Goal: Task Accomplishment & Management: Complete application form

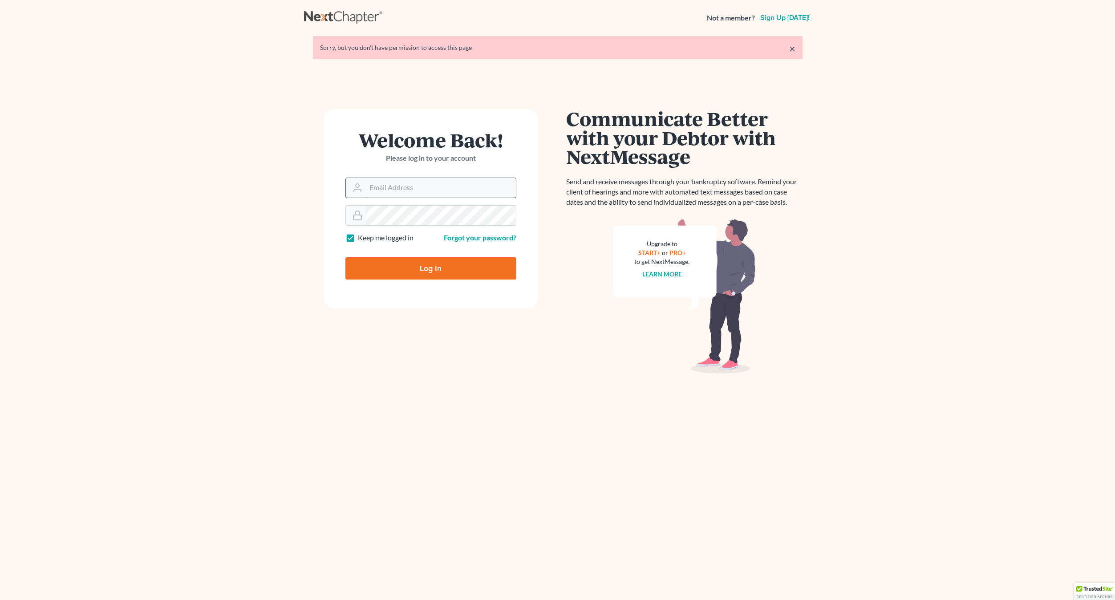
type input "craigbournelaw@yahoo.com"
click at [389, 189] on input "craigbournelaw@yahoo.com" at bounding box center [441, 188] width 150 height 20
click at [401, 271] on input "Log In" at bounding box center [430, 268] width 171 height 22
type input "Thinking..."
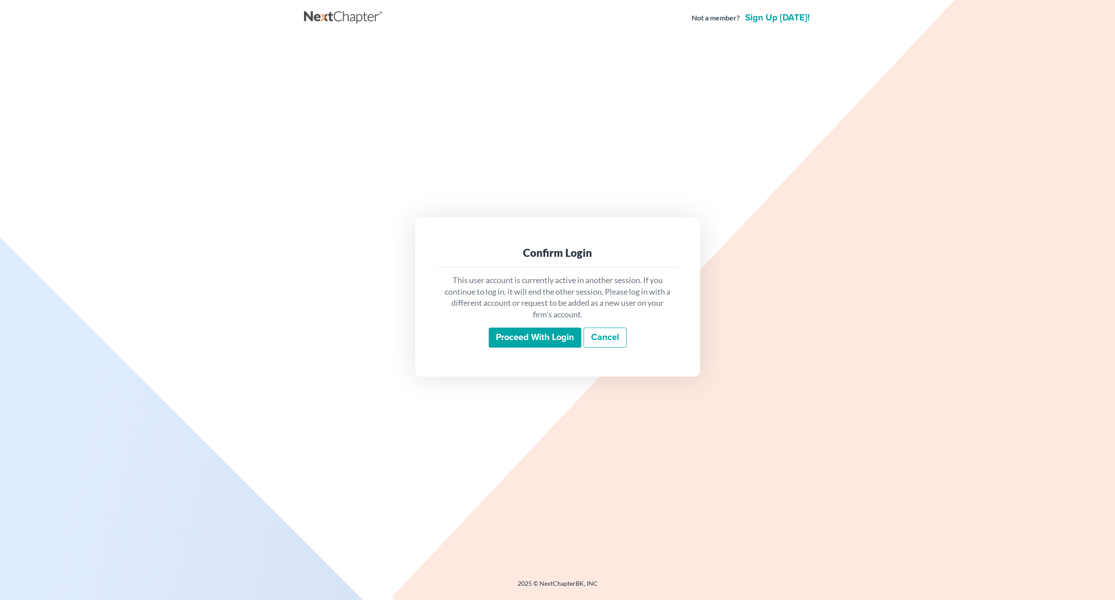
click at [530, 345] on input "Proceed with login" at bounding box center [535, 338] width 93 height 20
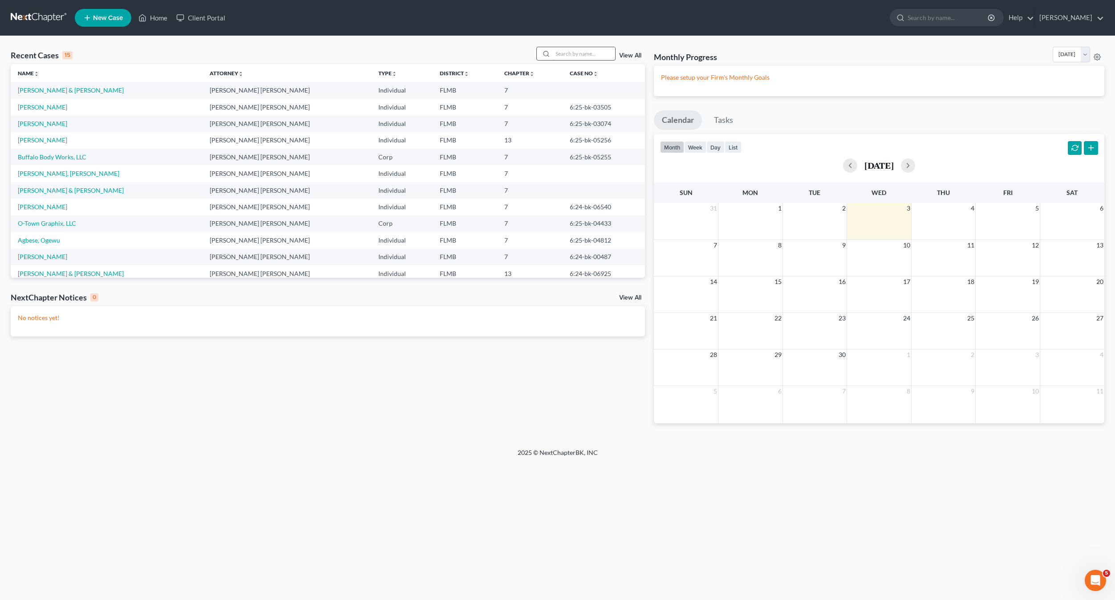
click at [565, 54] on input "search" at bounding box center [584, 53] width 62 height 13
type input "urdaneta"
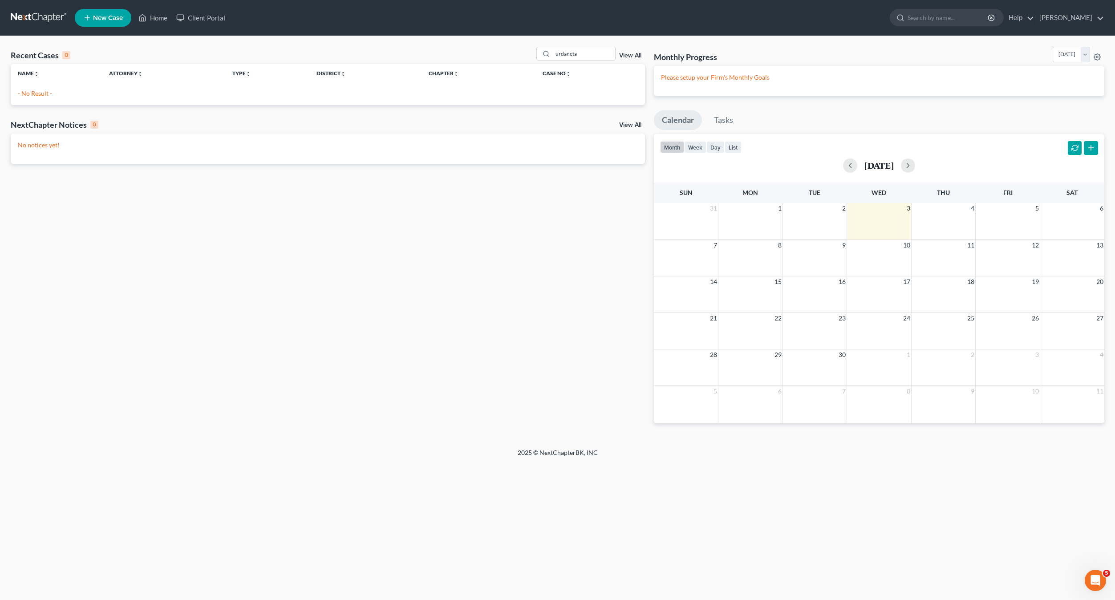
click at [95, 17] on span "New Case" at bounding box center [108, 18] width 30 height 7
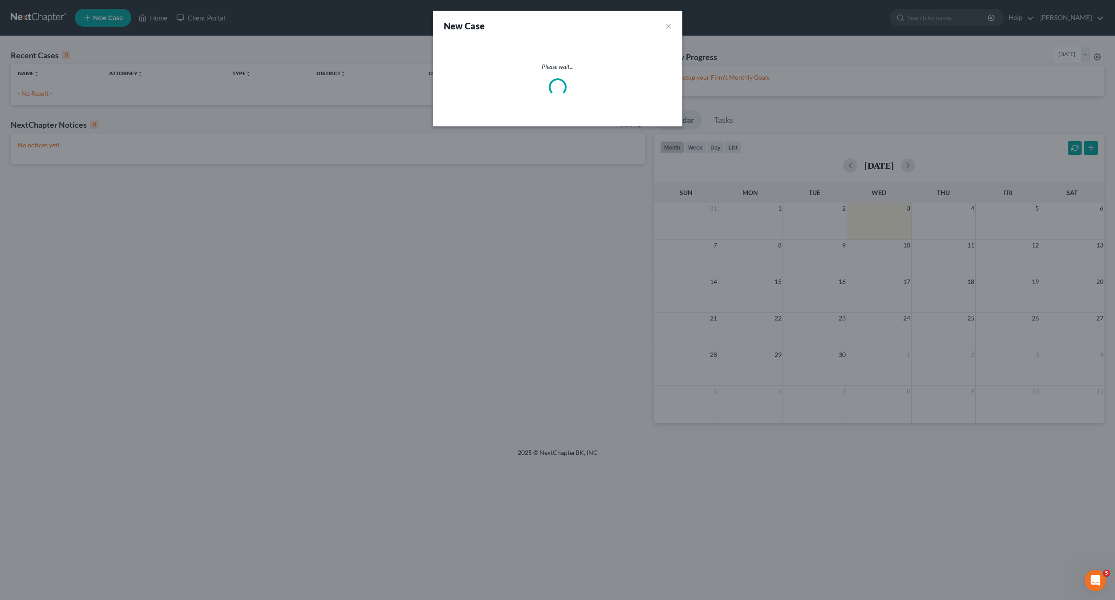
select select "15"
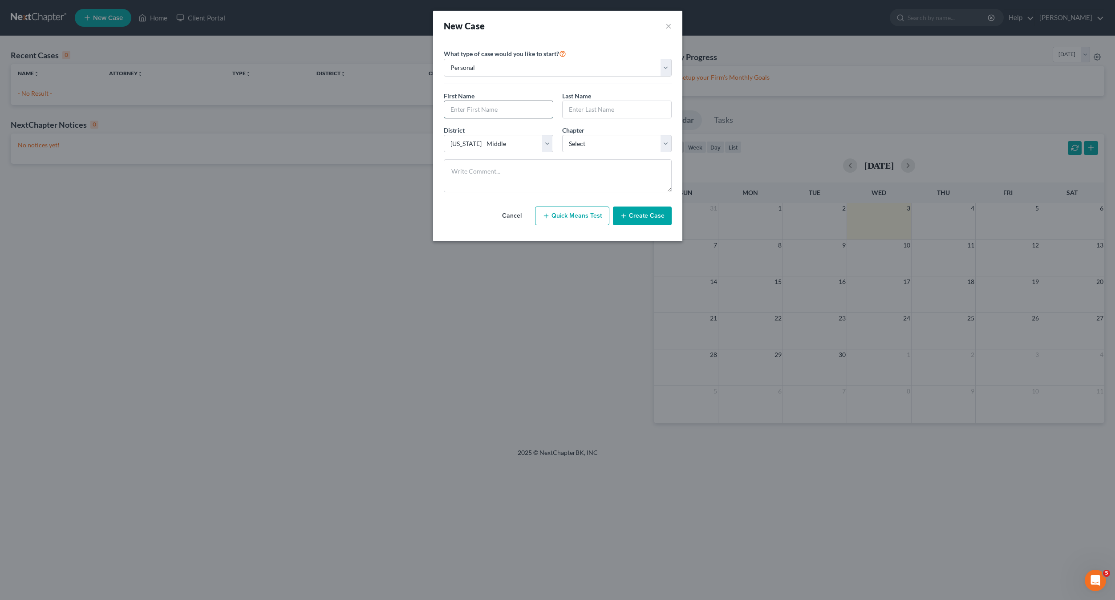
click at [475, 110] on input "text" at bounding box center [498, 109] width 109 height 17
type input "[PERSON_NAME]"
type input "Urdaneta"
click at [581, 142] on select "Select 7 11 12 13" at bounding box center [616, 144] width 109 height 18
select select "0"
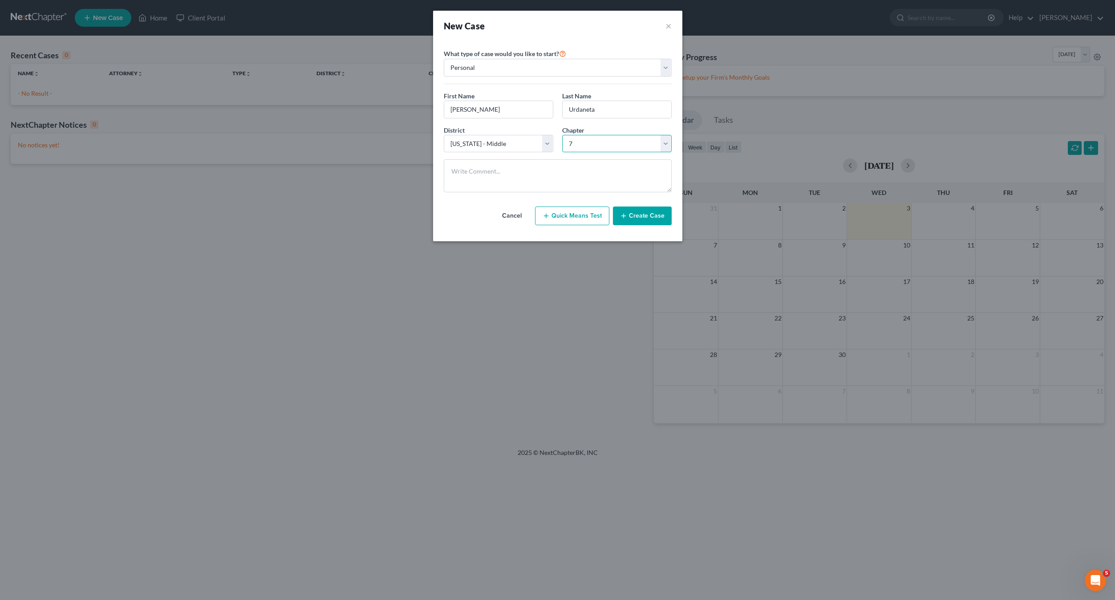
click at [562, 135] on select "Select 7 11 12 13" at bounding box center [616, 144] width 109 height 18
click at [655, 218] on button "Create Case" at bounding box center [642, 216] width 59 height 19
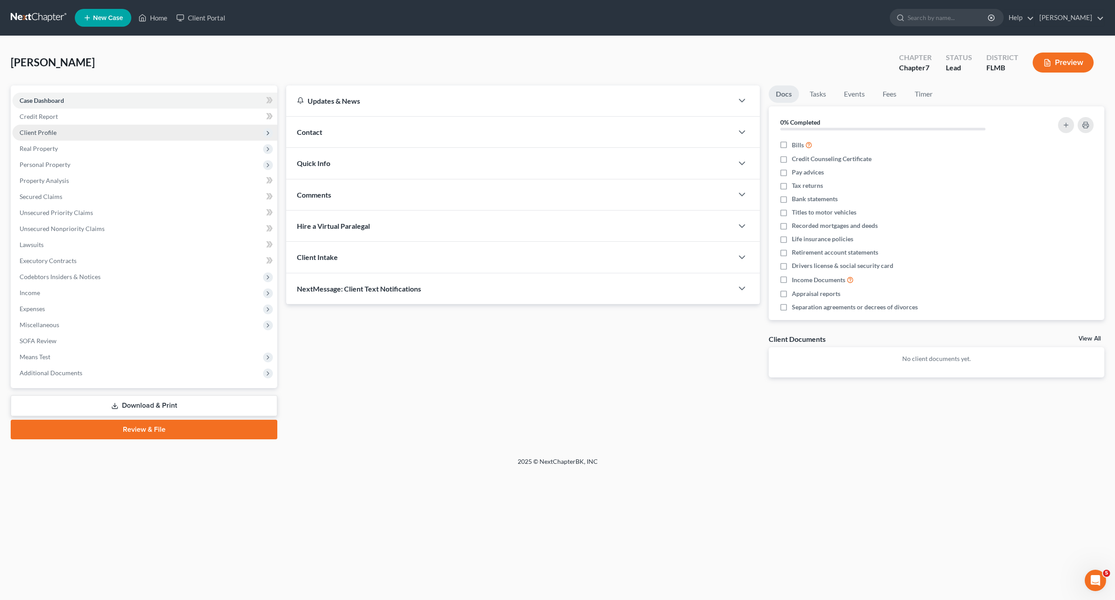
click at [45, 134] on span "Client Profile" at bounding box center [38, 133] width 37 height 8
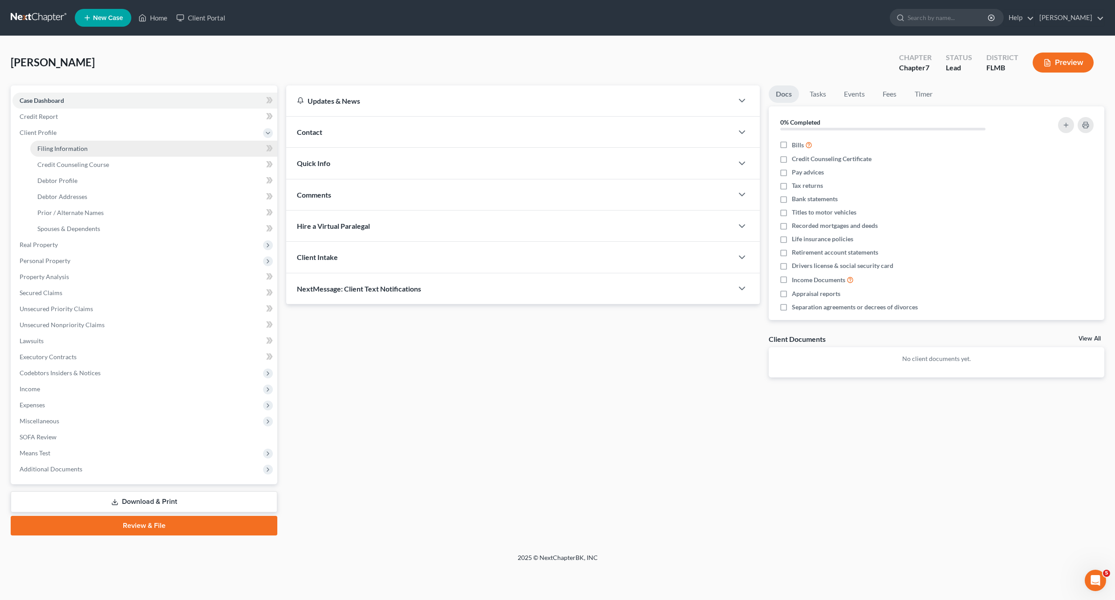
click at [43, 146] on span "Filing Information" at bounding box center [62, 149] width 50 height 8
select select "1"
select select "0"
select select "15"
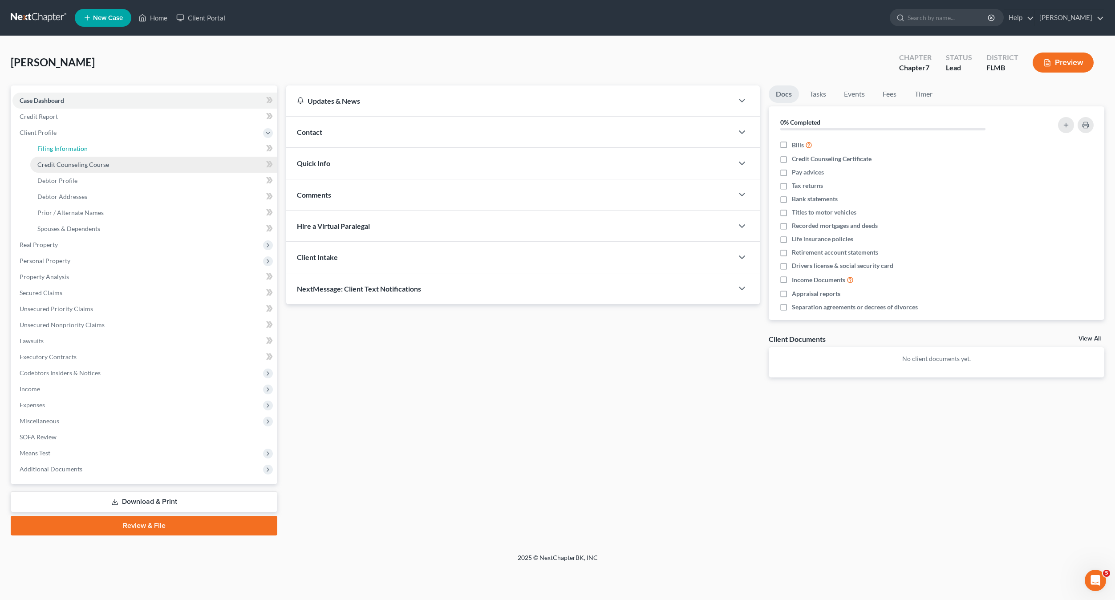
select select "9"
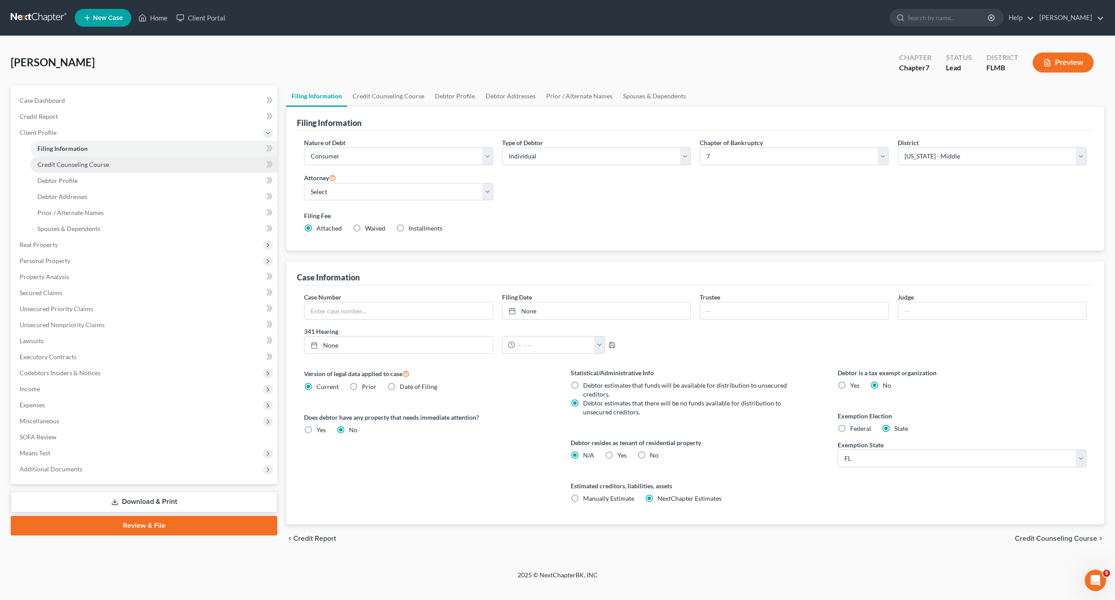
click at [62, 161] on span "Credit Counseling Course" at bounding box center [73, 165] width 72 height 8
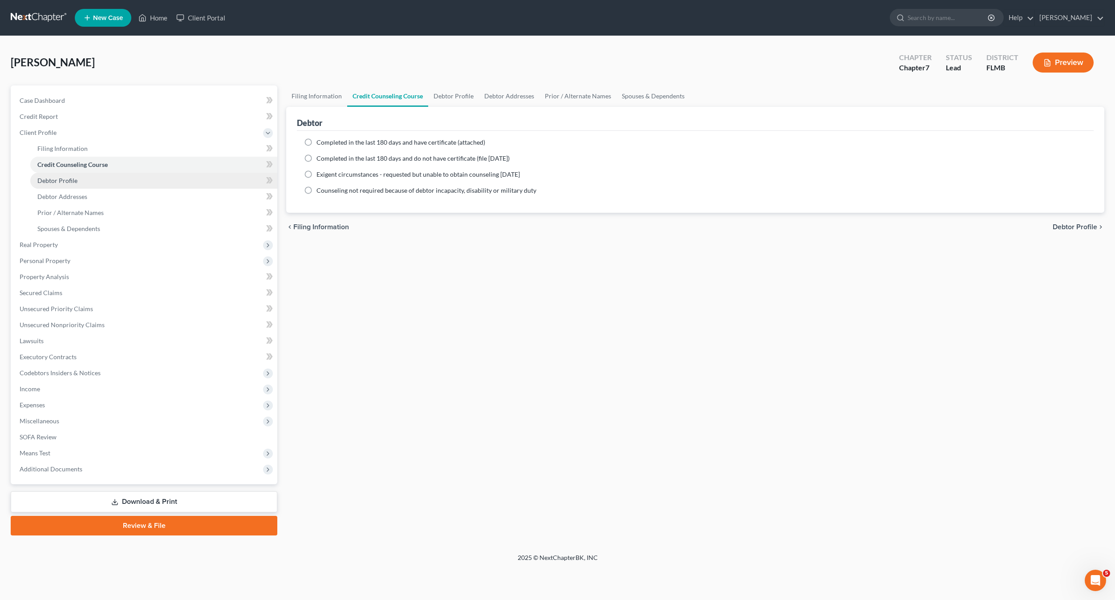
click at [57, 178] on span "Debtor Profile" at bounding box center [57, 181] width 40 height 8
select select "0"
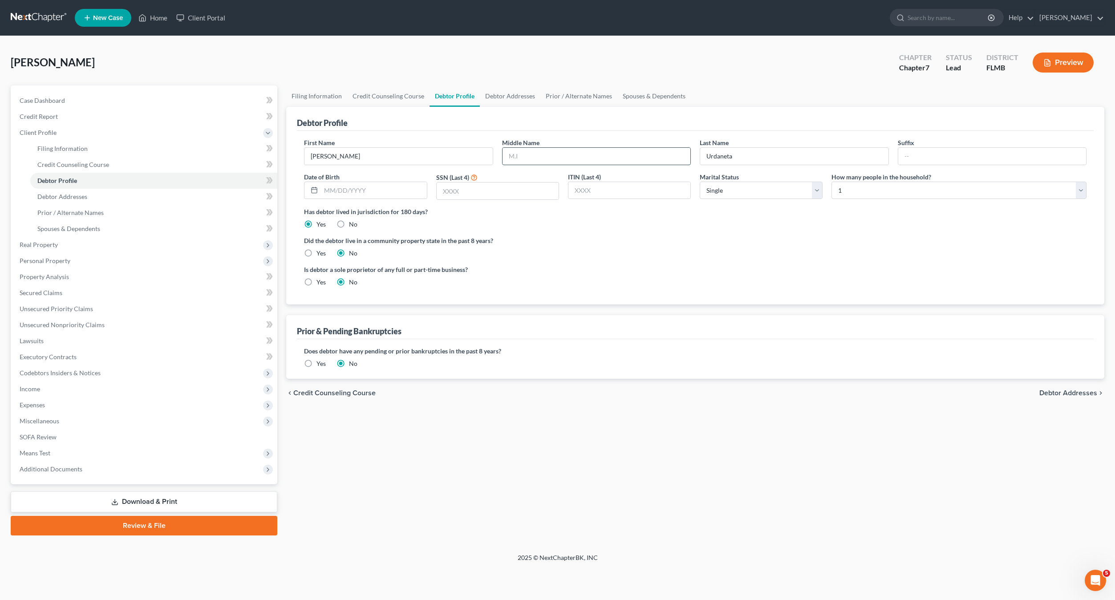
click at [579, 158] on input "text" at bounding box center [596, 156] width 188 height 17
type input "Angel"
click at [528, 261] on ng-include "First Name [PERSON_NAME] Middle Name Angel Last Name [PERSON_NAME] Date of Birt…" at bounding box center [695, 216] width 782 height 156
click at [459, 191] on input "text" at bounding box center [498, 190] width 122 height 17
type input "5766"
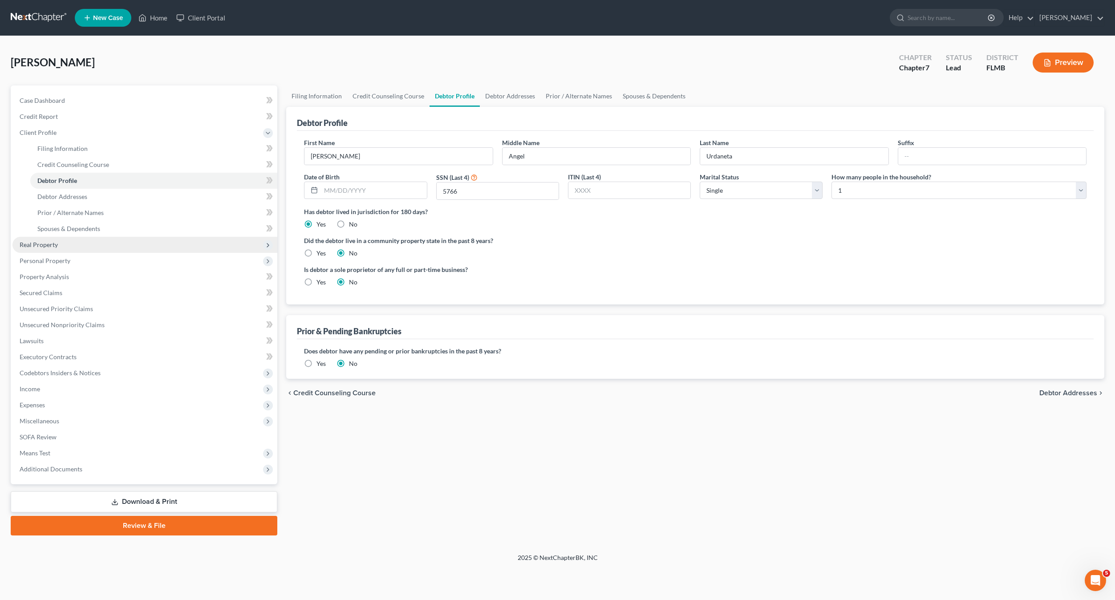
click at [56, 250] on span "Real Property" at bounding box center [144, 245] width 265 height 16
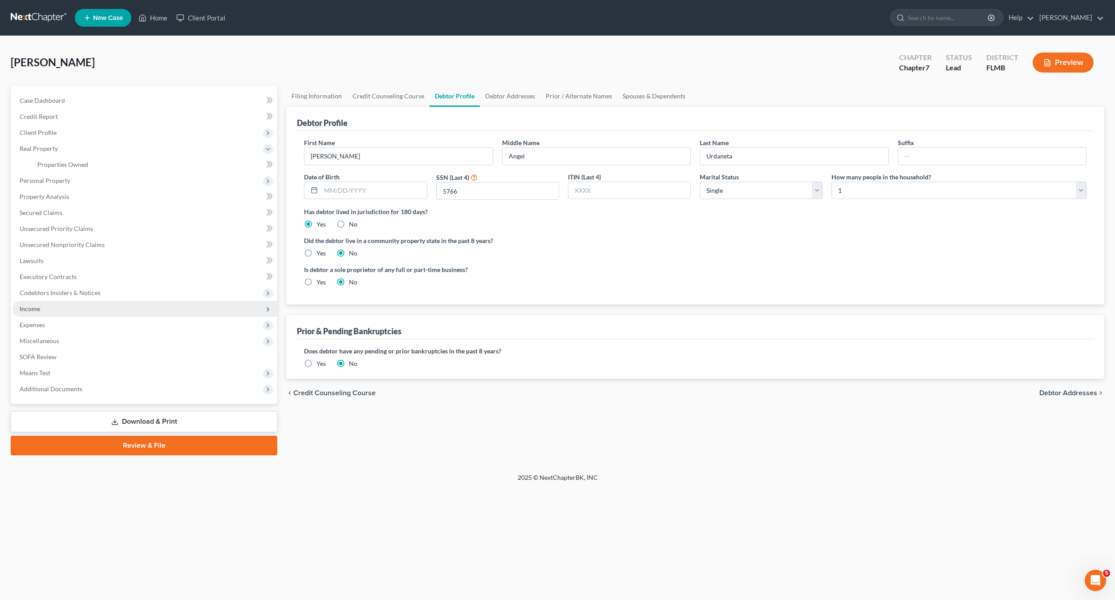
click at [39, 308] on span "Income" at bounding box center [30, 309] width 20 height 8
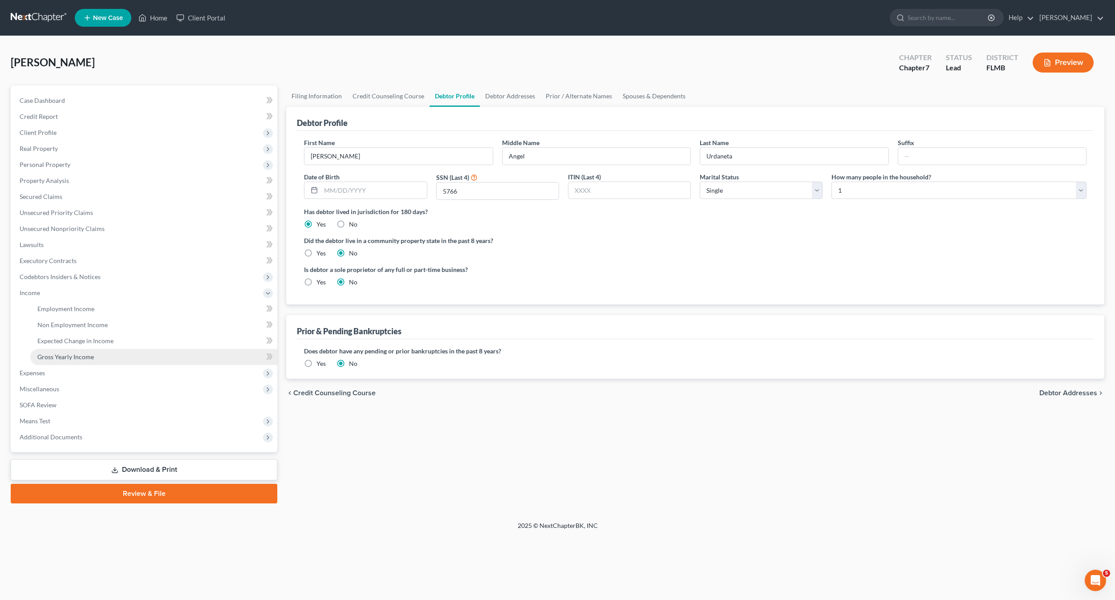
click at [58, 355] on span "Gross Yearly Income" at bounding box center [65, 357] width 57 height 8
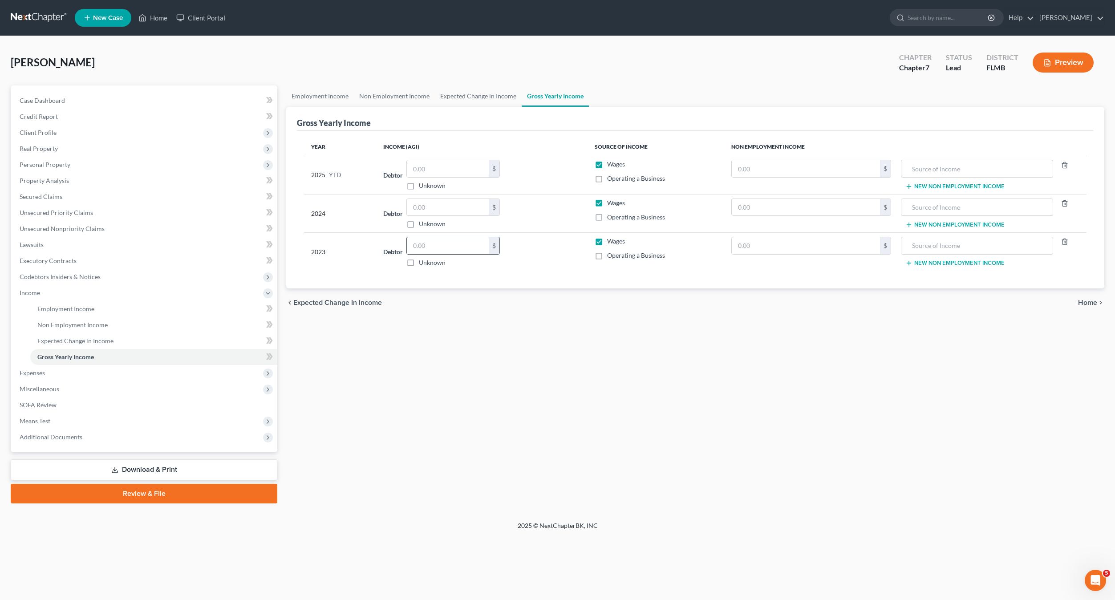
click at [435, 254] on div "$" at bounding box center [452, 246] width 93 height 18
click at [434, 249] on input "text" at bounding box center [448, 245] width 82 height 17
type input "112,644"
click at [41, 147] on span "Real Property" at bounding box center [39, 149] width 38 height 8
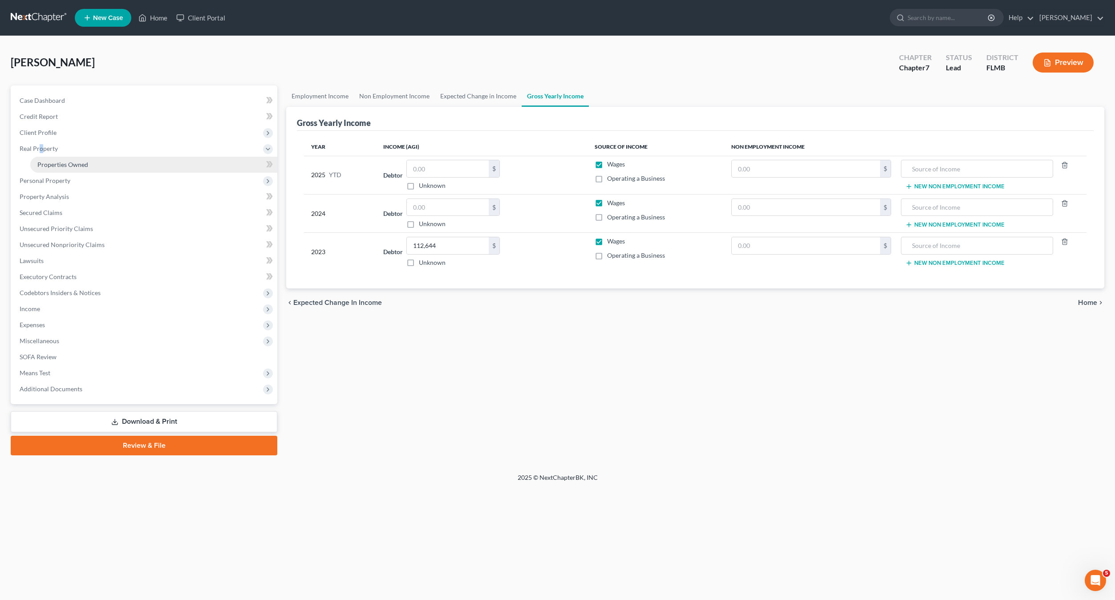
click at [57, 159] on link "Properties Owned" at bounding box center [153, 165] width 247 height 16
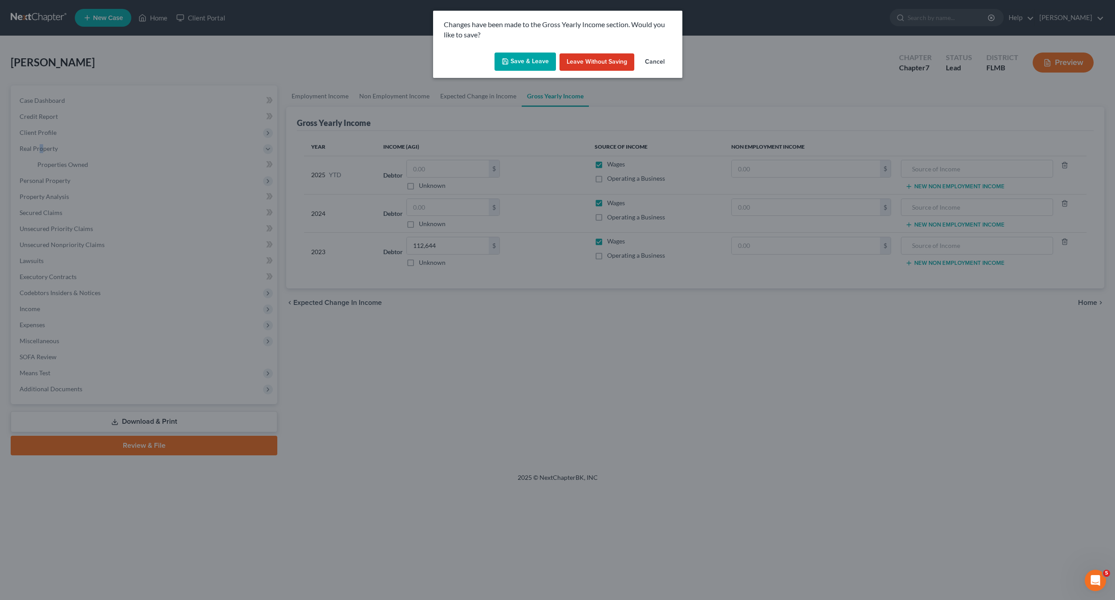
click at [527, 59] on button "Save & Leave" at bounding box center [524, 62] width 61 height 19
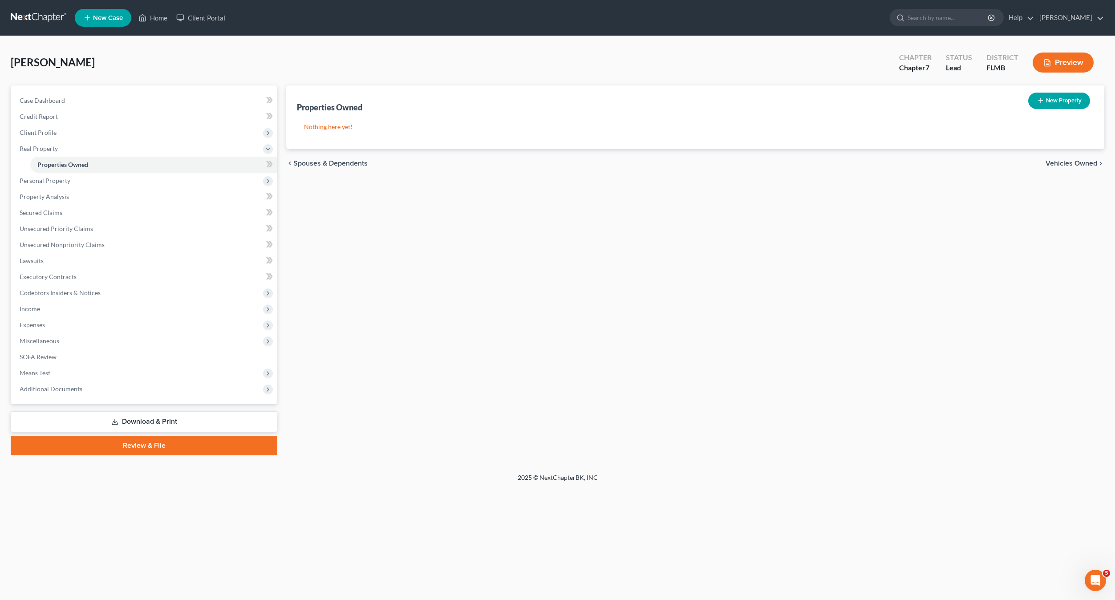
click at [1049, 100] on button "New Property" at bounding box center [1059, 101] width 62 height 16
select select "0"
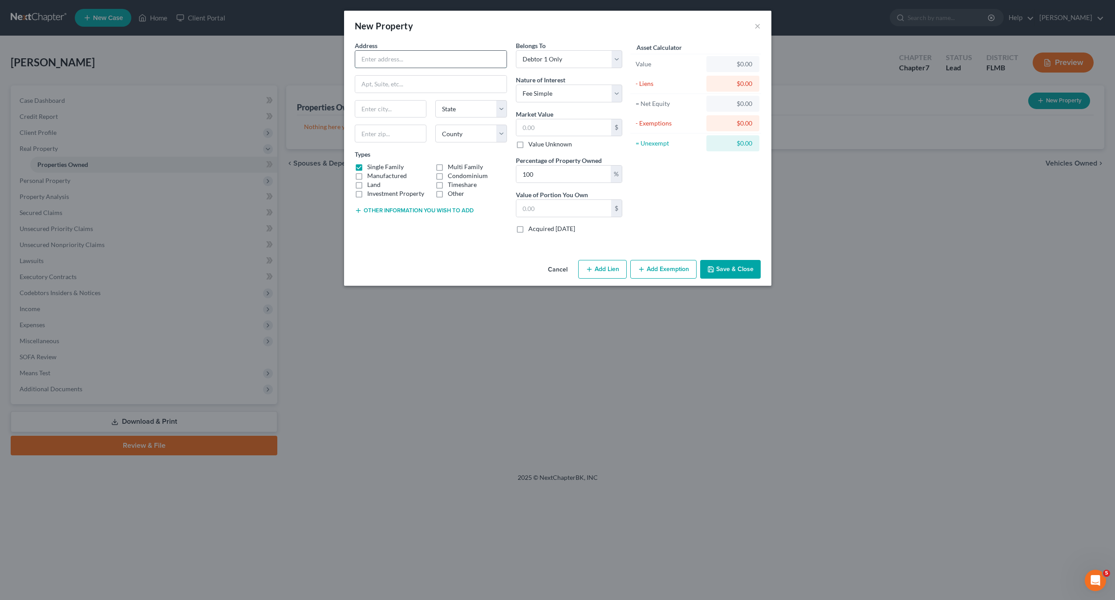
click at [389, 62] on input "text" at bounding box center [430, 59] width 151 height 17
type input "[STREET_ADDRESS]"
click at [382, 133] on input "text" at bounding box center [391, 134] width 72 height 18
type input "34746"
type input "Kissimmee"
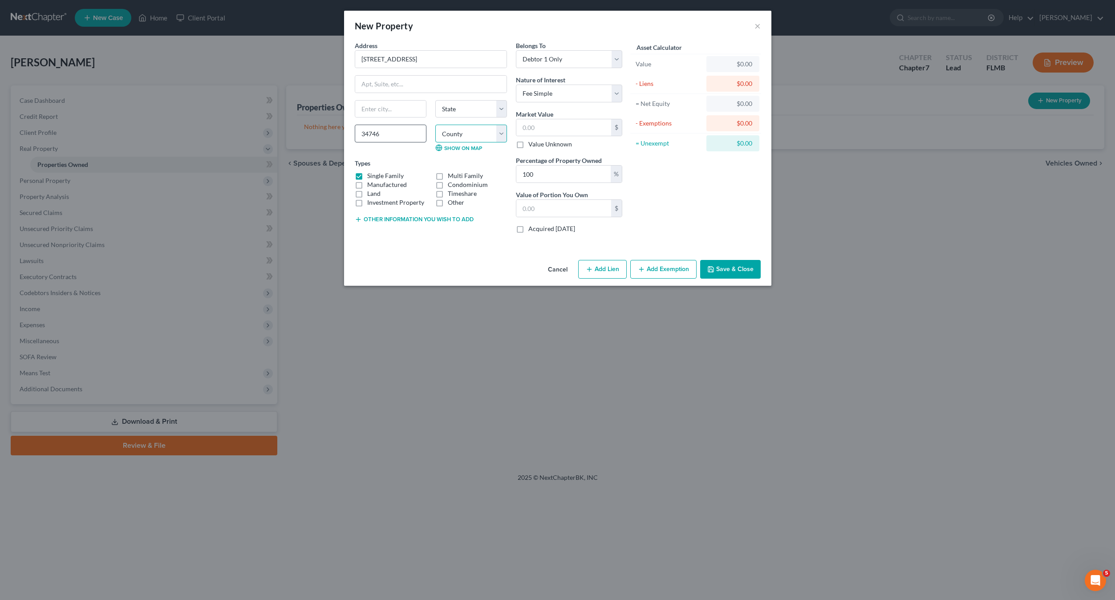
select select "9"
click at [531, 127] on input "text" at bounding box center [563, 127] width 95 height 17
click at [753, 201] on div "Asset Calculator Value $0.00 - Liens $0.00 = Net Equity $0.00 - Exemptions $0.0…" at bounding box center [696, 140] width 138 height 199
click at [699, 214] on div "Asset Calculator Value $0.00 - Liens $0.00 = Net Equity $0.00 - Exemptions $0.0…" at bounding box center [696, 140] width 138 height 199
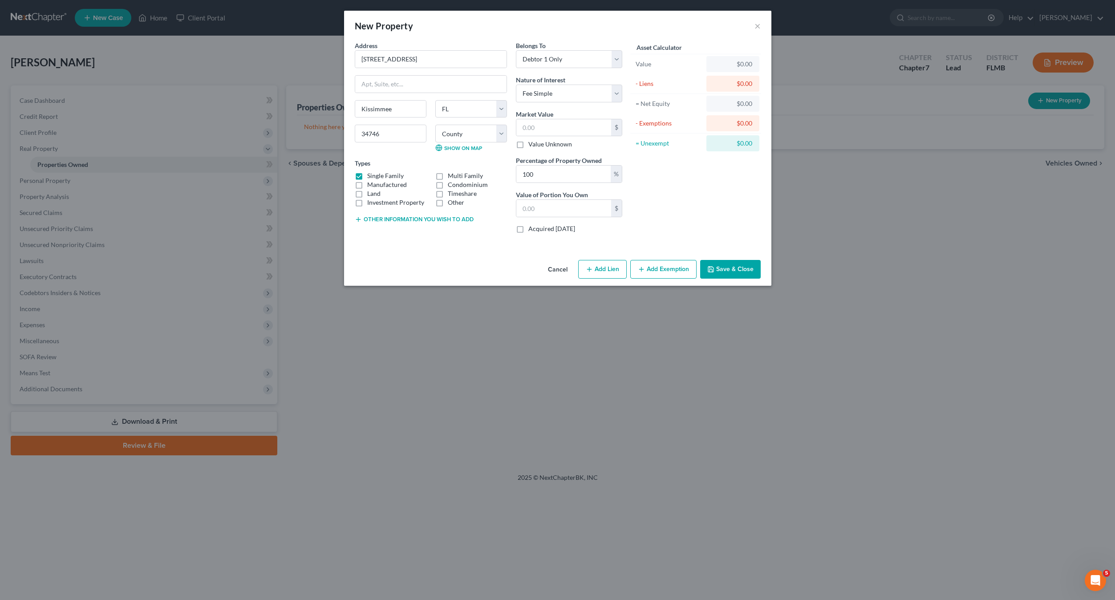
click at [665, 222] on div "Asset Calculator Value $0.00 - Liens $0.00 = Net Equity $0.00 - Exemptions $0.0…" at bounding box center [696, 140] width 138 height 199
click at [714, 268] on icon "button" at bounding box center [710, 269] width 7 height 7
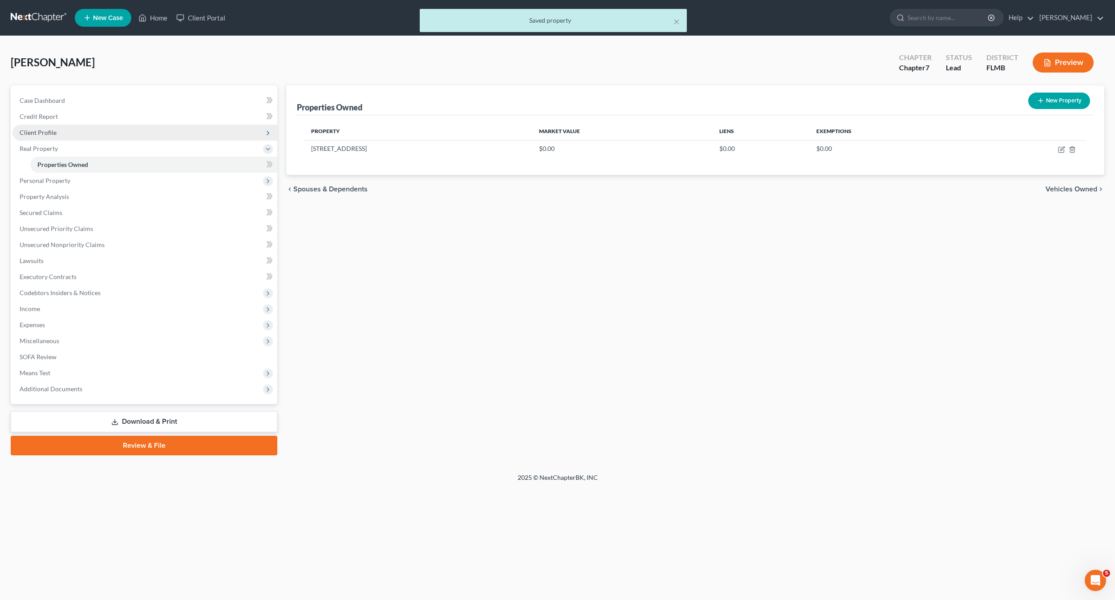
click at [45, 133] on span "Client Profile" at bounding box center [38, 133] width 37 height 8
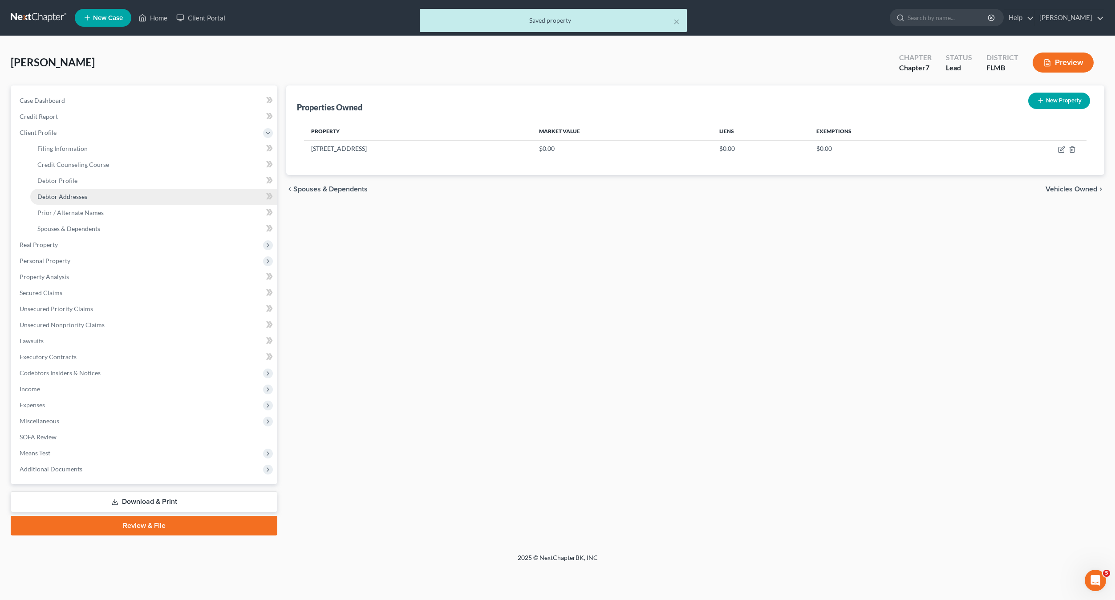
click at [55, 193] on span "Debtor Addresses" at bounding box center [62, 197] width 50 height 8
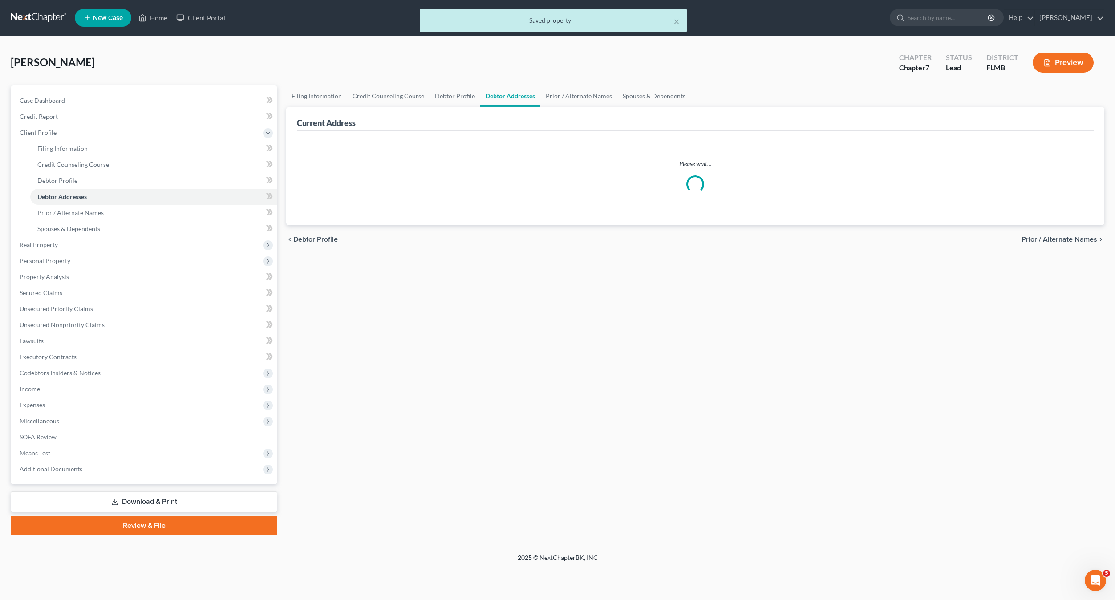
select select "0"
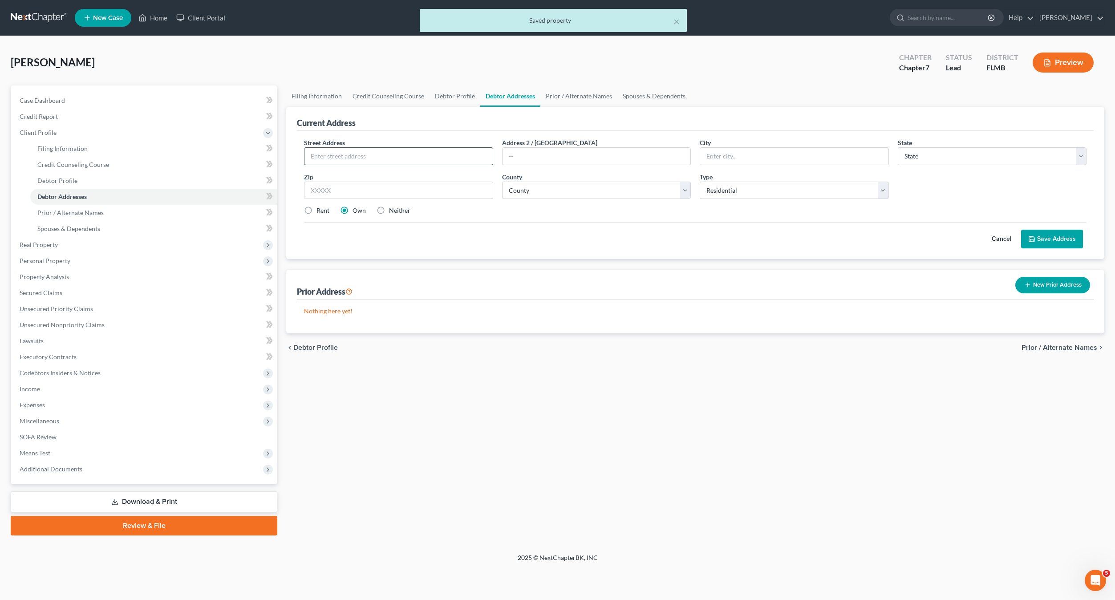
click at [362, 159] on input "text" at bounding box center [398, 156] width 188 height 17
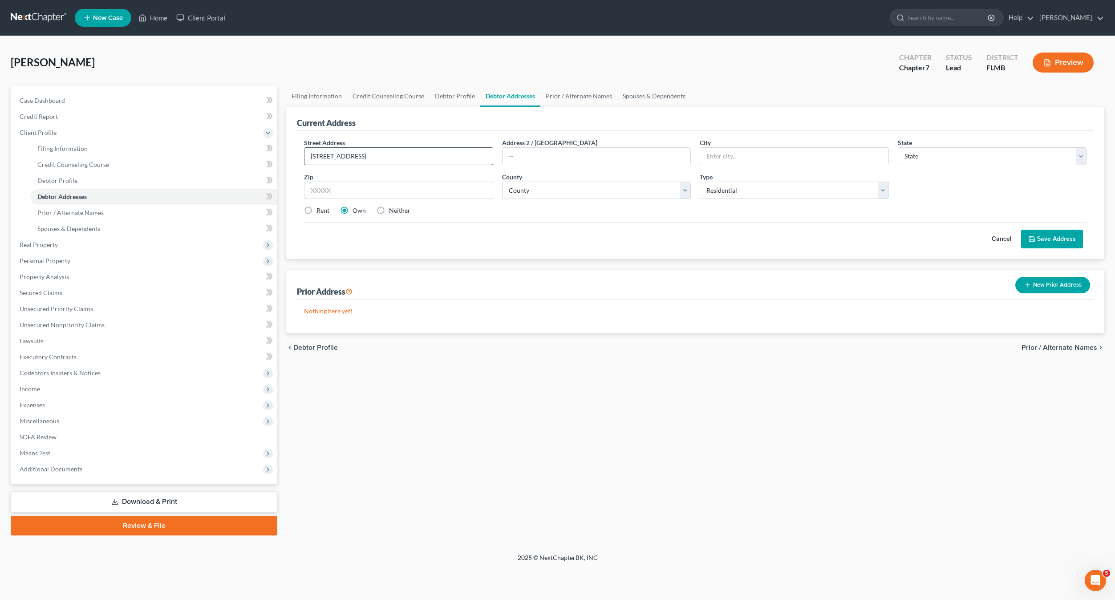
type input "[STREET_ADDRESS]"
type input "34746"
type input "Kissimmee"
select select "9"
click at [613, 158] on input "text" at bounding box center [596, 156] width 188 height 17
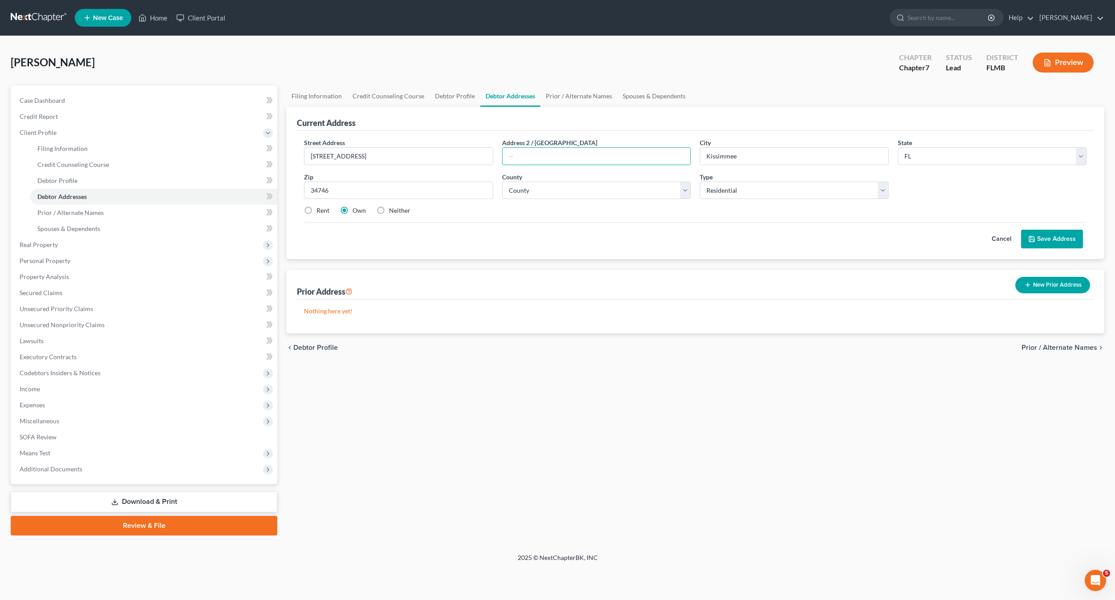
click at [659, 222] on div "Street Address * [STREET_ADDRESS] * Kissimmee State * State [US_STATE] AK AR AZ…" at bounding box center [695, 180] width 791 height 85
drag, startPoint x: 504, startPoint y: 255, endPoint x: 613, endPoint y: 231, distance: 111.0
click at [505, 254] on div "Street Address * [STREET_ADDRESS] * Kissimmee State * State [US_STATE] AK AR AZ…" at bounding box center [695, 195] width 797 height 128
click at [1054, 235] on button "Save Address" at bounding box center [1052, 239] width 62 height 19
click at [54, 255] on span "Personal Property" at bounding box center [144, 261] width 265 height 16
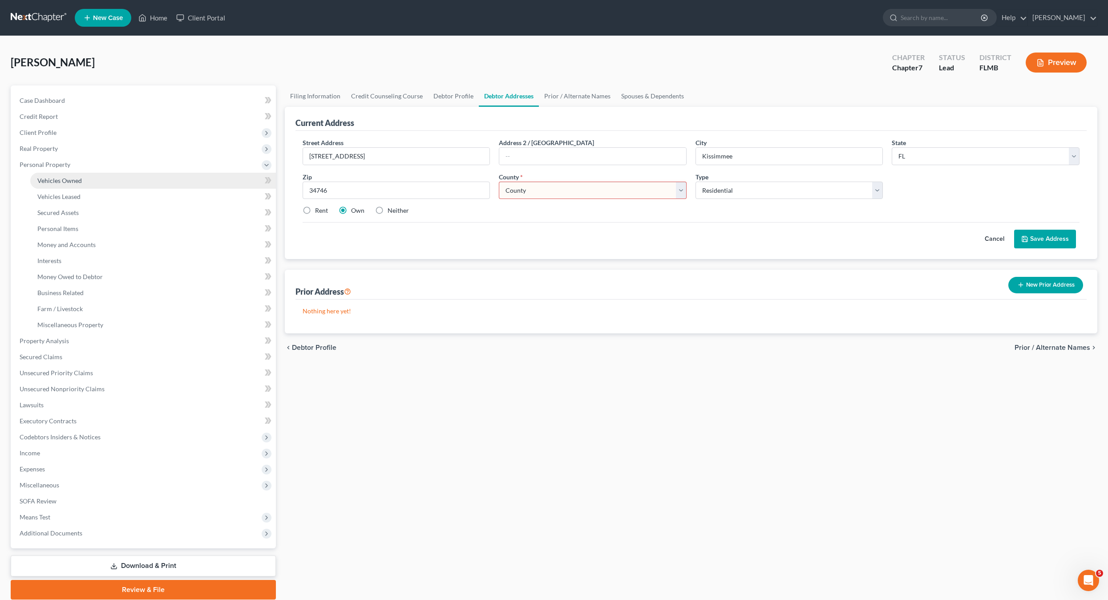
click at [65, 182] on span "Vehicles Owned" at bounding box center [59, 181] width 45 height 8
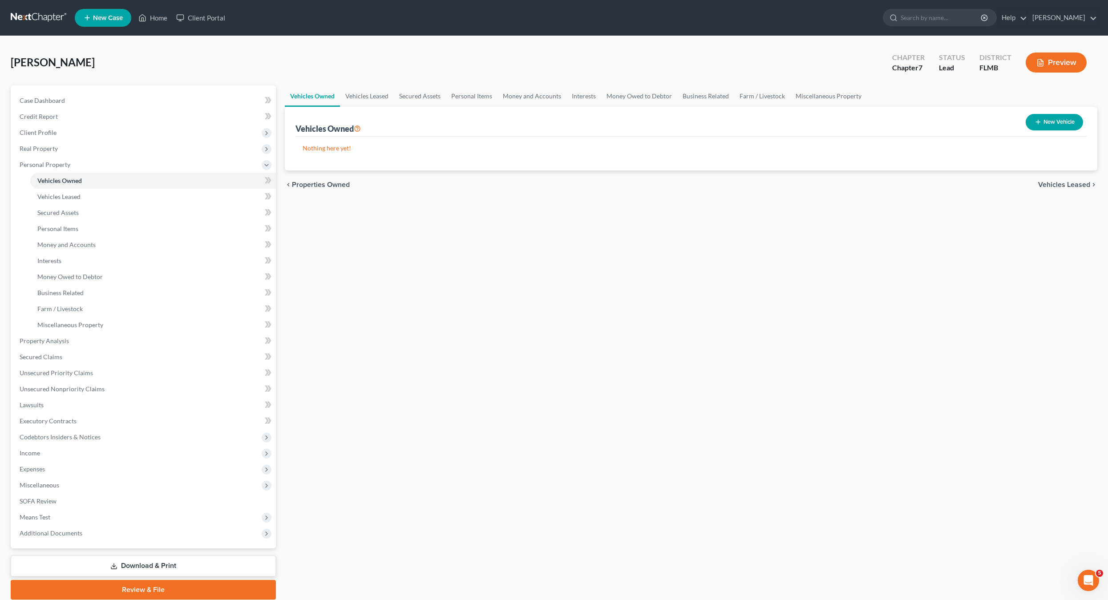
click at [1064, 122] on button "New Vehicle" at bounding box center [1054, 122] width 57 height 16
select select "0"
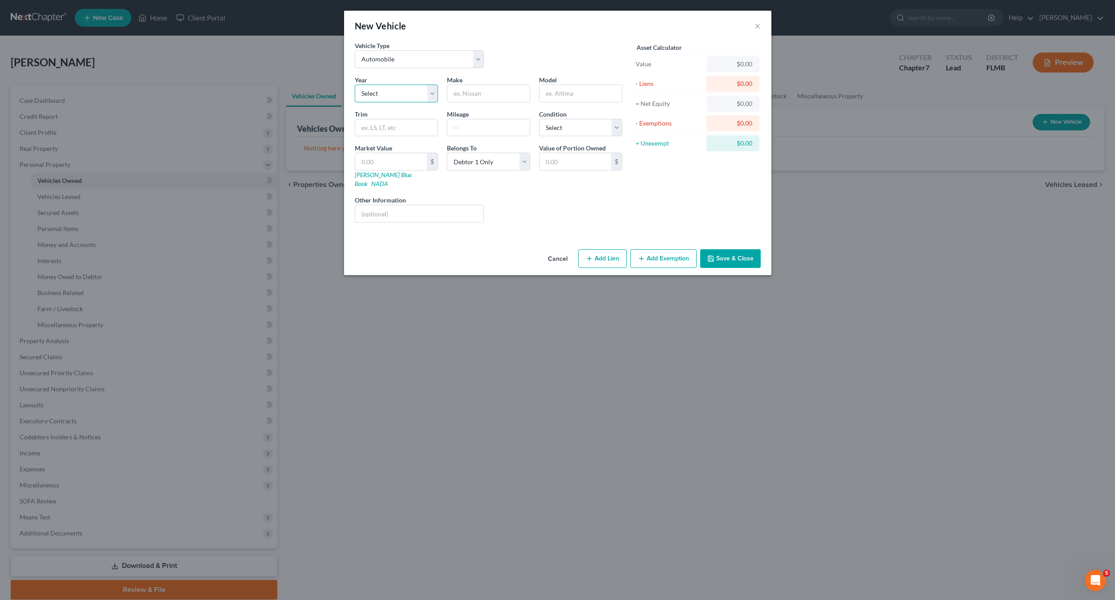
click at [386, 88] on select "Select 2026 2025 2024 2023 2022 2021 2020 2019 2018 2017 2016 2015 2014 2013 20…" at bounding box center [396, 94] width 83 height 18
select select "5"
click at [355, 85] on select "Select 2026 2025 2024 2023 2022 2021 2020 2019 2018 2017 2016 2015 2014 2013 20…" at bounding box center [396, 94] width 83 height 18
click at [482, 95] on input "text" at bounding box center [488, 93] width 82 height 17
type input "Toyota"
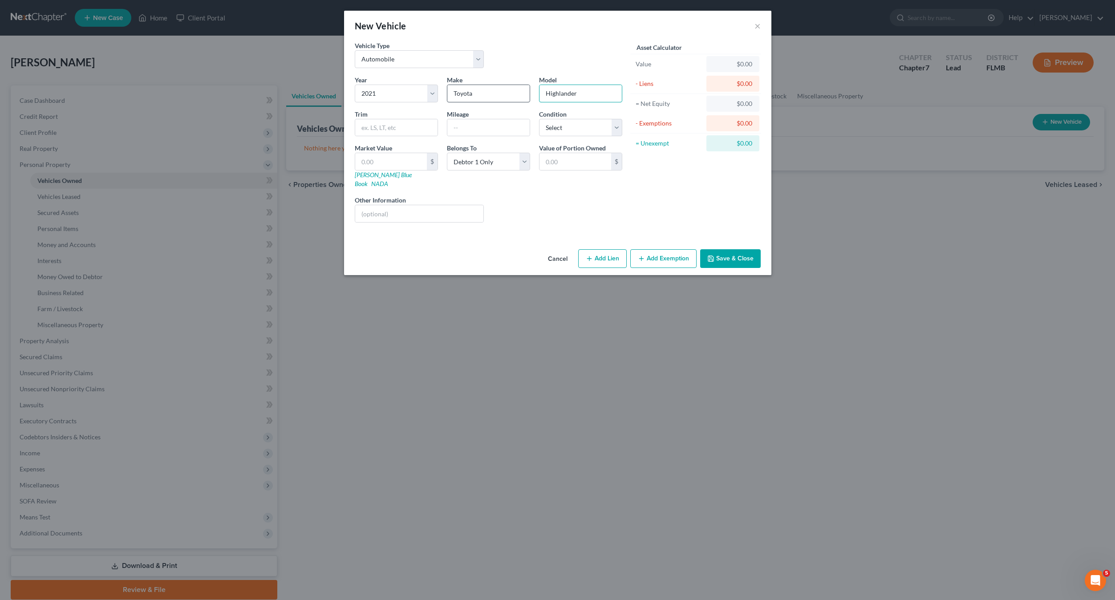
type input "Highlander"
click at [378, 161] on input "text" at bounding box center [391, 161] width 72 height 17
type input "2"
type input "2.00"
type input "28"
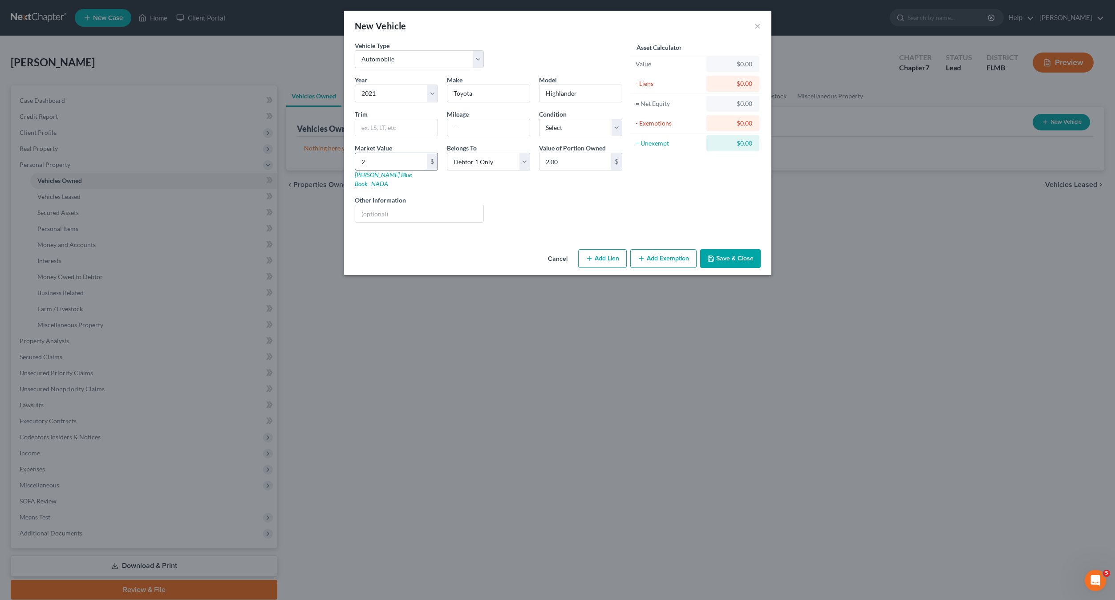
type input "28.00"
type input "280"
type input "280.00"
type input "2800"
type input "2,800.00"
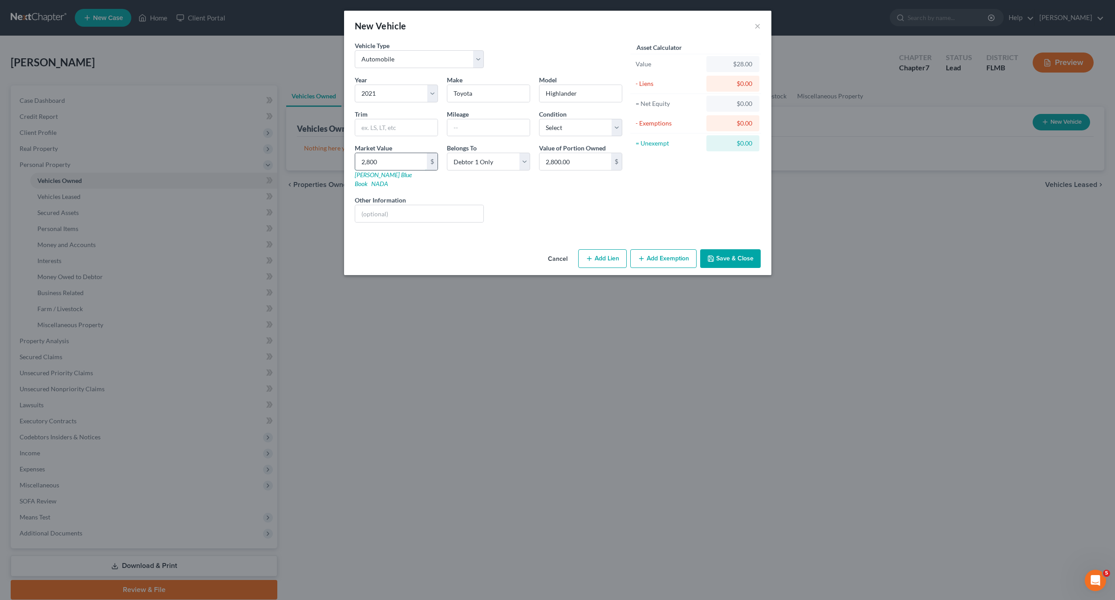
type input "2,8000"
type input "28,000.00"
type input "28,000"
click at [554, 210] on div "Liens Select" at bounding box center [557, 208] width 138 height 27
click at [510, 217] on div "Year Select 2026 2025 2024 2023 2022 2021 2020 2019 2018 2017 2016 2015 2014 20…" at bounding box center [488, 152] width 276 height 154
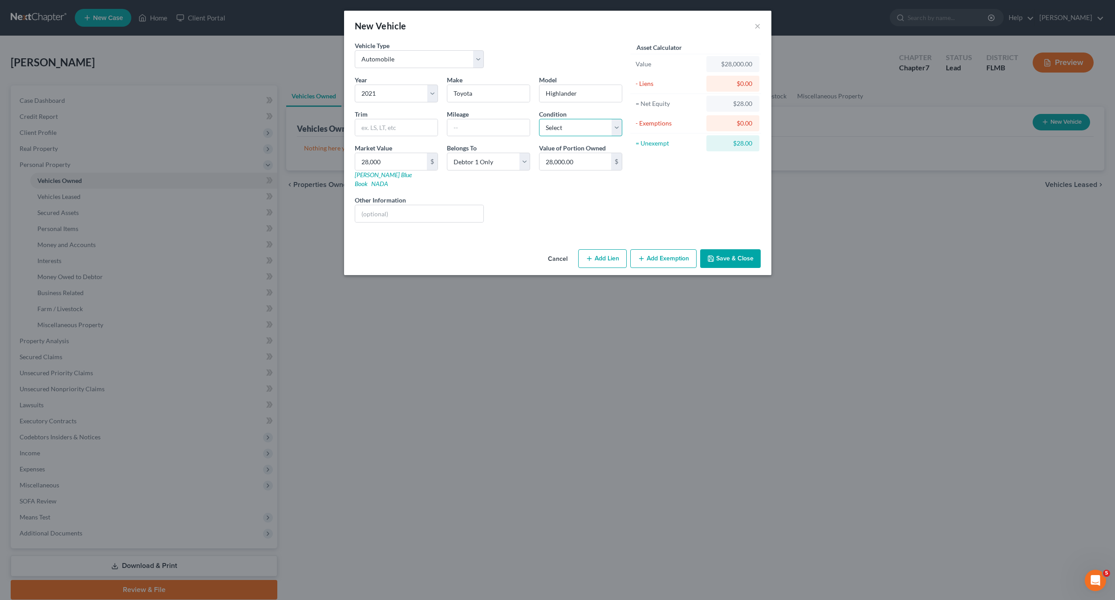
click at [557, 130] on select "Select Excellent Very Good Good Fair Poor" at bounding box center [580, 128] width 83 height 18
select select "2"
click at [539, 119] on select "Select Excellent Very Good Good Fair Poor" at bounding box center [580, 128] width 83 height 18
click at [538, 229] on div "Vehicle Type Select Automobile Truck Trailer Watercraft Aircraft Motor Home Atv…" at bounding box center [557, 143] width 427 height 205
click at [732, 249] on button "Save & Close" at bounding box center [730, 258] width 61 height 19
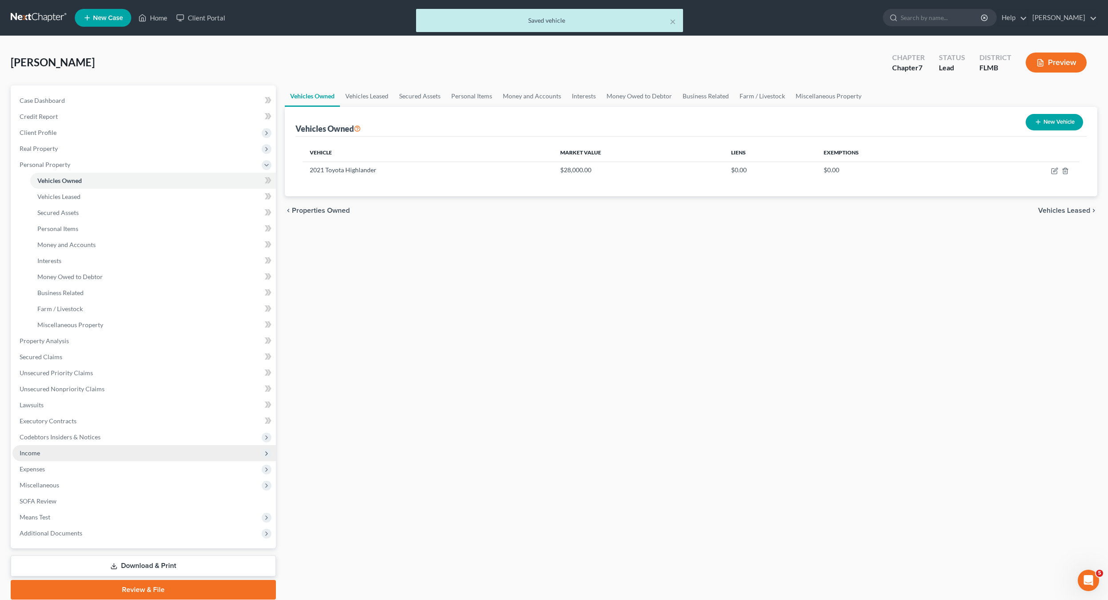
click at [35, 454] on span "Income" at bounding box center [30, 453] width 20 height 8
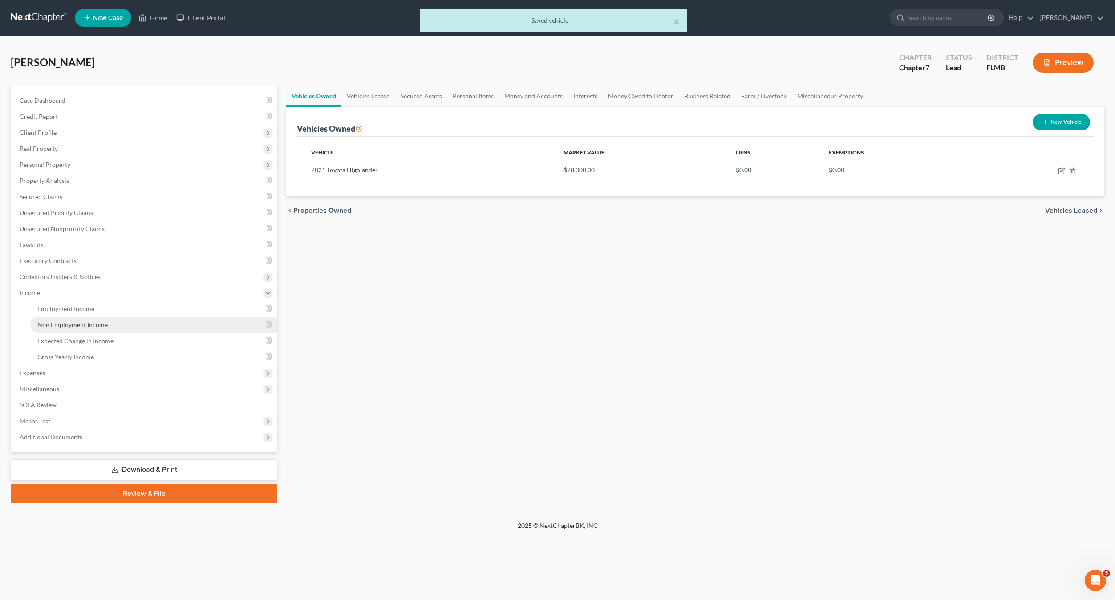
click at [61, 325] on span "Non Employment Income" at bounding box center [72, 325] width 70 height 8
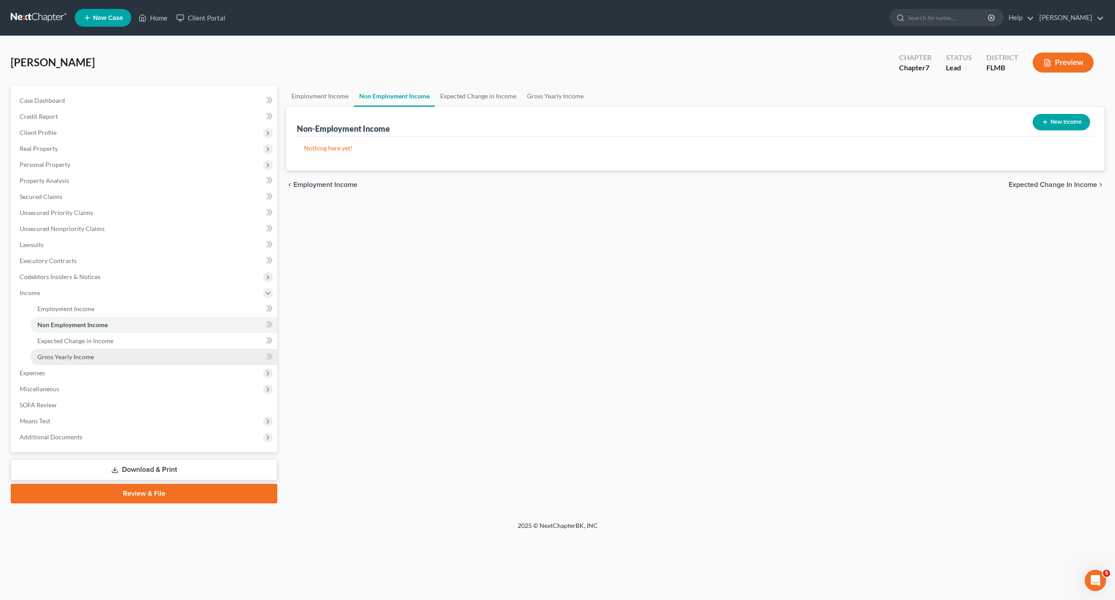
click at [64, 357] on span "Gross Yearly Income" at bounding box center [65, 357] width 57 height 8
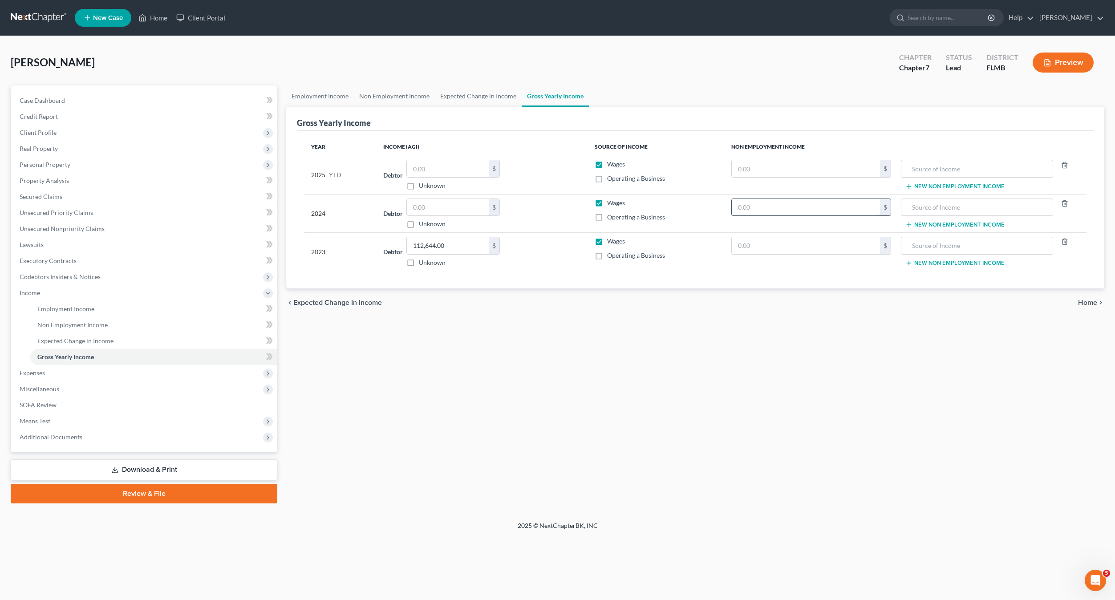
click at [831, 214] on input "text" at bounding box center [806, 207] width 148 height 17
type input "16,544"
click at [966, 207] on input "text" at bounding box center [977, 207] width 143 height 17
type input "Social Security"
click at [47, 178] on span "Property Analysis" at bounding box center [44, 181] width 49 height 8
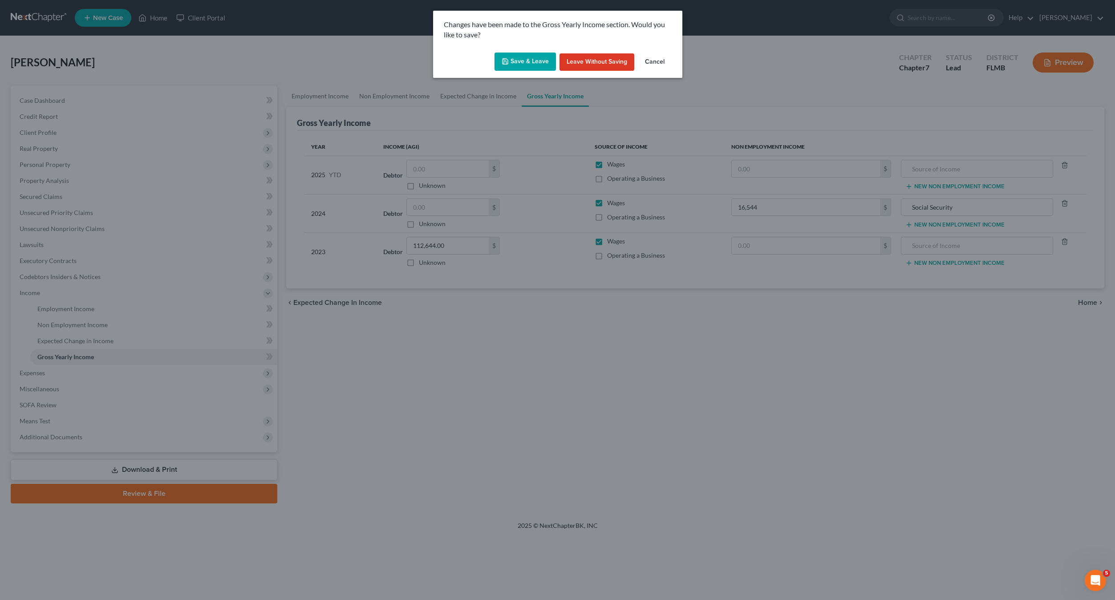
drag, startPoint x: 522, startPoint y: 61, endPoint x: 217, endPoint y: 173, distance: 324.6
click at [518, 64] on button "Save & Leave" at bounding box center [524, 62] width 61 height 19
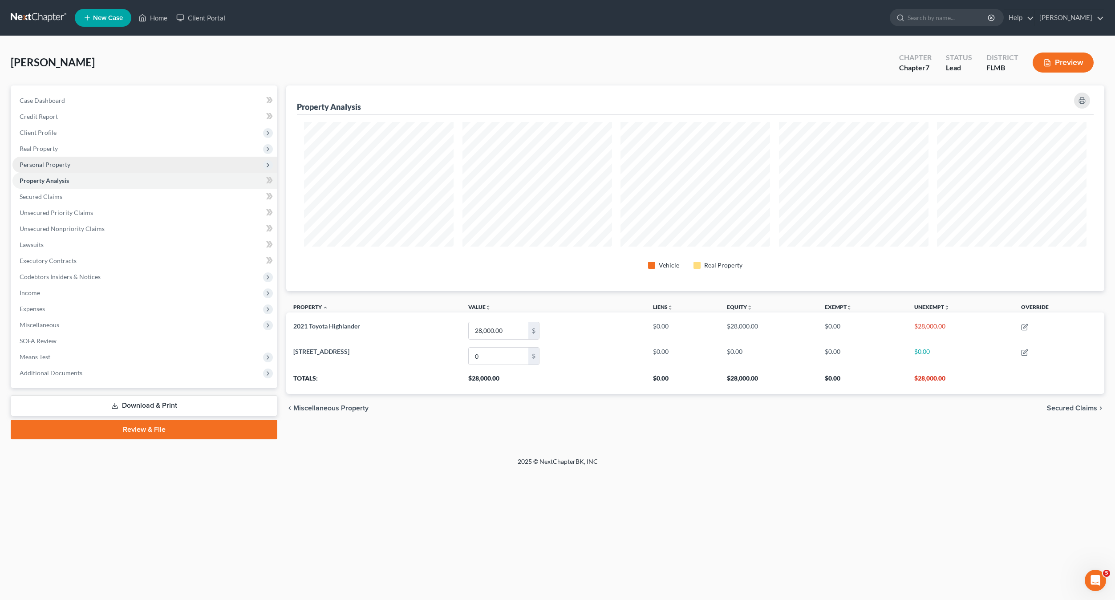
scroll to position [444870, 444257]
click at [44, 166] on span "Personal Property" at bounding box center [45, 165] width 51 height 8
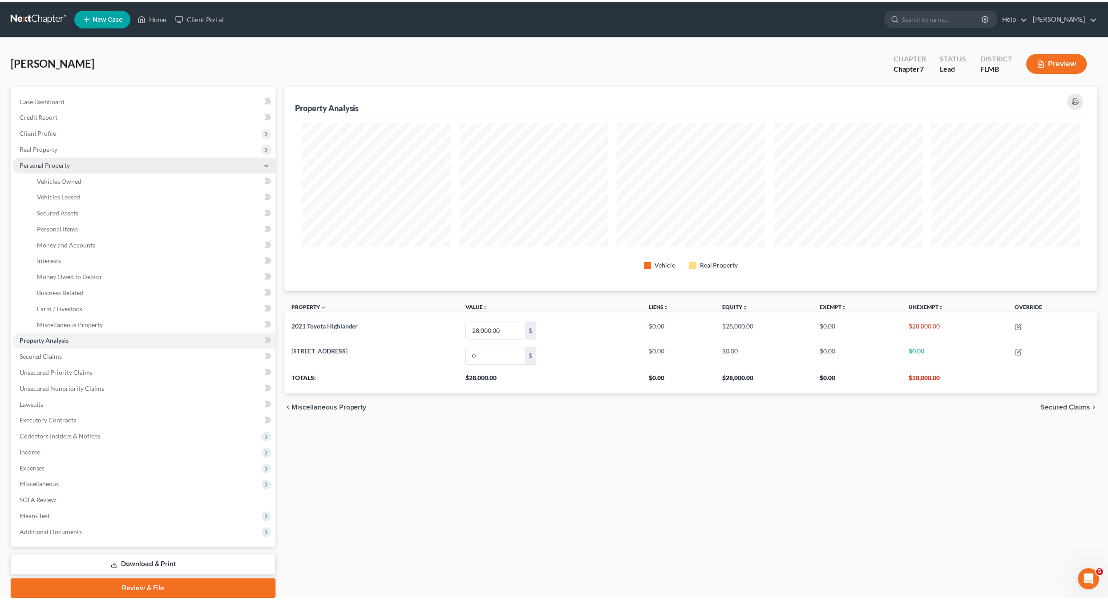
scroll to position [0, 0]
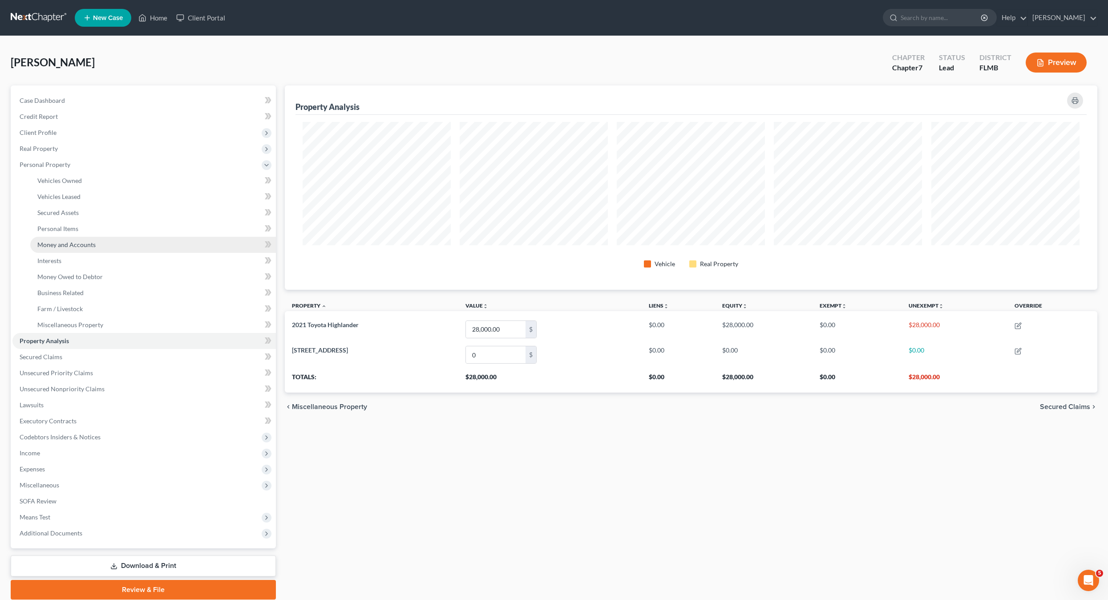
click at [63, 243] on span "Money and Accounts" at bounding box center [66, 245] width 58 height 8
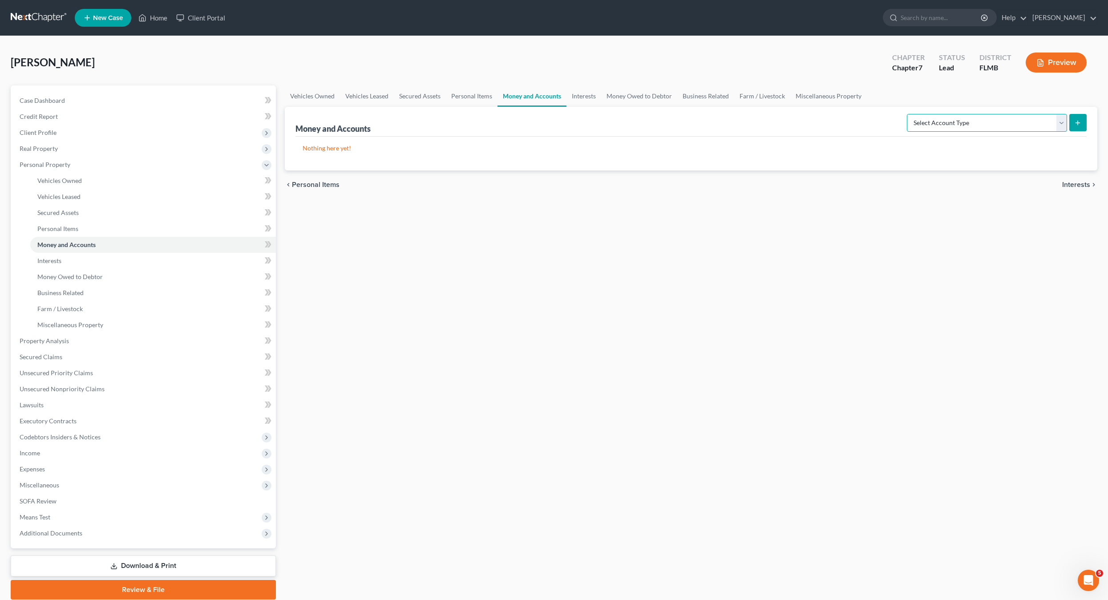
click at [961, 122] on select "Select Account Type Brokerage Cash on Hand Certificates of Deposit Checking Acc…" at bounding box center [987, 123] width 160 height 18
select select "checking"
click at [909, 114] on select "Select Account Type Brokerage Cash on Hand Certificates of Deposit Checking Acc…" at bounding box center [987, 123] width 160 height 18
click at [1077, 124] on icon "submit" at bounding box center [1077, 122] width 7 height 7
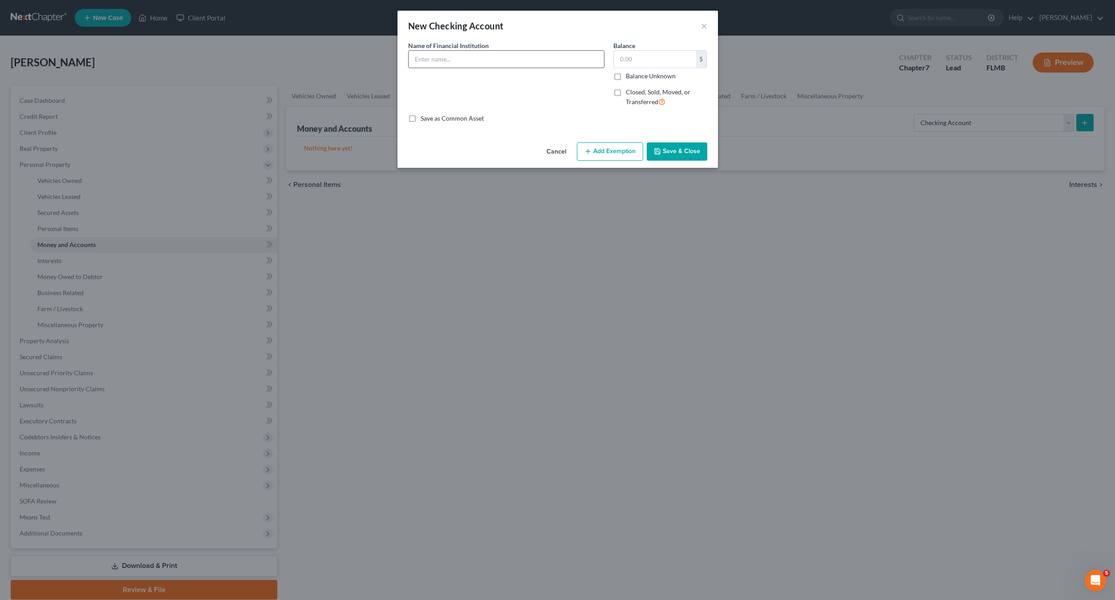
drag, startPoint x: 441, startPoint y: 58, endPoint x: 446, endPoint y: 53, distance: 7.6
click at [441, 58] on input "text" at bounding box center [506, 59] width 195 height 17
type input "[PERSON_NAME] Fargo"
type input "200"
click at [682, 152] on button "Save & Close" at bounding box center [677, 151] width 61 height 19
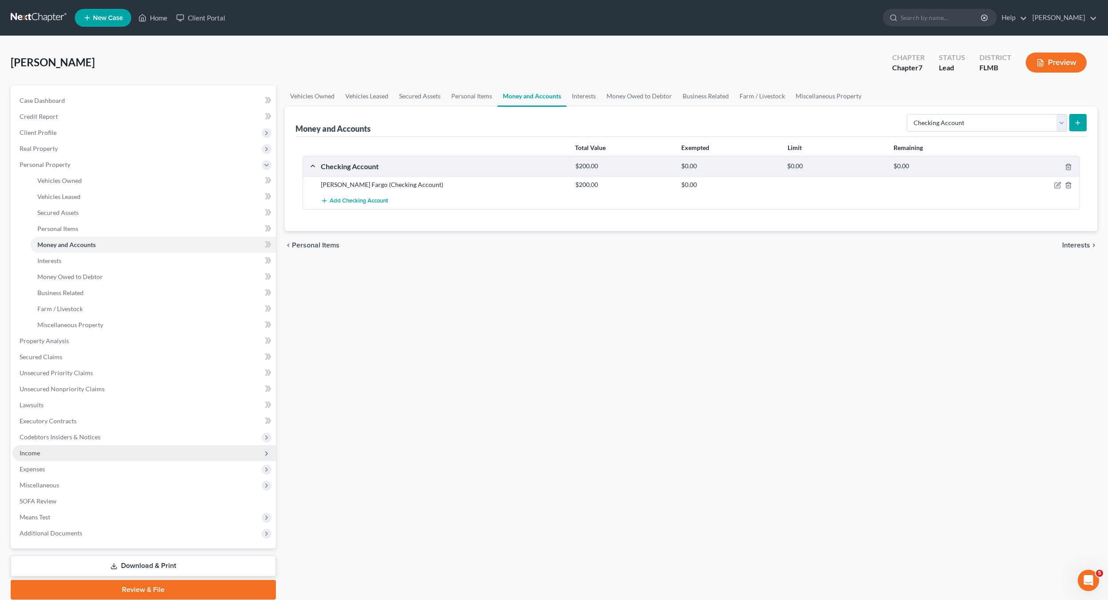
click at [26, 450] on span "Income" at bounding box center [30, 453] width 20 height 8
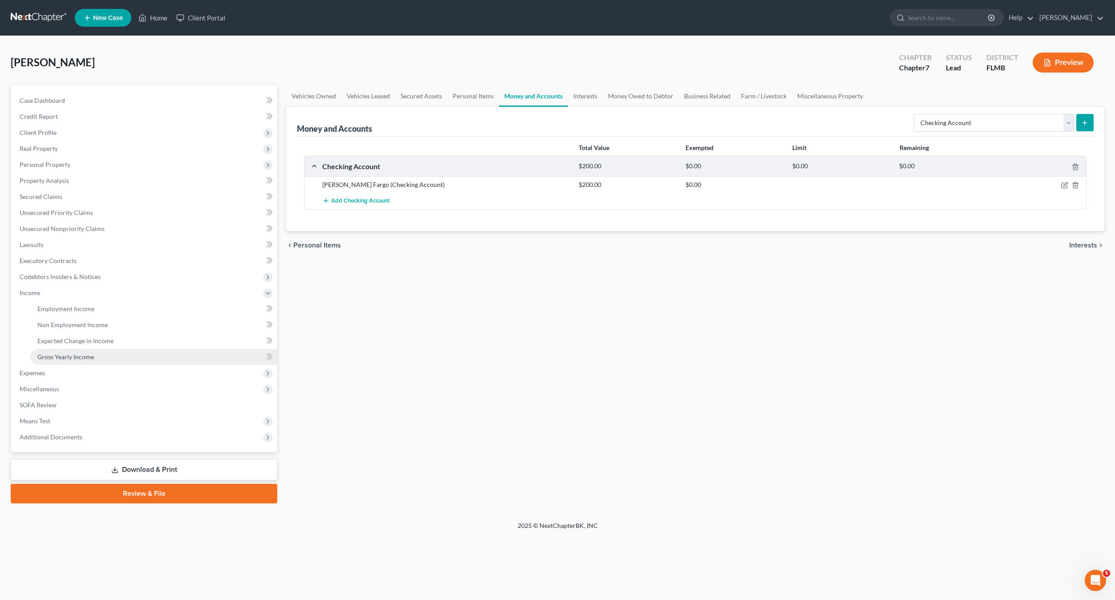
click at [60, 360] on span "Gross Yearly Income" at bounding box center [65, 357] width 57 height 8
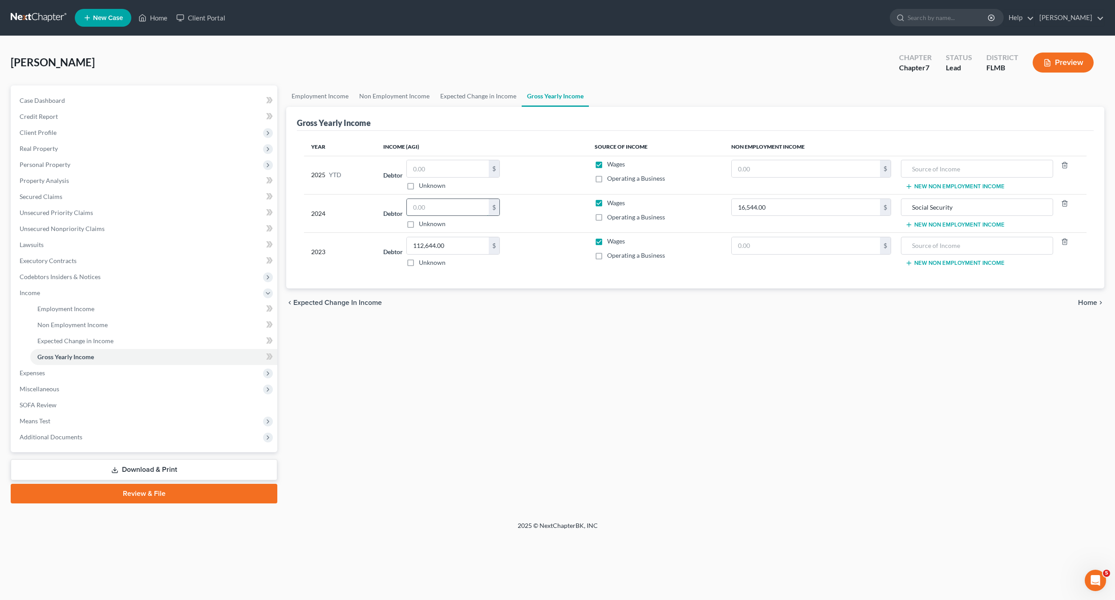
click at [427, 206] on input "text" at bounding box center [448, 207] width 82 height 17
type input "27,600"
click at [755, 240] on input "text" at bounding box center [806, 245] width 148 height 17
type input "15,896"
type input "Social Security"
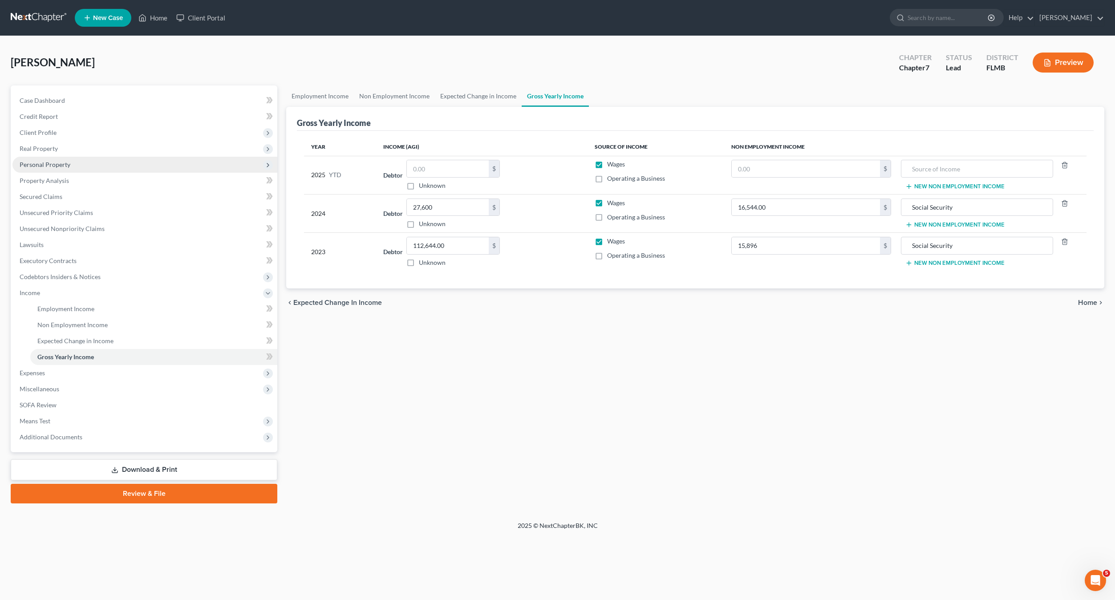
click at [58, 165] on span "Personal Property" at bounding box center [45, 165] width 51 height 8
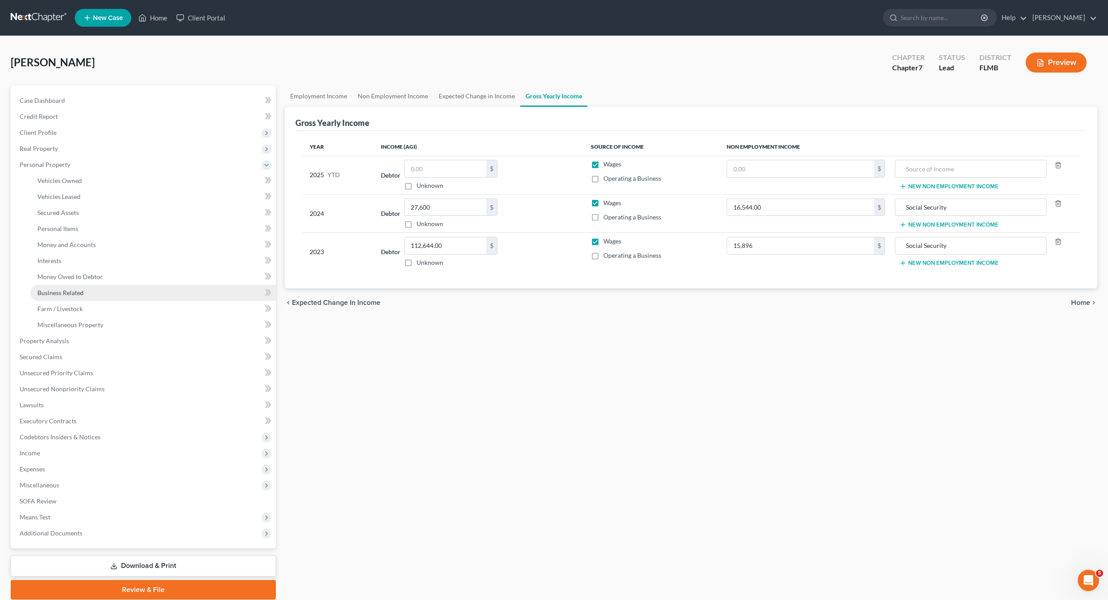
click at [59, 290] on span "Business Related" at bounding box center [60, 293] width 46 height 8
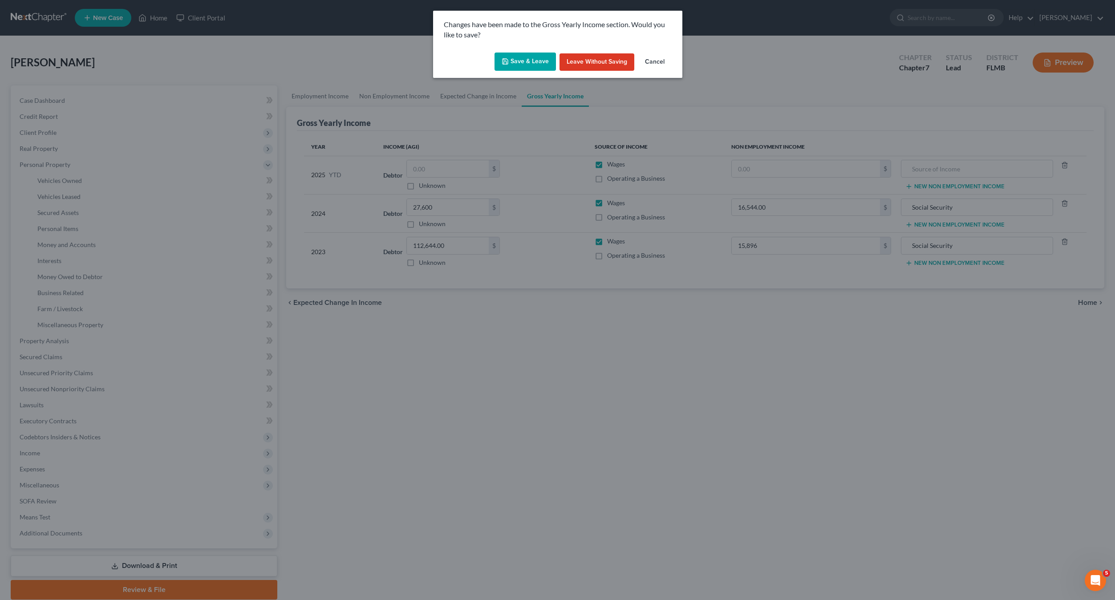
click at [523, 69] on button "Save & Leave" at bounding box center [524, 62] width 61 height 19
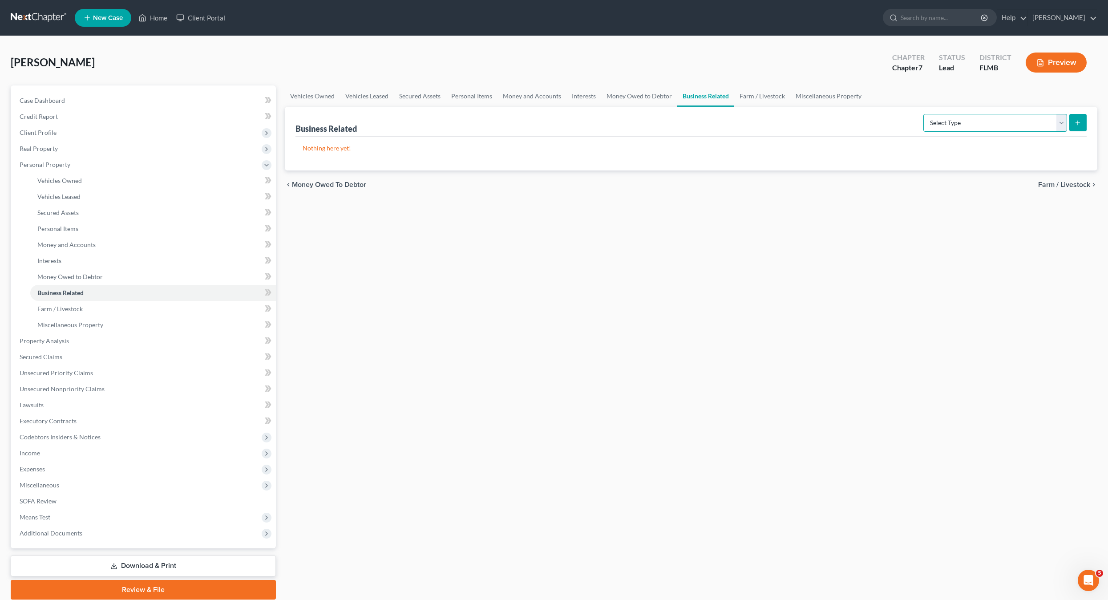
click at [984, 130] on select "Select Type Customer Lists Franchises Inventory Licenses Machinery Office Equip…" at bounding box center [996, 123] width 144 height 18
click at [62, 280] on link "Money Owed to Debtor" at bounding box center [153, 277] width 246 height 16
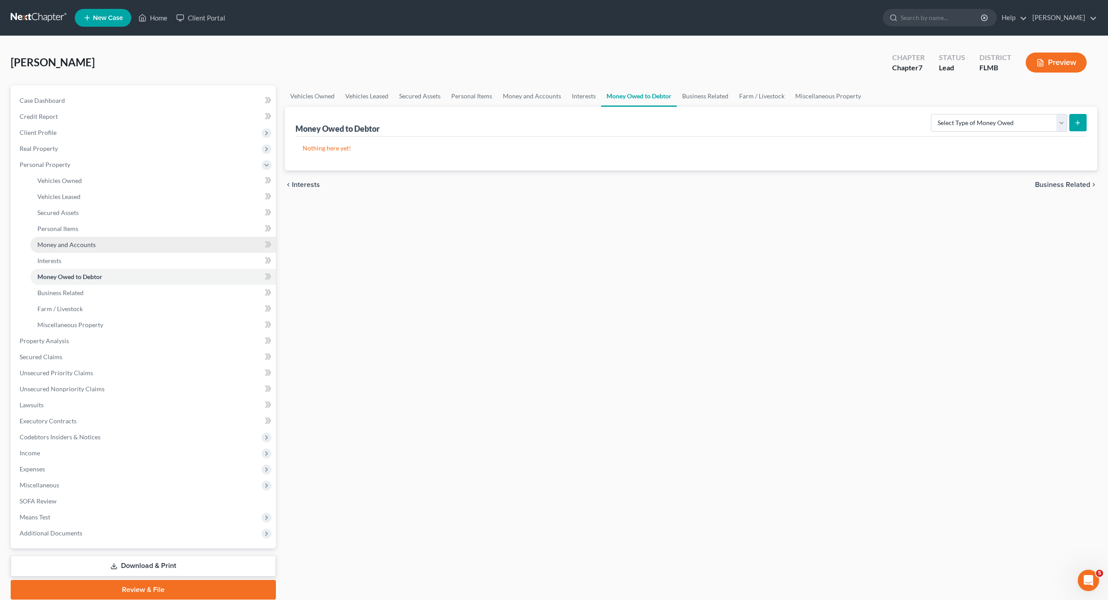
click at [69, 249] on link "Money and Accounts" at bounding box center [153, 245] width 246 height 16
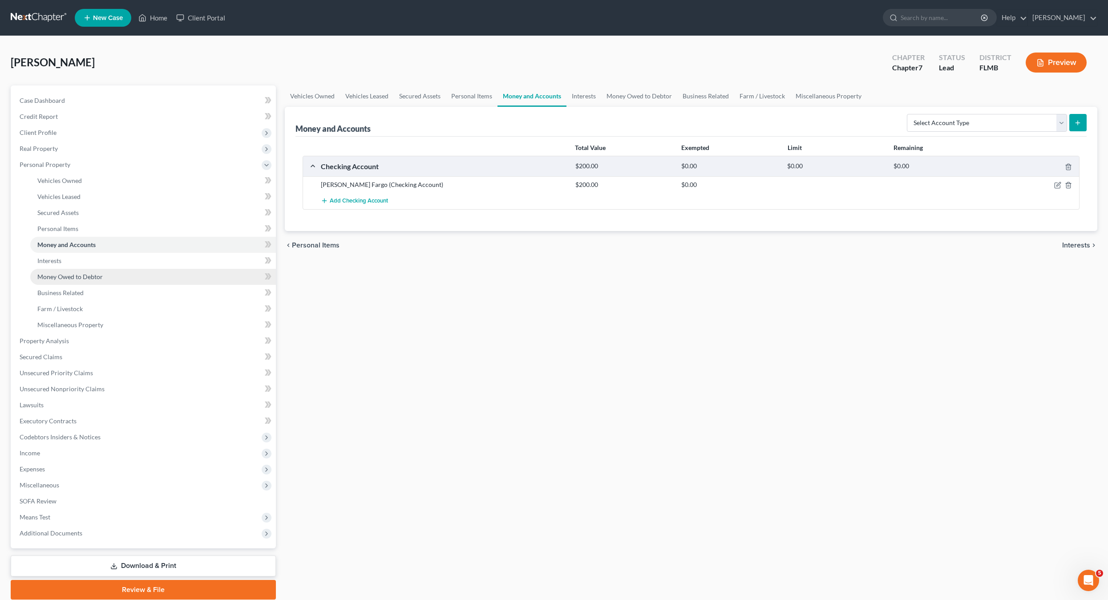
click at [72, 278] on span "Money Owed to Debtor" at bounding box center [69, 277] width 65 height 8
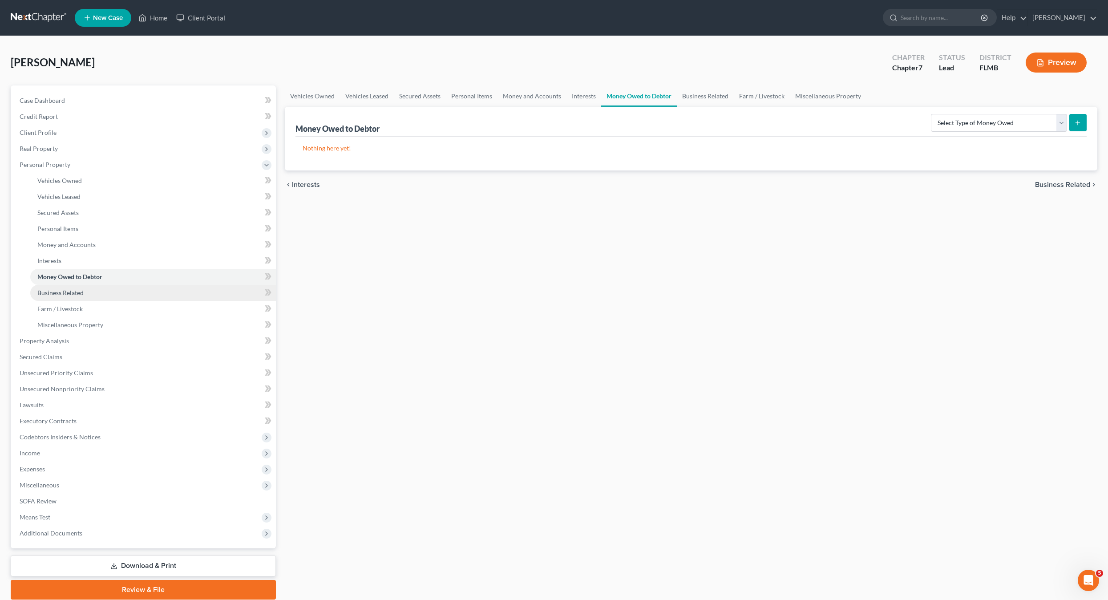
click at [69, 293] on span "Business Related" at bounding box center [60, 293] width 46 height 8
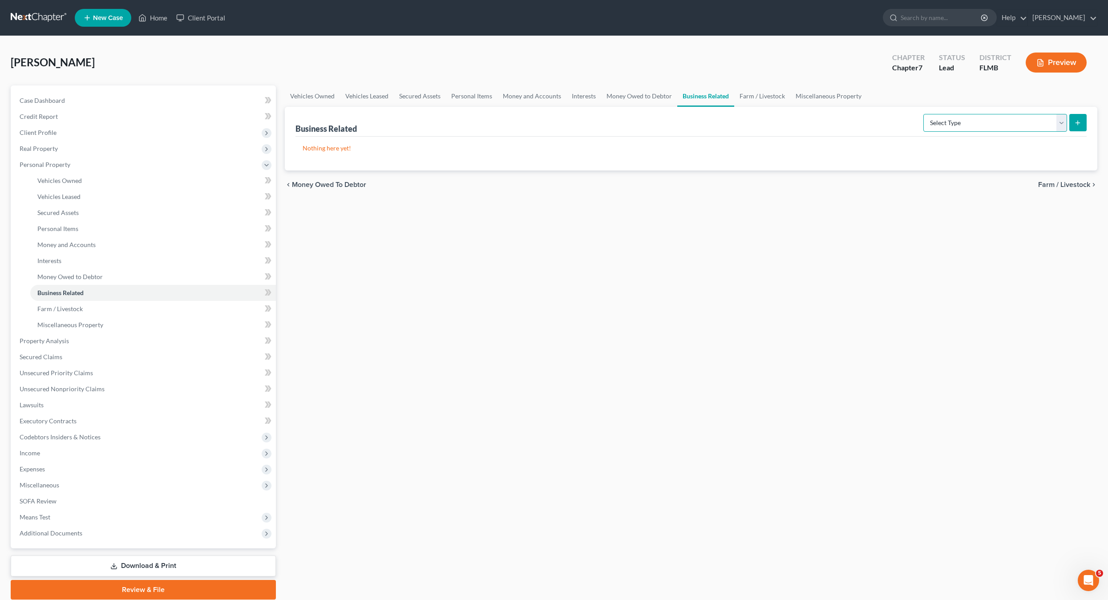
click at [967, 123] on select "Select Type Customer Lists Franchises Inventory Licenses Machinery Office Equip…" at bounding box center [996, 123] width 144 height 18
drag, startPoint x: 723, startPoint y: 343, endPoint x: 717, endPoint y: 335, distance: 10.5
click at [720, 344] on div "Vehicles Owned Vehicles Leased Secured Assets Personal Items Money and Accounts…" at bounding box center [691, 342] width 822 height 514
click at [45, 312] on span "Farm / Livestock" at bounding box center [59, 309] width 45 height 8
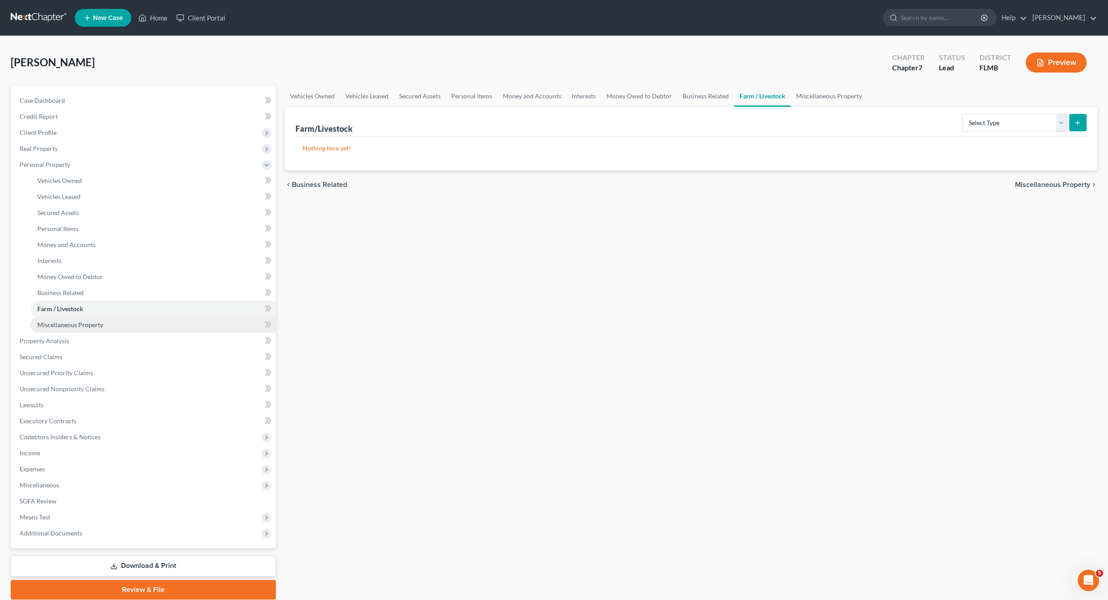
click at [51, 321] on span "Miscellaneous Property" at bounding box center [70, 325] width 66 height 8
click at [971, 112] on div "Select Property Type Assigned for Creditor Benefit [DATE] Holding for Another N…" at bounding box center [1012, 122] width 149 height 24
click at [968, 122] on select "Select Property Type Assigned for Creditor Benefit [DATE] Holding for Another N…" at bounding box center [1005, 123] width 126 height 18
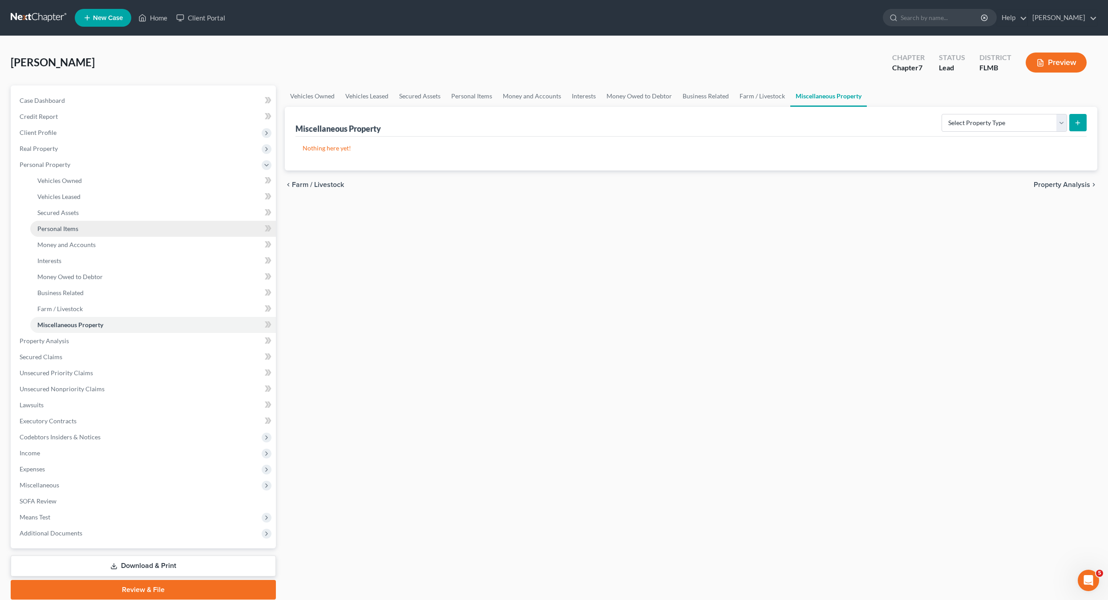
click at [39, 231] on span "Personal Items" at bounding box center [57, 229] width 41 height 8
click at [999, 112] on div "Select Item Type Clothing Collectibles Of Value Electronics Firearms Household …" at bounding box center [1026, 122] width 122 height 24
click at [999, 124] on select "Select Item Type Clothing Collectibles Of Value Electronics Firearms Household …" at bounding box center [1017, 123] width 99 height 18
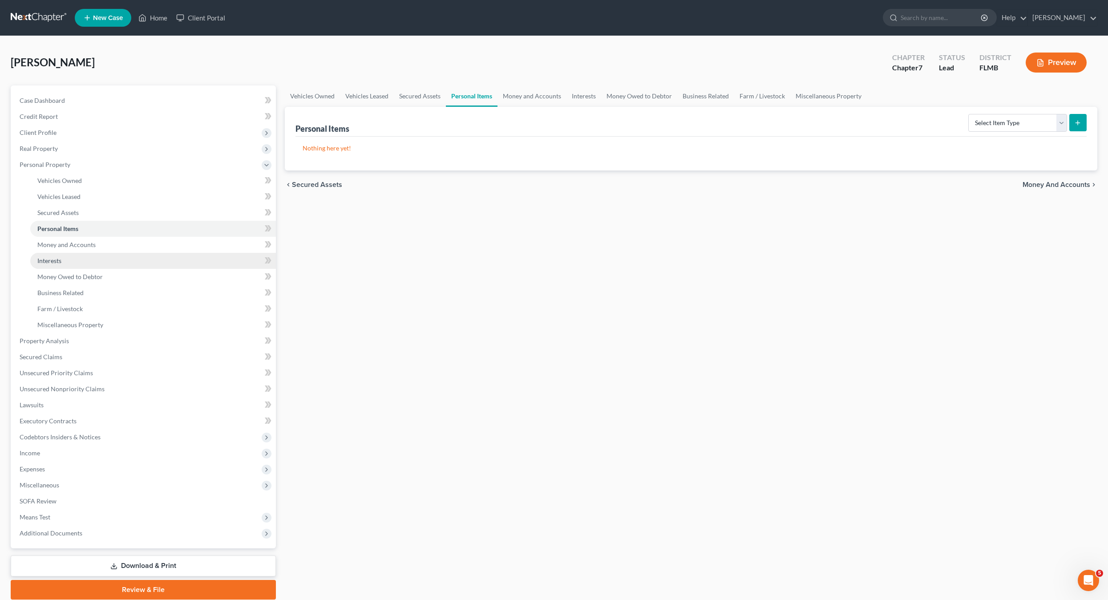
click at [53, 253] on link "Interests" at bounding box center [153, 261] width 246 height 16
click at [997, 125] on select "Select Interest Type 401K Annuity Bond Education IRA Government Bond Government…" at bounding box center [1020, 123] width 96 height 18
select select "incorporated_business"
click at [972, 114] on select "Select Interest Type 401K Annuity Bond Education IRA Government Bond Government…" at bounding box center [1020, 123] width 96 height 18
click at [1074, 124] on icon "submit" at bounding box center [1077, 122] width 7 height 7
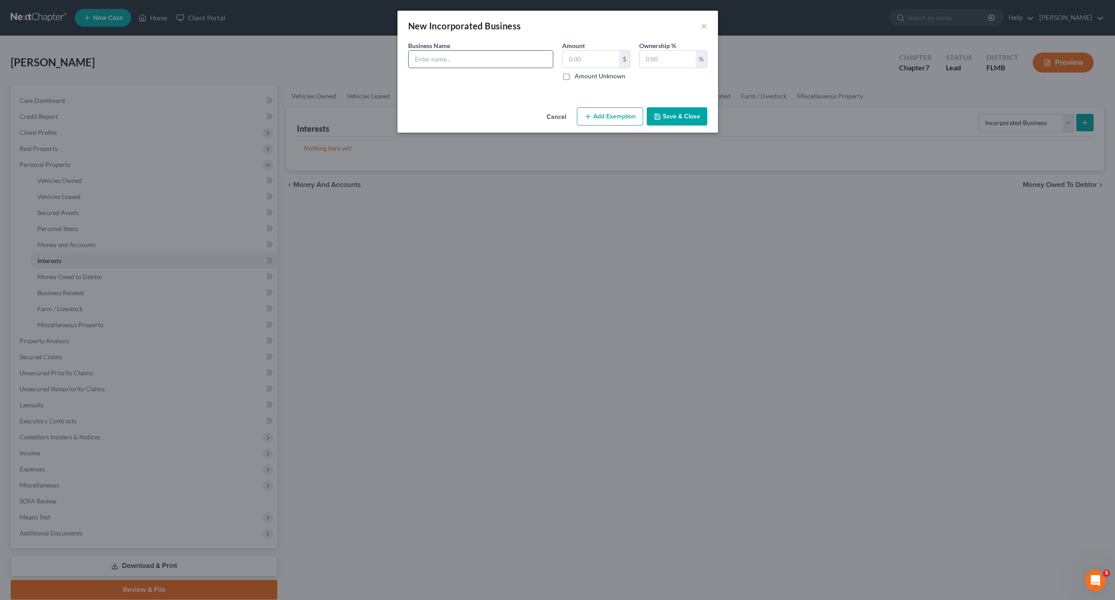
click at [445, 61] on input "text" at bounding box center [481, 59] width 144 height 17
type input "[PERSON_NAME] PA"
type input "1"
click at [652, 61] on input "text" at bounding box center [668, 59] width 56 height 17
type input "100"
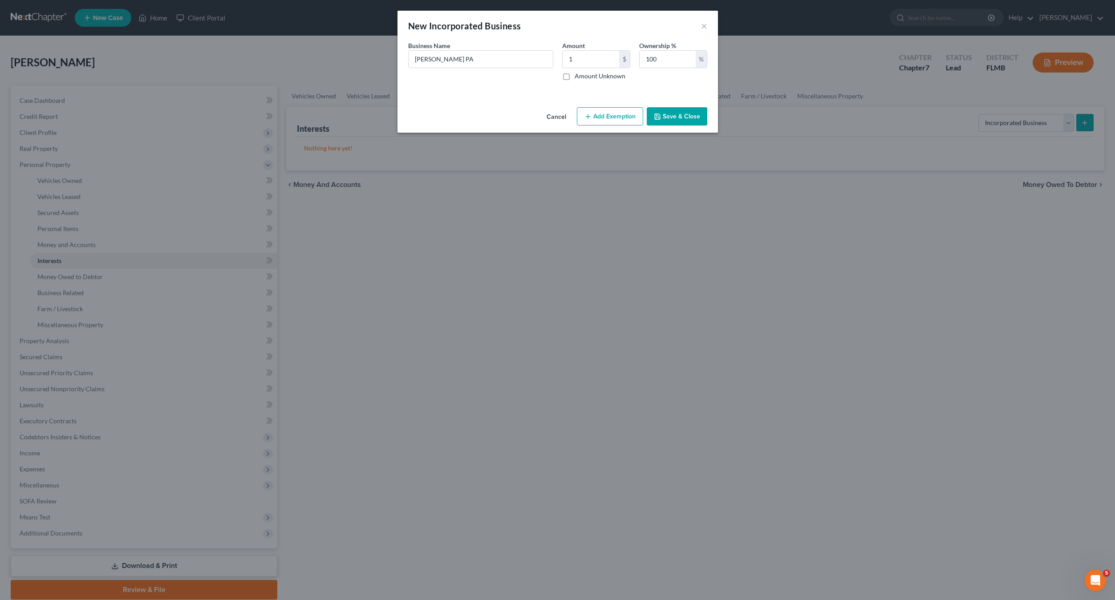
click at [673, 116] on button "Save & Close" at bounding box center [677, 116] width 61 height 19
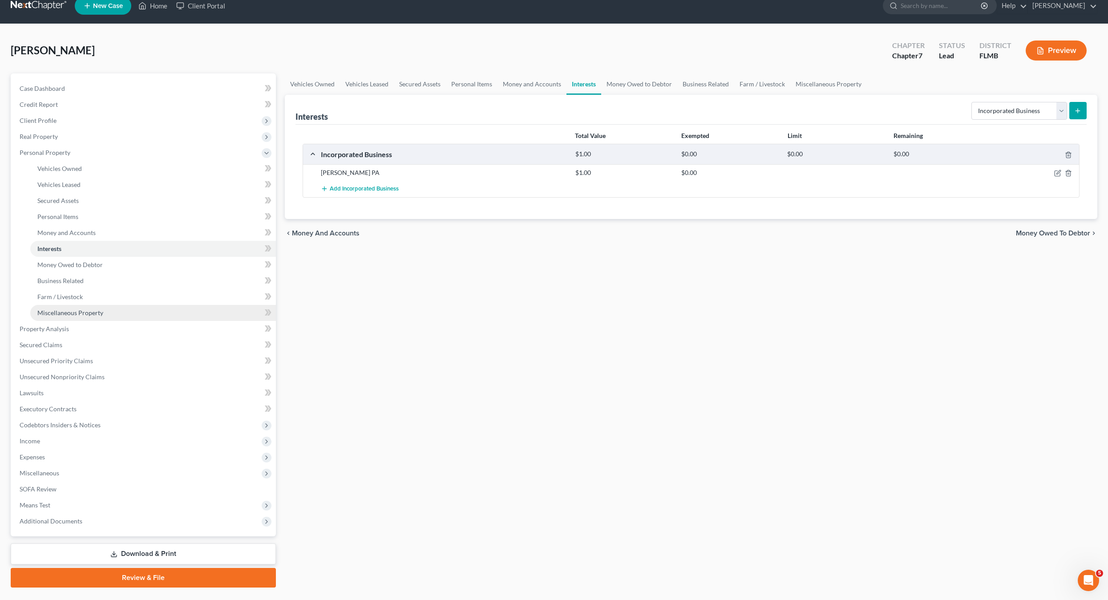
scroll to position [33, 0]
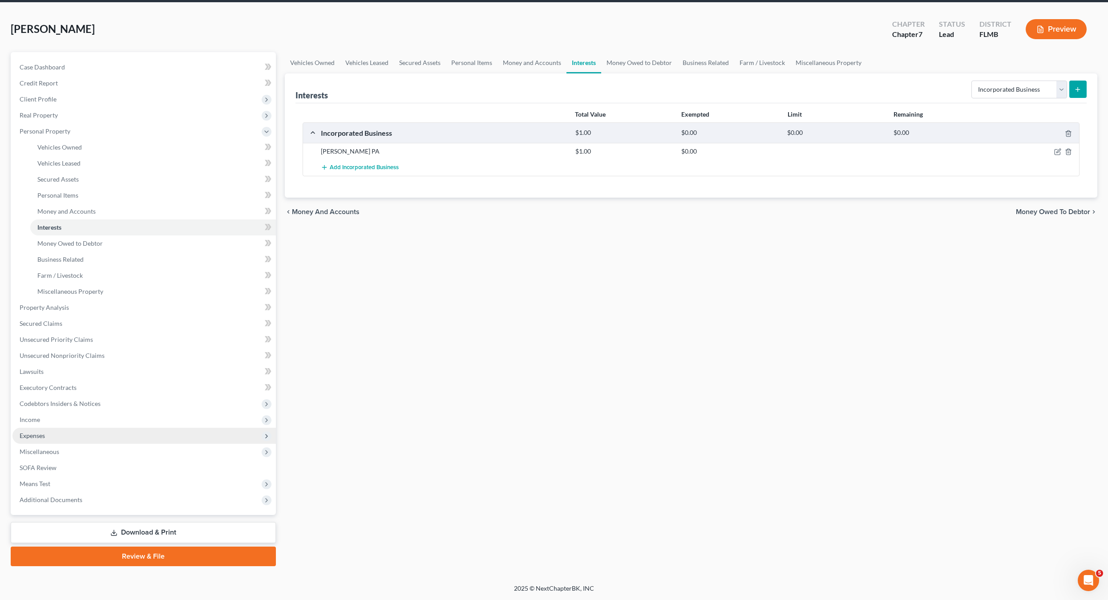
click at [33, 438] on span "Expenses" at bounding box center [32, 436] width 25 height 8
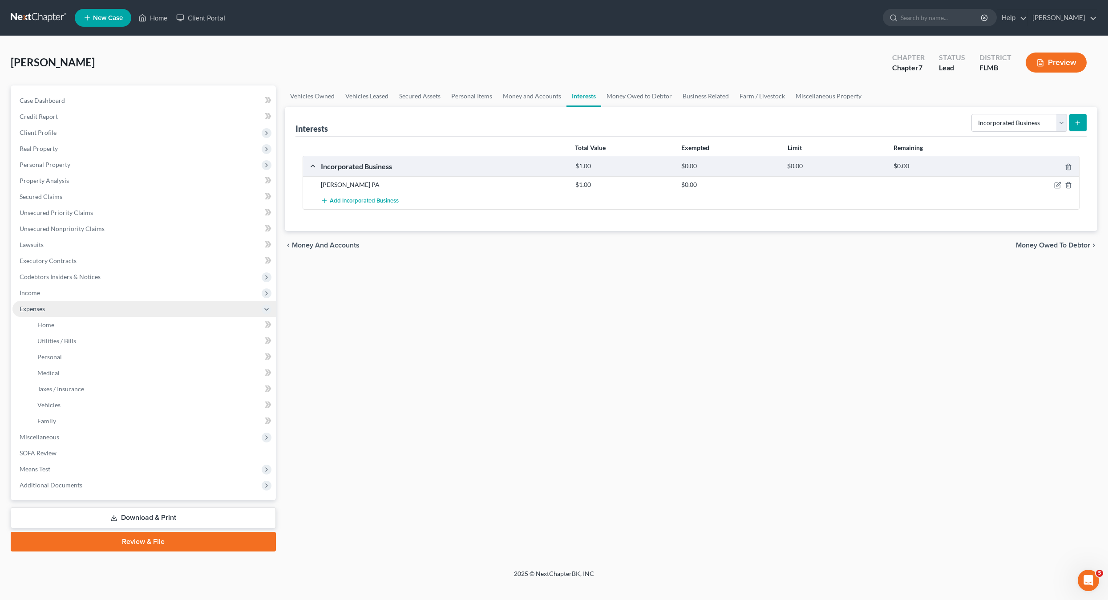
scroll to position [0, 0]
click at [33, 438] on span "Miscellaneous" at bounding box center [40, 437] width 40 height 8
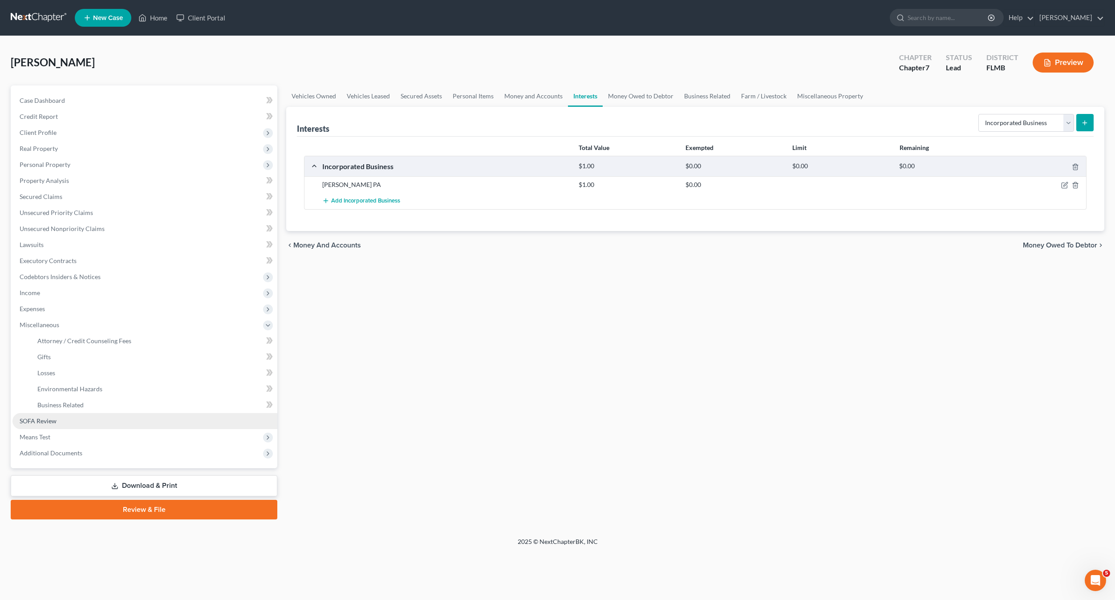
click at [26, 424] on span "SOFA Review" at bounding box center [38, 421] width 37 height 8
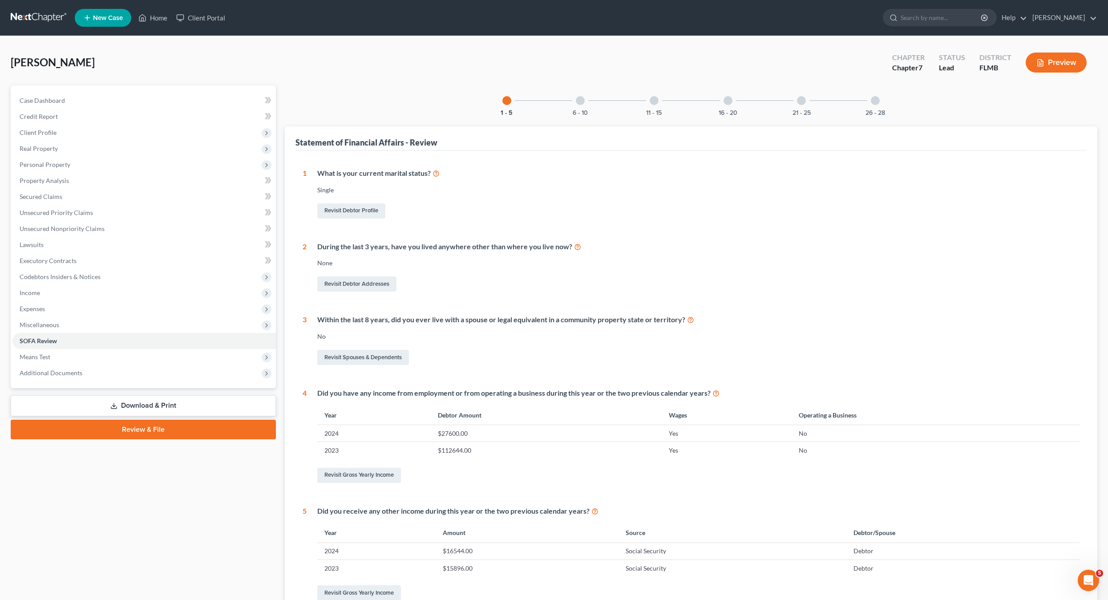
click at [799, 100] on div at bounding box center [801, 100] width 9 height 9
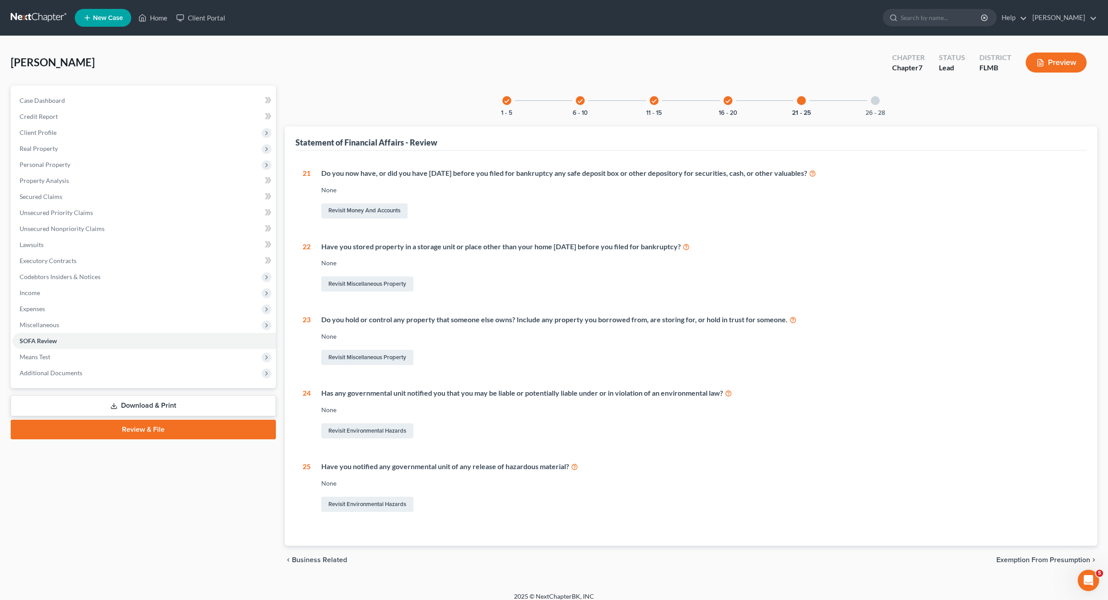
click at [877, 102] on div at bounding box center [875, 100] width 9 height 9
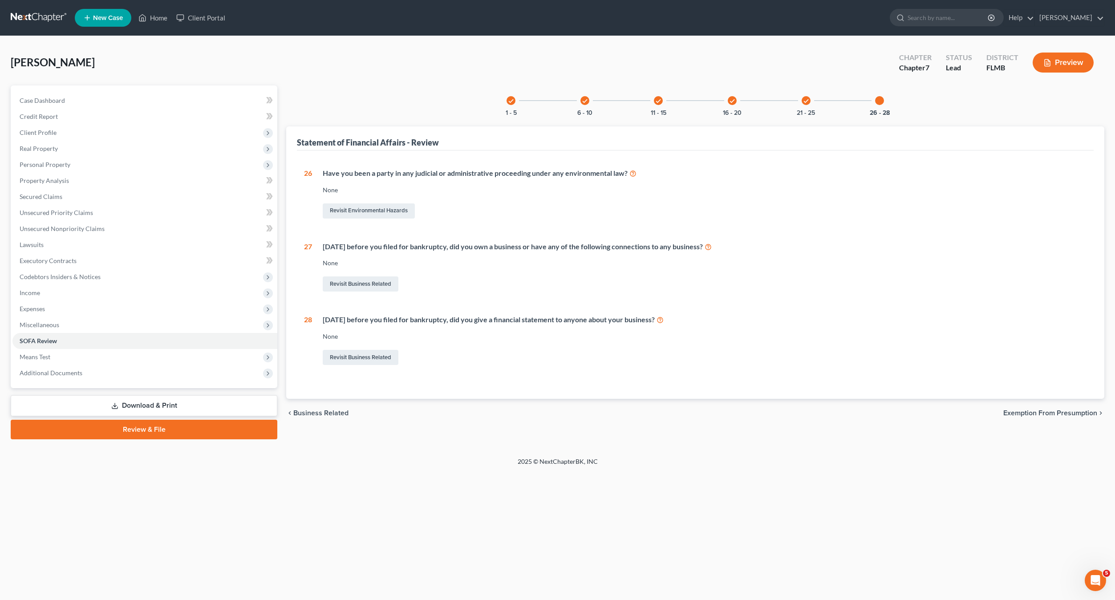
click at [465, 290] on div "Revisit Business Related" at bounding box center [705, 284] width 764 height 19
click at [374, 286] on link "Revisit Business Related" at bounding box center [361, 283] width 76 height 15
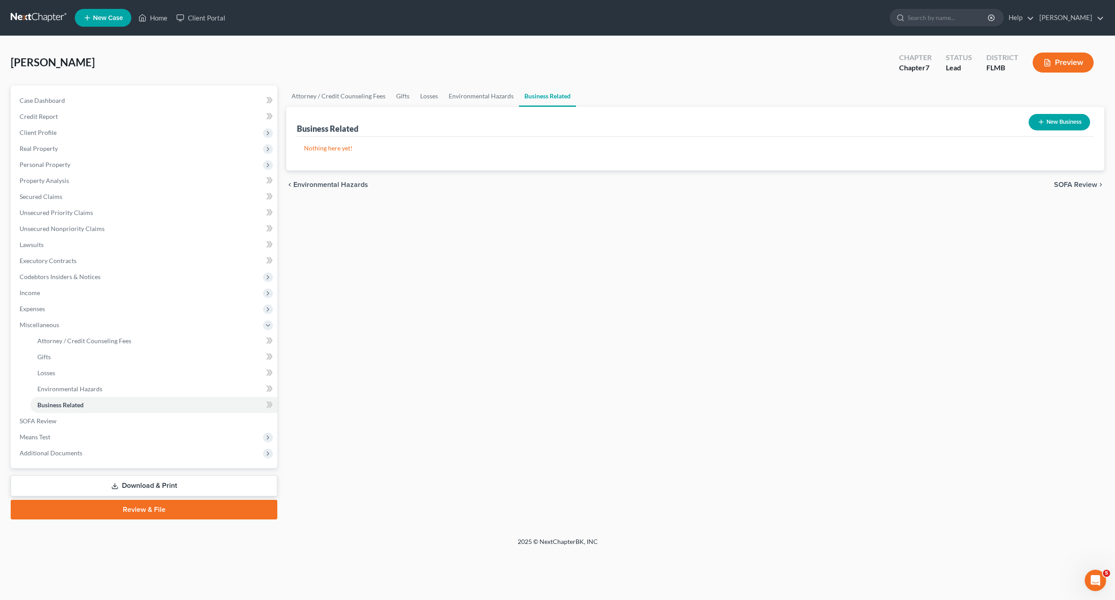
click at [1072, 120] on button "New Business" at bounding box center [1059, 122] width 61 height 16
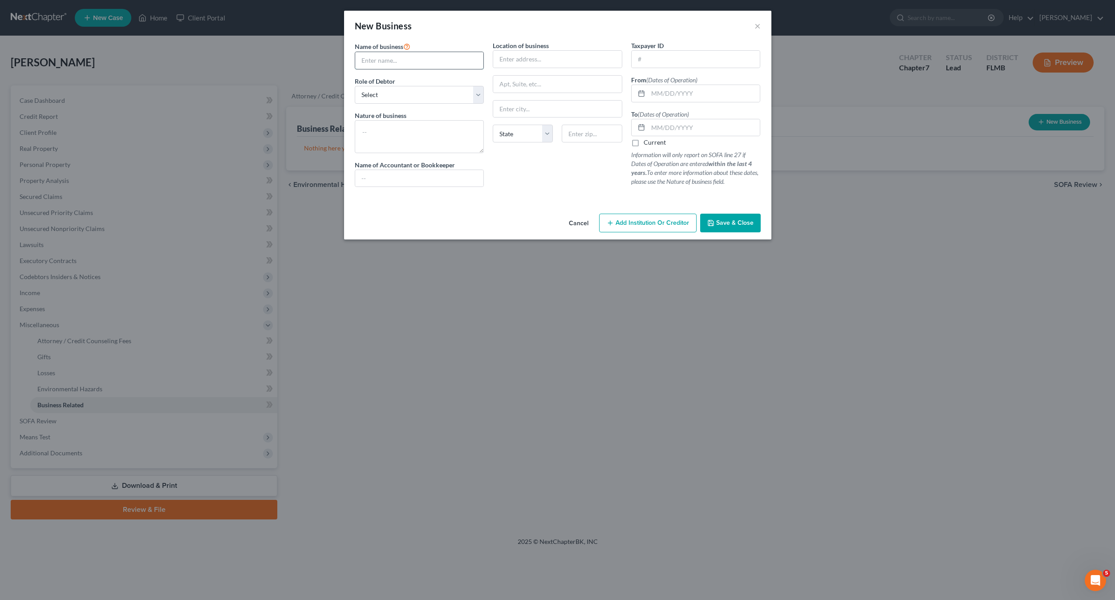
click at [416, 63] on input "text" at bounding box center [419, 60] width 129 height 17
type input "[PERSON_NAME] PA"
click at [524, 62] on input "text" at bounding box center [557, 59] width 129 height 17
click at [653, 63] on input "text" at bounding box center [696, 59] width 129 height 17
type input "[US_EMPLOYER_IDENTIFICATION_NUMBER]"
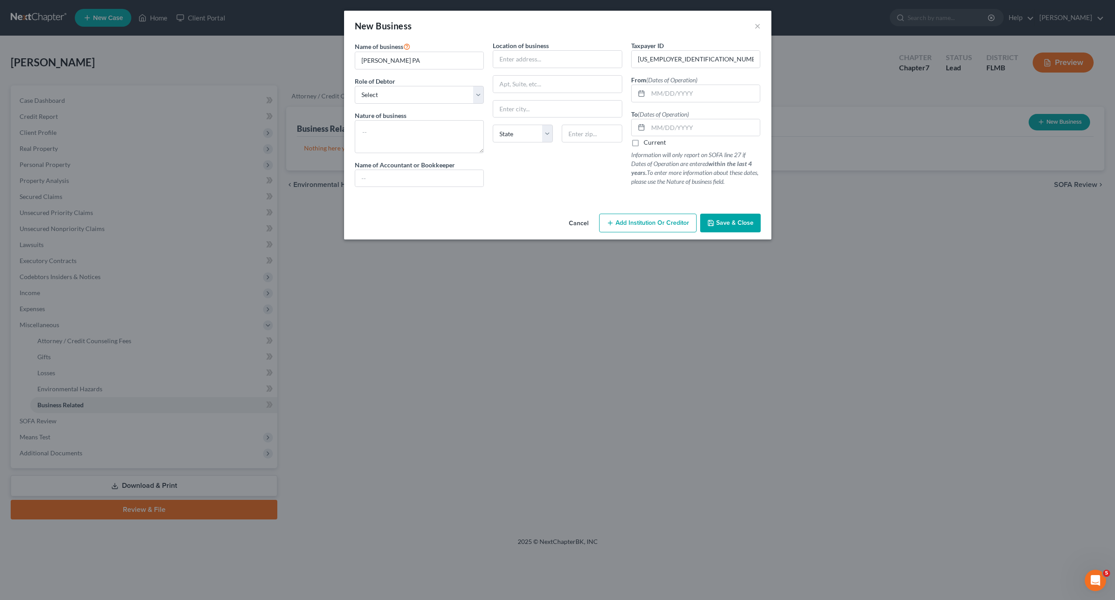
click at [508, 216] on div "Cancel Add Institution Or Creditor Save & Close" at bounding box center [557, 224] width 427 height 29
click at [380, 98] on select "Select A member of a limited liability company (LLC) or limited liability partn…" at bounding box center [420, 95] width 130 height 18
select select "officer"
click at [355, 86] on select "Select A member of a limited liability company (LLC) or limited liability partn…" at bounding box center [420, 95] width 130 height 18
click at [713, 223] on icon "button" at bounding box center [710, 222] width 5 height 5
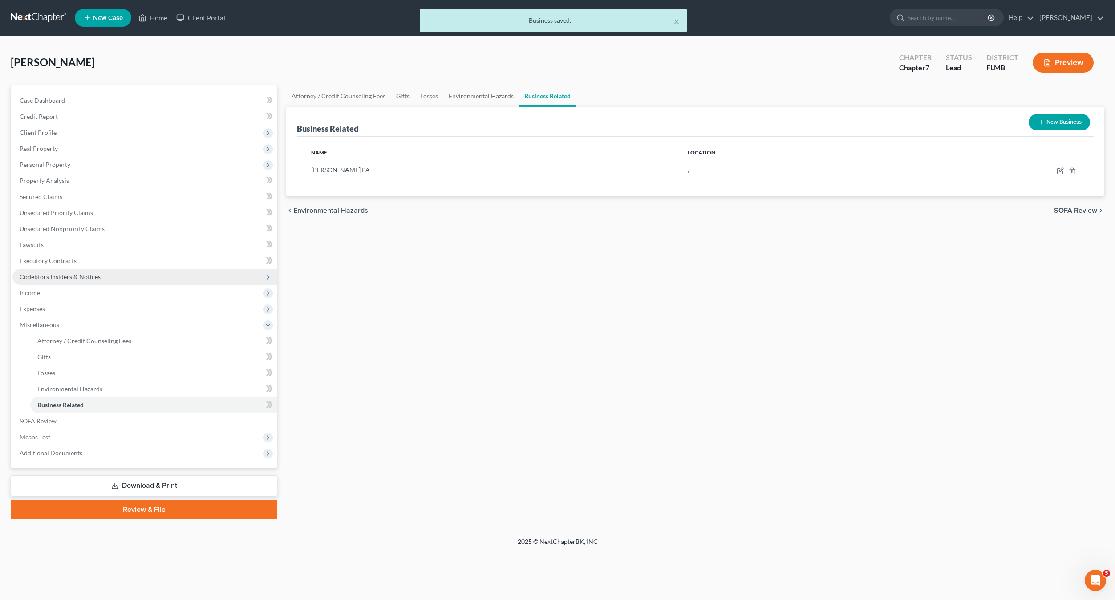
drag, startPoint x: 582, startPoint y: 307, endPoint x: 118, endPoint y: 271, distance: 465.6
click at [579, 307] on div "Attorney / Credit Counseling Fees Gifts Losses Environmental Hazards Business R…" at bounding box center [695, 302] width 827 height 434
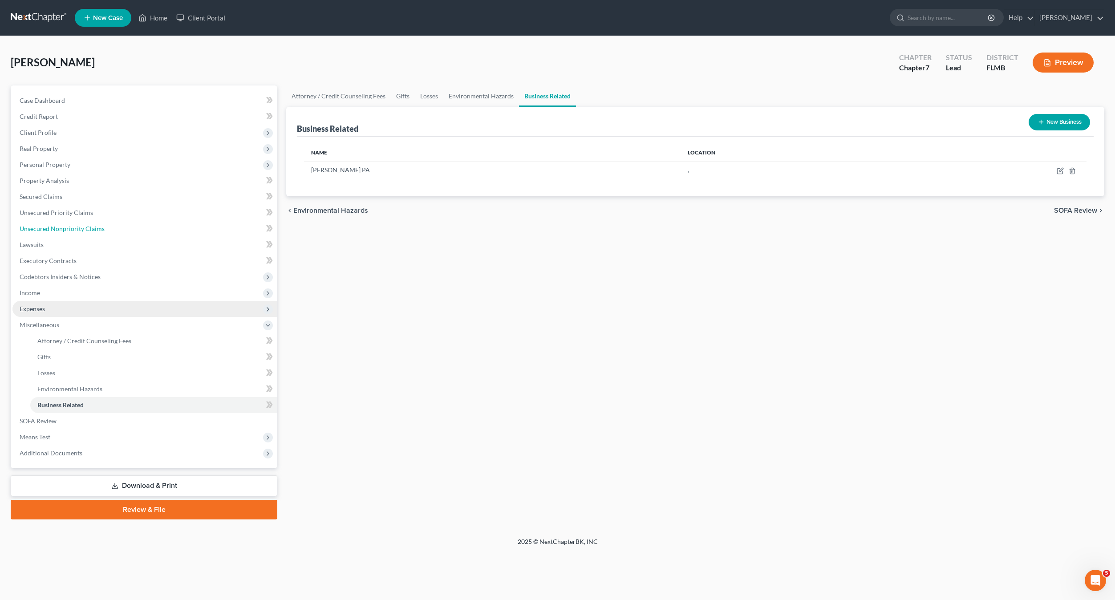
drag, startPoint x: 57, startPoint y: 229, endPoint x: 270, endPoint y: 309, distance: 226.9
click at [57, 229] on span "Unsecured Nonpriority Claims" at bounding box center [62, 229] width 85 height 8
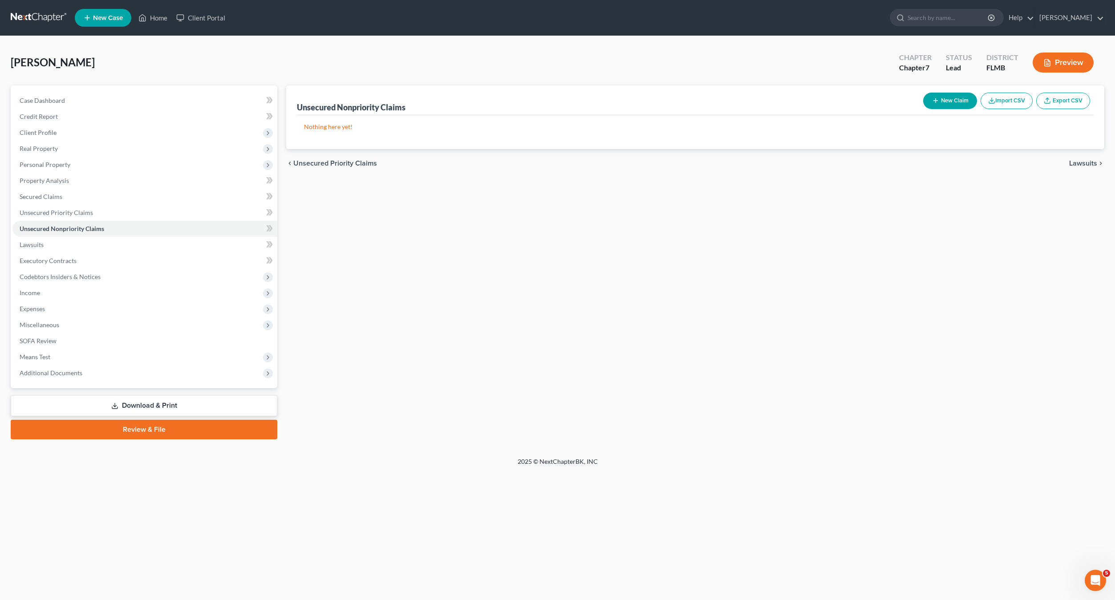
click at [937, 99] on icon "button" at bounding box center [935, 100] width 7 height 7
select select "0"
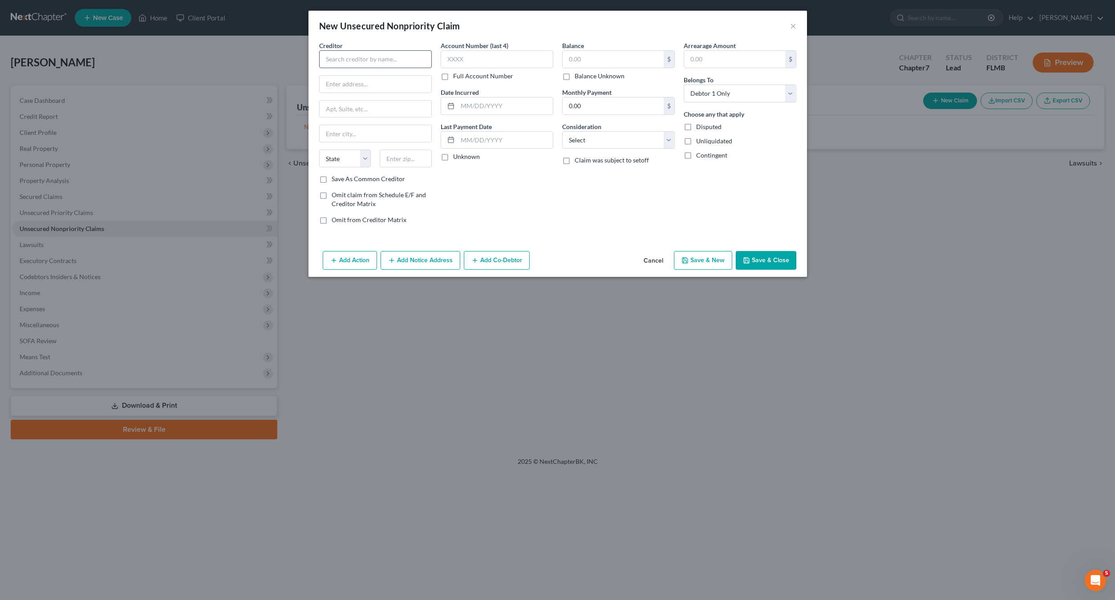
drag, startPoint x: 369, startPoint y: 49, endPoint x: 365, endPoint y: 54, distance: 6.1
click at [368, 49] on div "Creditor *" at bounding box center [375, 54] width 113 height 27
click at [365, 55] on input "text" at bounding box center [375, 59] width 113 height 18
type input "[PERSON_NAME] Fargo Card Svcs"
type input "Pob 393"
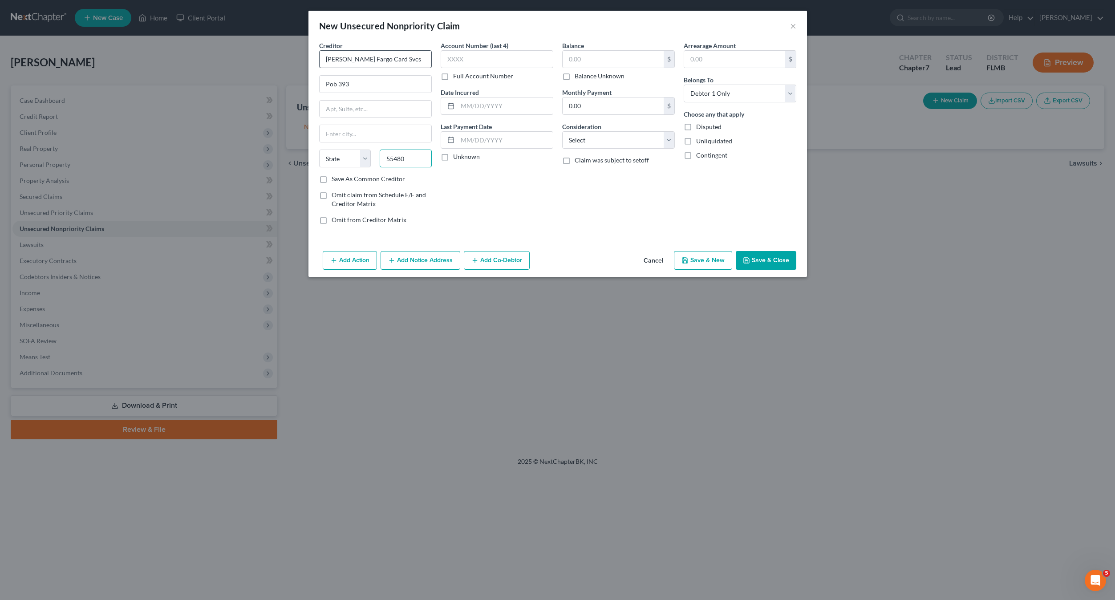
type input "55480"
type input "[GEOGRAPHIC_DATA]"
select select "24"
click at [582, 57] on input "text" at bounding box center [613, 59] width 101 height 17
type input "9,837"
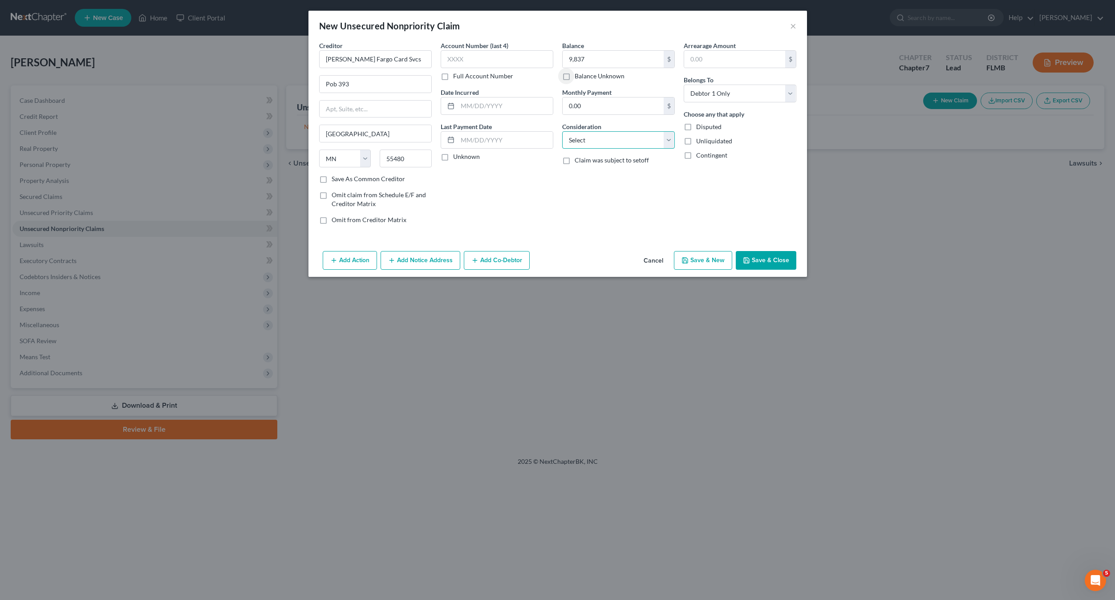
drag, startPoint x: 619, startPoint y: 138, endPoint x: 611, endPoint y: 130, distance: 10.7
click at [619, 138] on select "Select Cable / Satellite Services Collection Agency Credit Card Debt Debt Couns…" at bounding box center [618, 140] width 113 height 18
select select "2"
click at [562, 131] on select "Select Cable / Satellite Services Collection Agency Credit Card Debt Debt Couns…" at bounding box center [618, 140] width 113 height 18
click at [571, 204] on div "Balance 9,837.00 $ Balance Unknown Balance Undetermined 9,837 $ Balance Unknown…" at bounding box center [619, 136] width 122 height 190
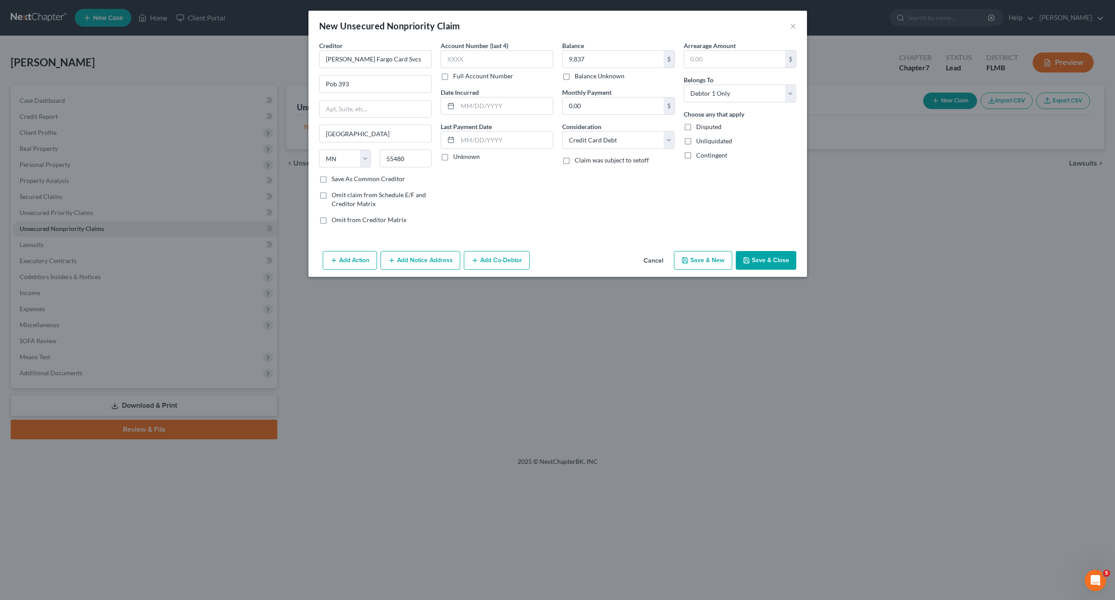
drag, startPoint x: 520, startPoint y: 211, endPoint x: 488, endPoint y: 96, distance: 120.1
click at [519, 191] on div "Account Number (last 4) Full Account Number Date Incurred Last Payment Date Unk…" at bounding box center [497, 136] width 122 height 190
click at [475, 57] on input "text" at bounding box center [497, 59] width 113 height 18
type input "6658"
click at [710, 262] on button "Save & New" at bounding box center [703, 260] width 58 height 19
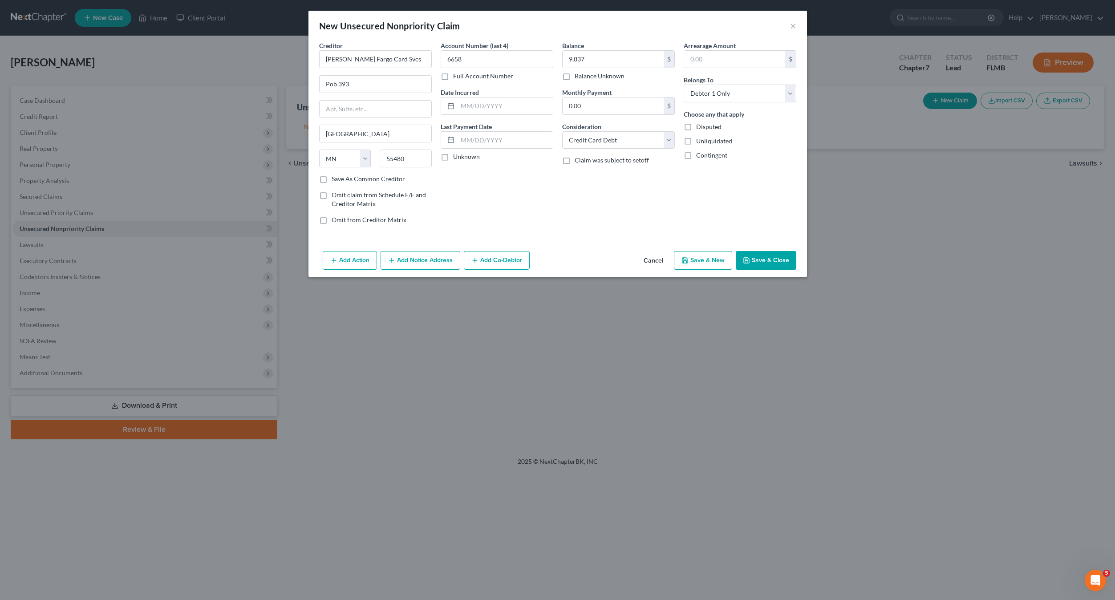
select select "0"
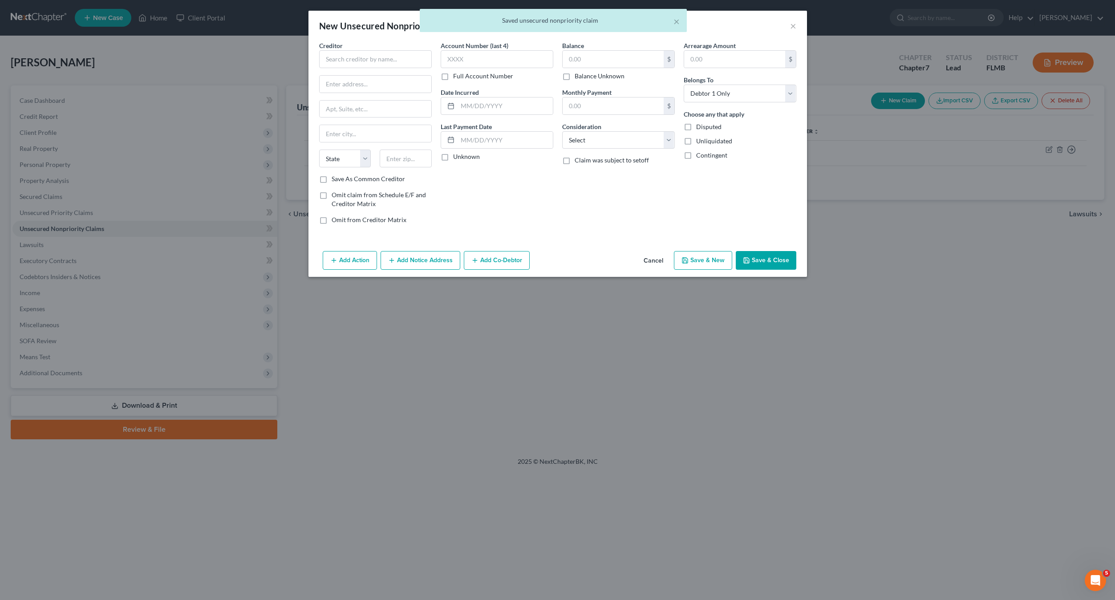
type input "9,837.00"
click at [360, 59] on input "text" at bounding box center [375, 59] width 113 height 18
click at [339, 61] on input "text" at bounding box center [375, 59] width 113 height 18
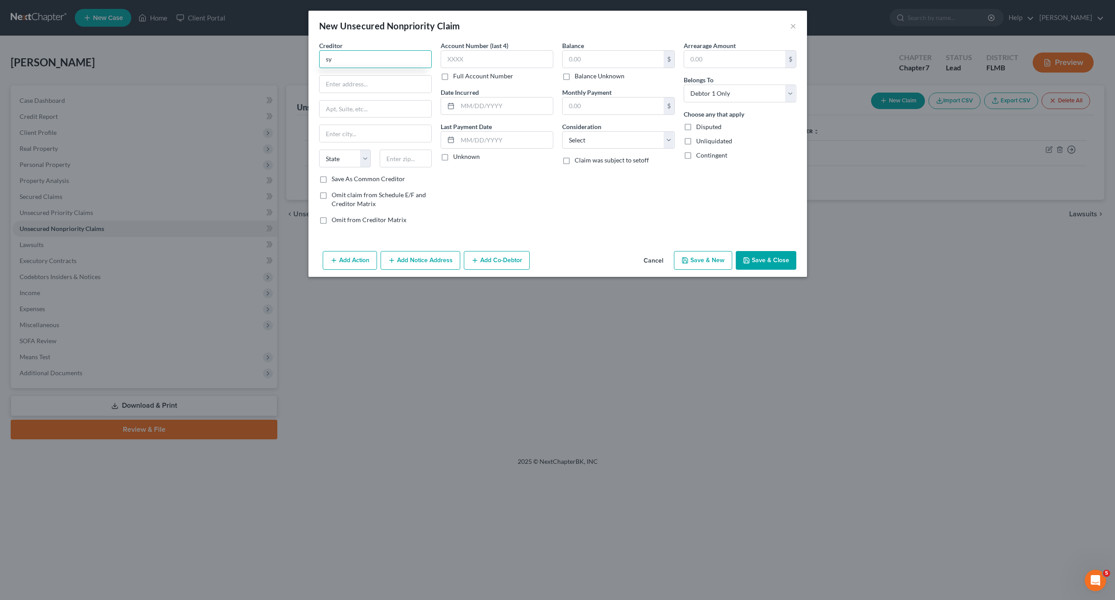
type input "s"
type input "SYNCB/Care Credit"
type input "Pob 71757"
type input "19176"
click at [349, 141] on input "text" at bounding box center [376, 133] width 112 height 17
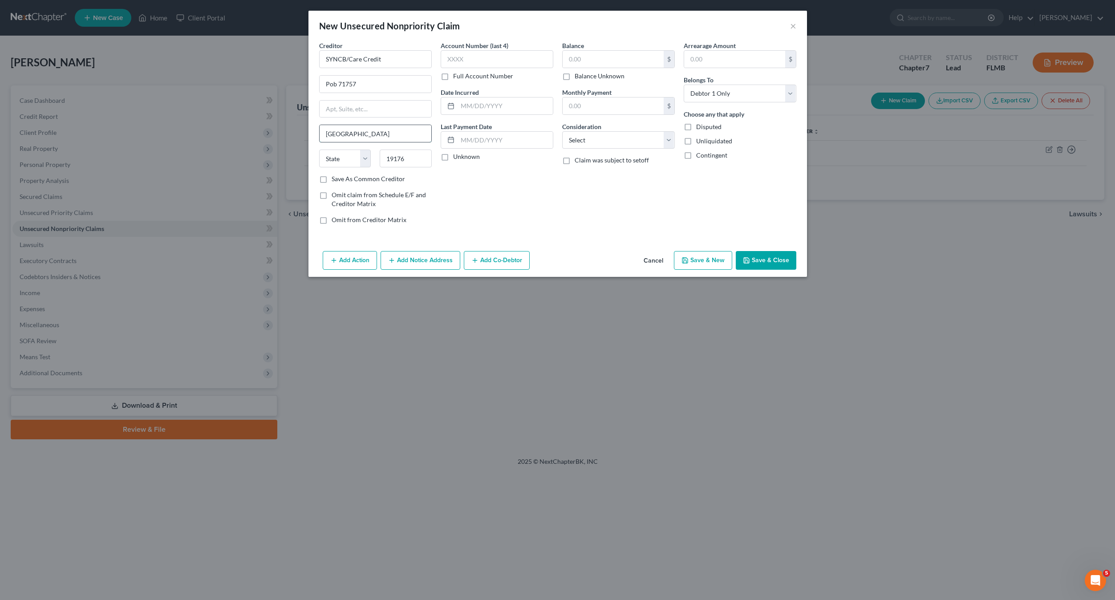
type input "[GEOGRAPHIC_DATA]"
select select "39"
click at [487, 62] on input "text" at bounding box center [497, 59] width 113 height 18
type input "5233"
click at [575, 58] on input "text" at bounding box center [613, 59] width 101 height 17
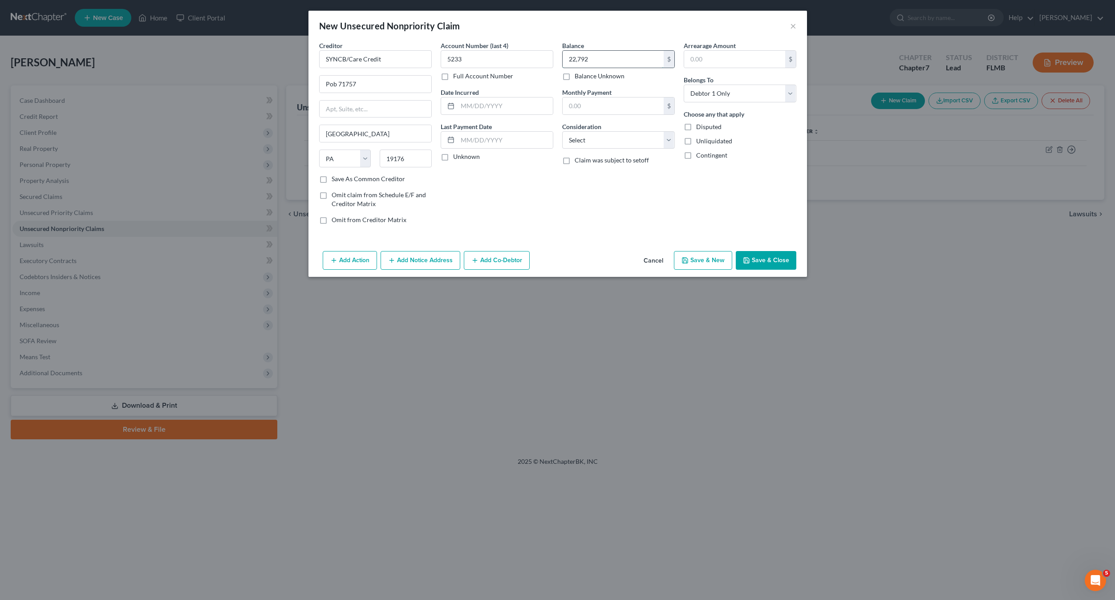
type input "22,792"
click at [583, 138] on select "Select Cable / Satellite Services Collection Agency Credit Card Debt Debt Couns…" at bounding box center [618, 140] width 113 height 18
select select "2"
click at [562, 131] on select "Select Cable / Satellite Services Collection Agency Credit Card Debt Debt Couns…" at bounding box center [618, 140] width 113 height 18
drag, startPoint x: 631, startPoint y: 239, endPoint x: 684, endPoint y: 255, distance: 55.2
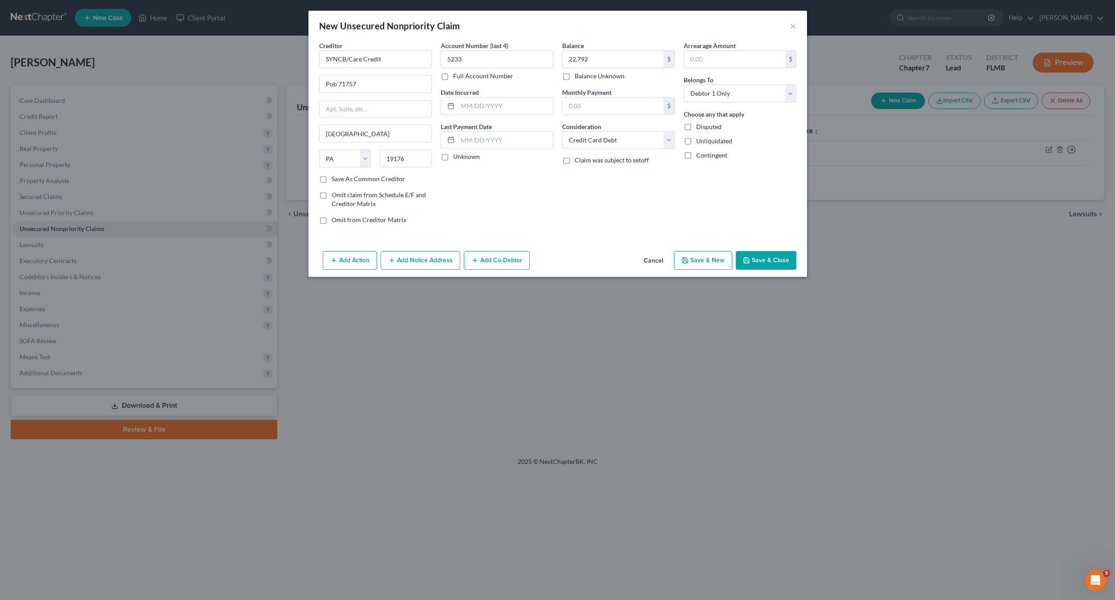
click at [633, 239] on div "Creditor * SYNCB/Care Credit Pob 71757 [GEOGRAPHIC_DATA] [US_STATE] AK AR AZ CA…" at bounding box center [557, 144] width 498 height 207
click at [696, 260] on button "Save & New" at bounding box center [703, 260] width 58 height 19
select select "0"
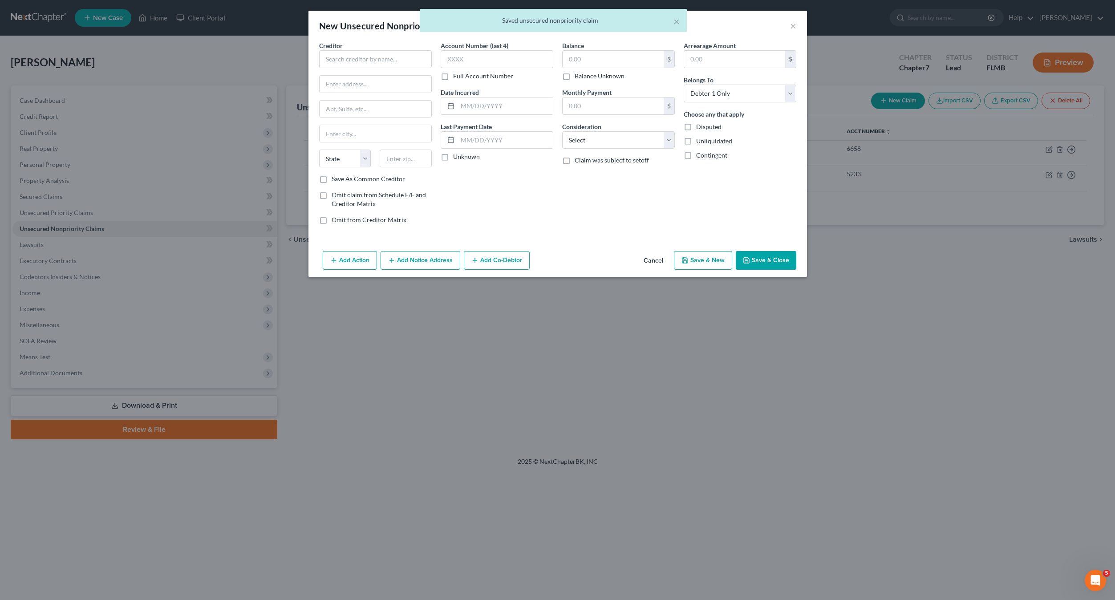
type input "22,792.00"
type input "0.00"
click at [349, 56] on input "text" at bounding box center [375, 59] width 113 height 18
click at [349, 51] on div "Creditor *" at bounding box center [375, 54] width 113 height 27
click at [348, 56] on input "text" at bounding box center [375, 59] width 113 height 18
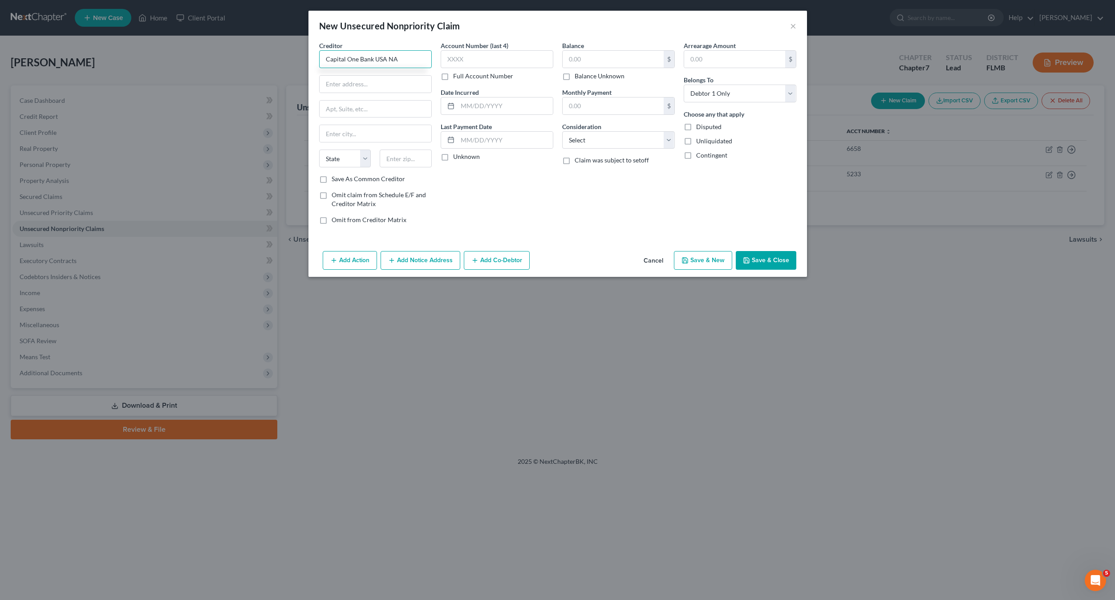
type input "Capital One Bank USA NA"
type input "Pob 31293"
type input "84131"
type input "[GEOGRAPHIC_DATA]"
select select "46"
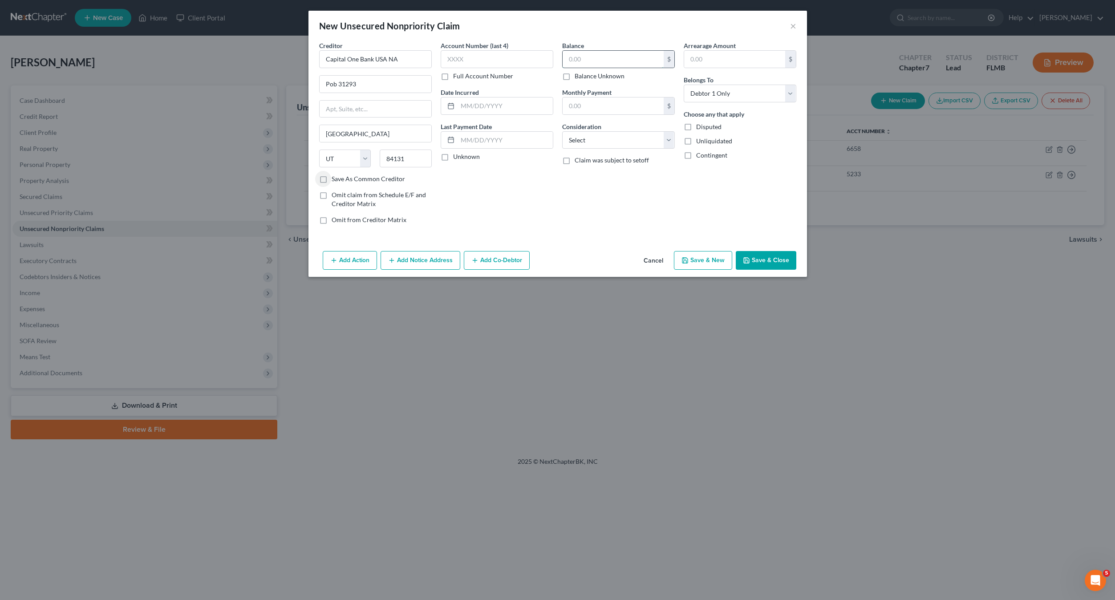
click at [582, 63] on input "text" at bounding box center [613, 59] width 101 height 17
type input "13,626"
drag, startPoint x: 587, startPoint y: 138, endPoint x: 588, endPoint y: 148, distance: 10.0
click at [587, 138] on select "Select Cable / Satellite Services Collection Agency Credit Card Debt Debt Couns…" at bounding box center [618, 140] width 113 height 18
select select "2"
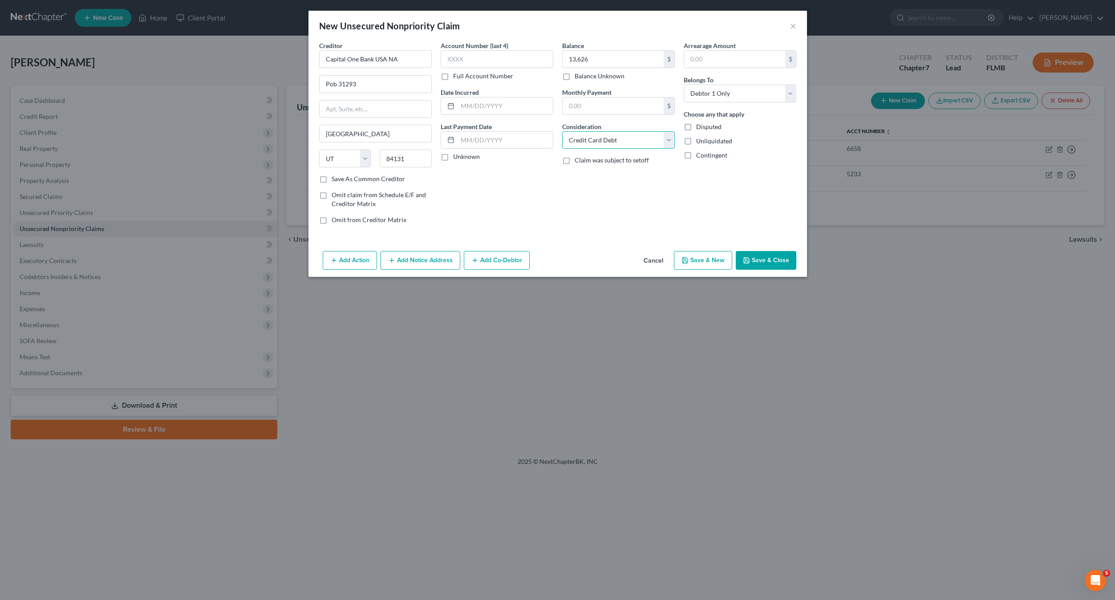
click at [562, 131] on select "Select Cable / Satellite Services Collection Agency Credit Card Debt Debt Couns…" at bounding box center [618, 140] width 113 height 18
drag, startPoint x: 549, startPoint y: 217, endPoint x: 510, endPoint y: 149, distance: 79.2
click at [549, 217] on div "Account Number (last 4) Full Account Number Date Incurred Last Payment Date Unk…" at bounding box center [497, 136] width 122 height 190
click at [475, 58] on input "text" at bounding box center [497, 59] width 113 height 18
type input "2188"
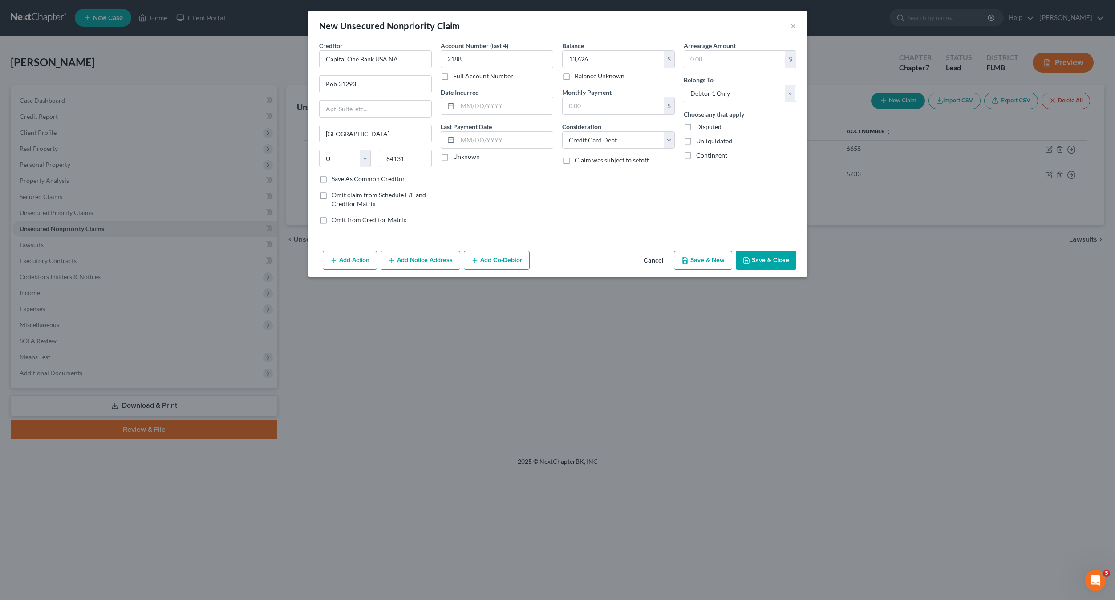
click at [699, 261] on button "Save & New" at bounding box center [703, 260] width 58 height 19
select select "0"
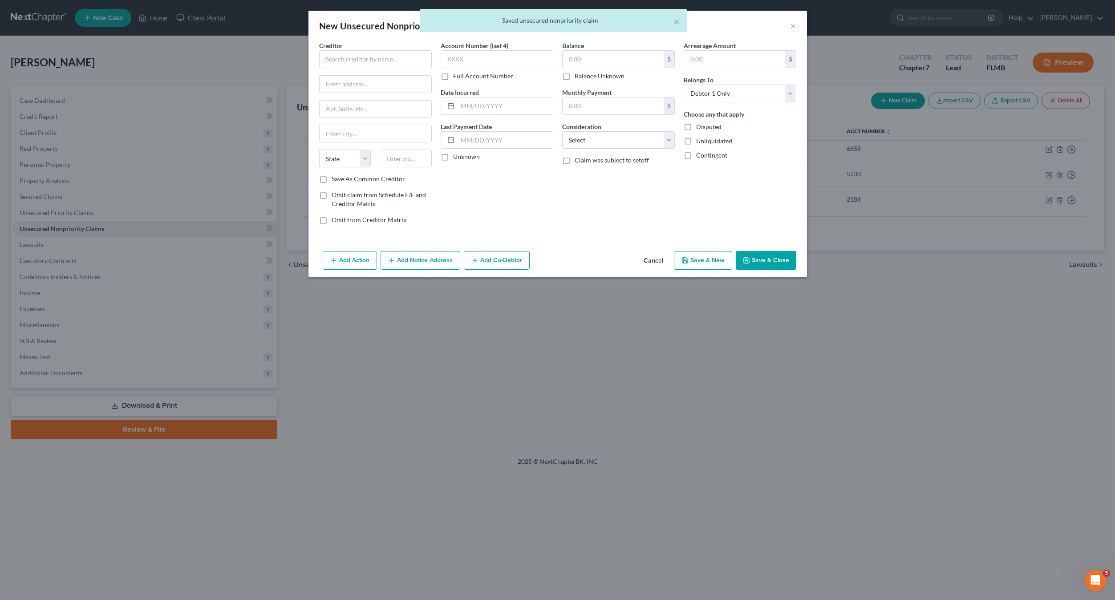
type input "13,626.00"
type input "0.00"
click at [346, 57] on input "text" at bounding box center [375, 59] width 113 height 18
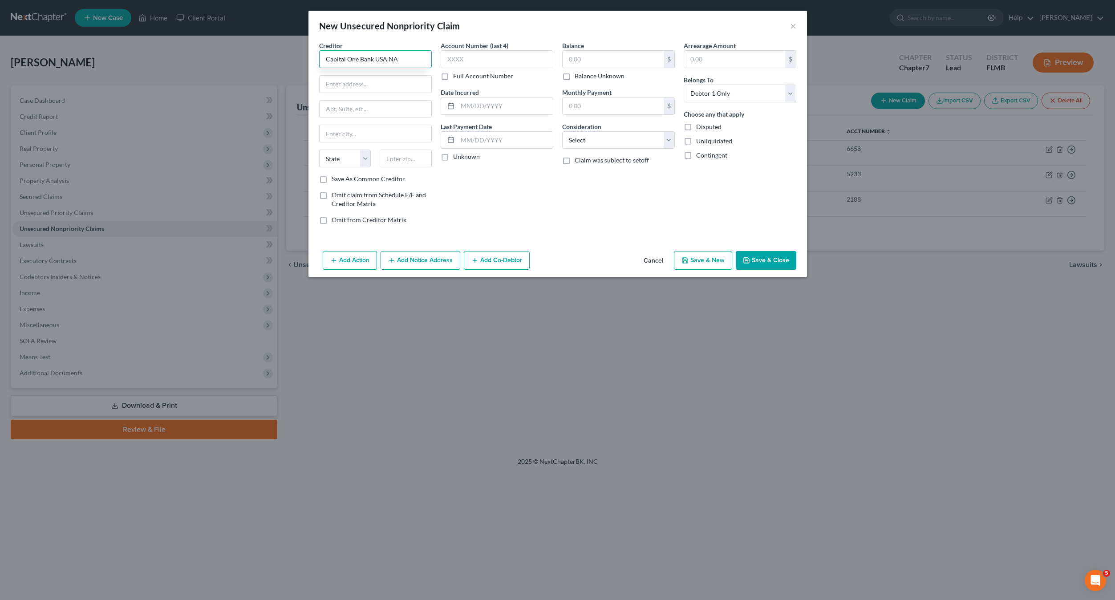
type input "Capital One Bank USA NA"
type input "Pob 31293"
type input "84131"
type input "[GEOGRAPHIC_DATA]"
select select "46"
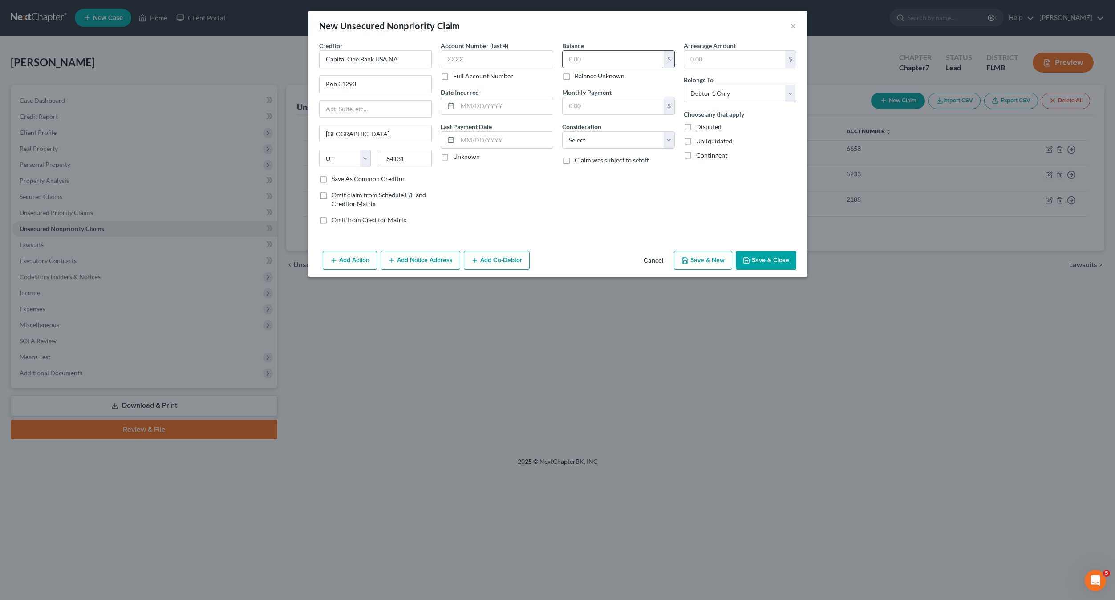
click at [606, 53] on input "text" at bounding box center [613, 59] width 101 height 17
type input "3,607"
click at [470, 57] on input "text" at bounding box center [497, 59] width 113 height 18
type input "2865"
drag, startPoint x: 588, startPoint y: 141, endPoint x: 588, endPoint y: 147, distance: 6.7
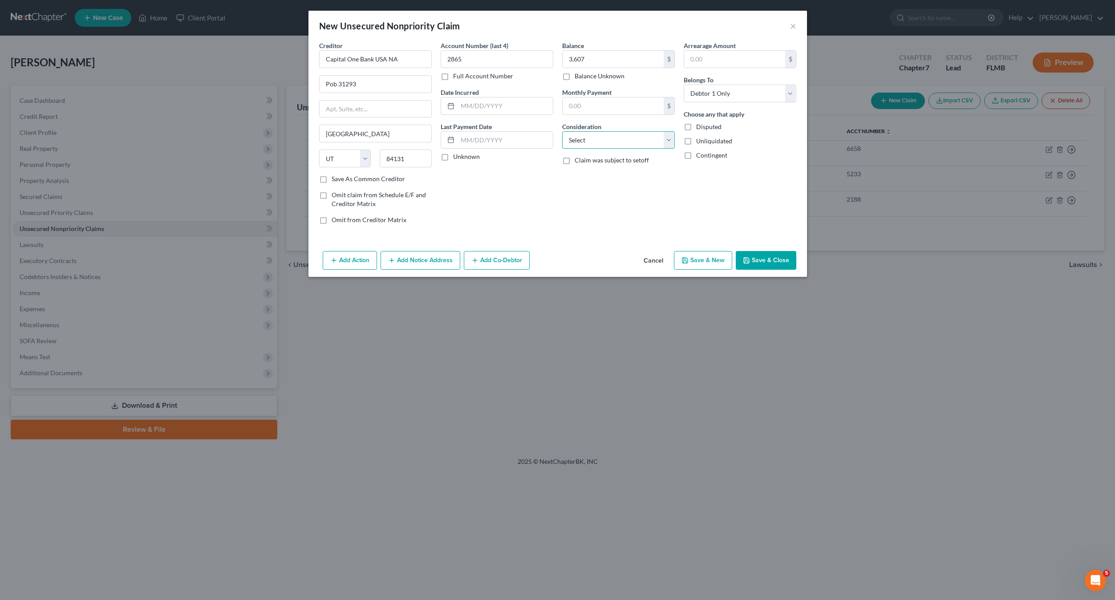
click at [588, 141] on select "Select Cable / Satellite Services Collection Agency Credit Card Debt Debt Couns…" at bounding box center [618, 140] width 113 height 18
select select "2"
click at [562, 131] on select "Select Cable / Satellite Services Collection Agency Credit Card Debt Debt Couns…" at bounding box center [618, 140] width 113 height 18
click at [694, 267] on button "Save & New" at bounding box center [703, 260] width 58 height 19
select select "0"
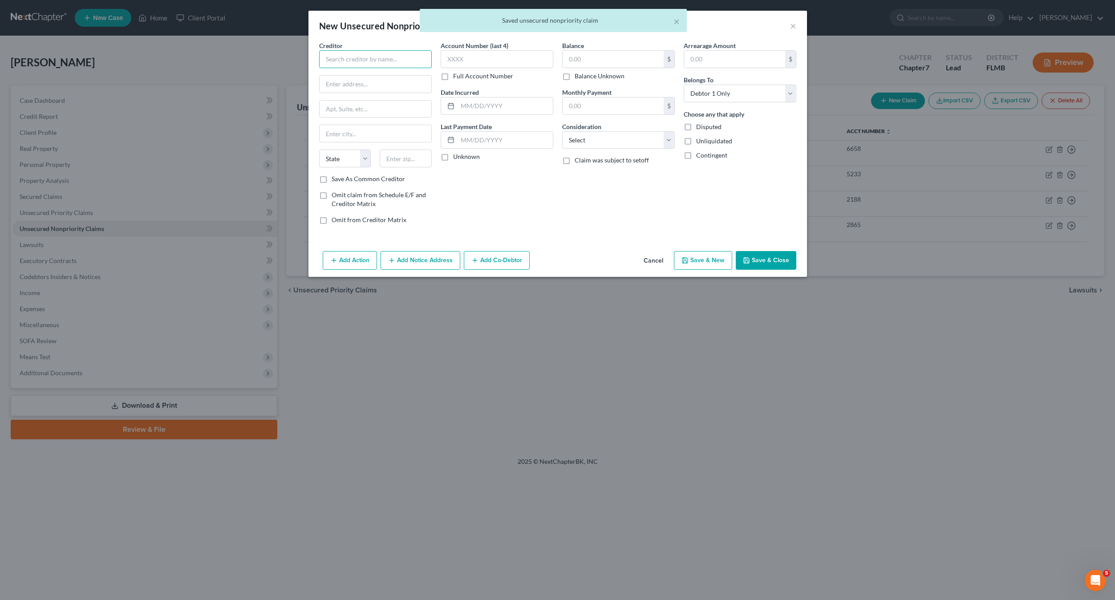
click at [391, 58] on input "text" at bounding box center [375, 59] width 113 height 18
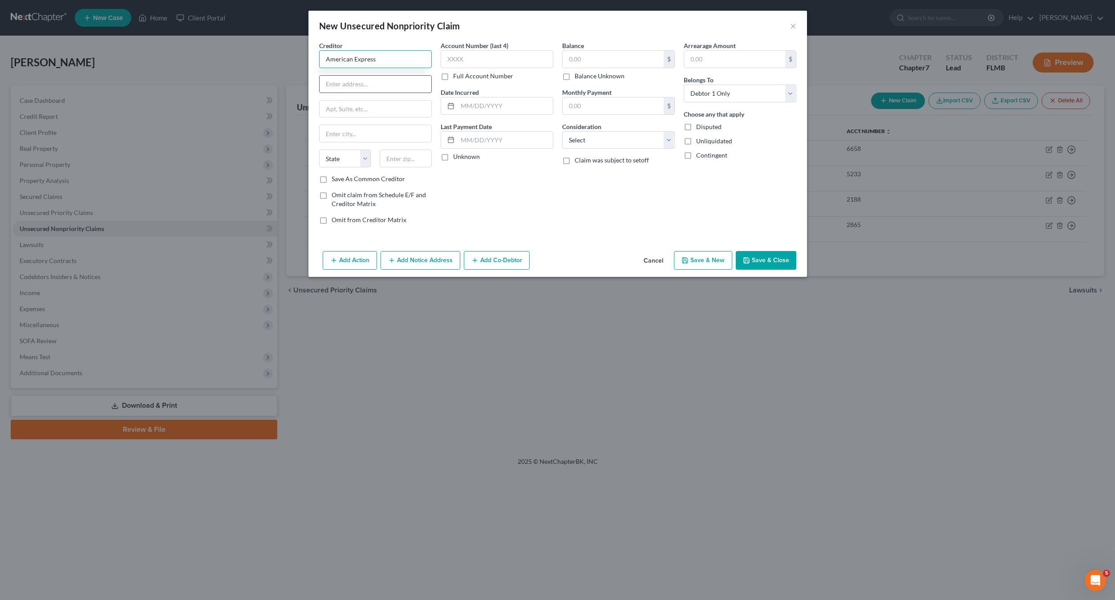
type input "American Express"
type input "{"
type input "Pob 981537"
type input "79991"
type input "[GEOGRAPHIC_DATA]"
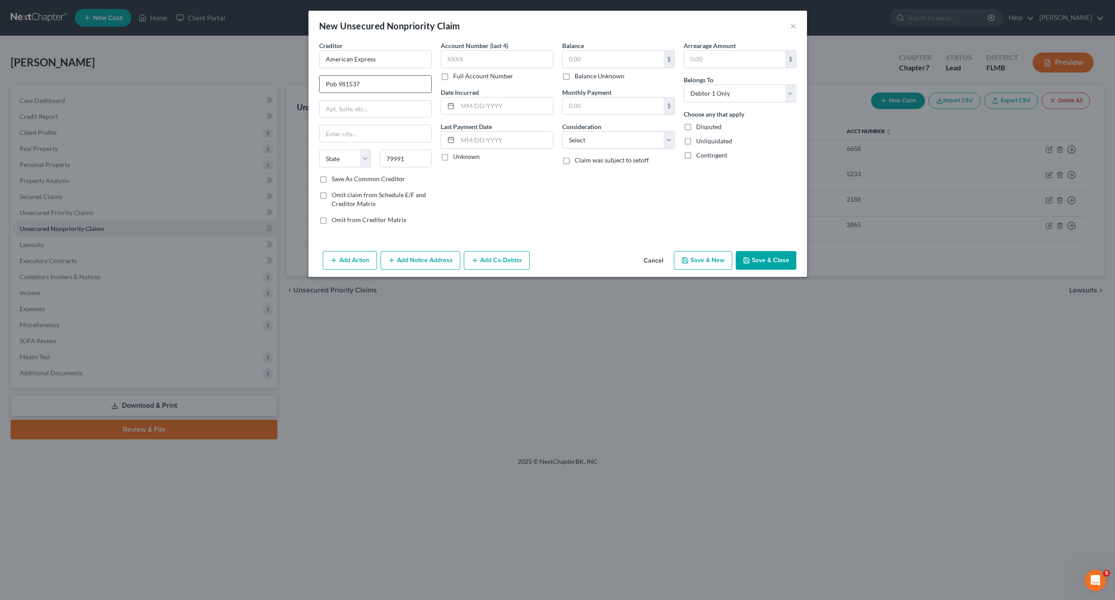
select select "45"
click at [423, 165] on input "79991" at bounding box center [406, 159] width 52 height 18
type input "79998"
click at [473, 187] on div "Account Number (last 4) Full Account Number Date Incurred Last Payment Date Unk…" at bounding box center [497, 136] width 122 height 190
click at [365, 78] on input "Pob 981537" at bounding box center [376, 84] width 112 height 17
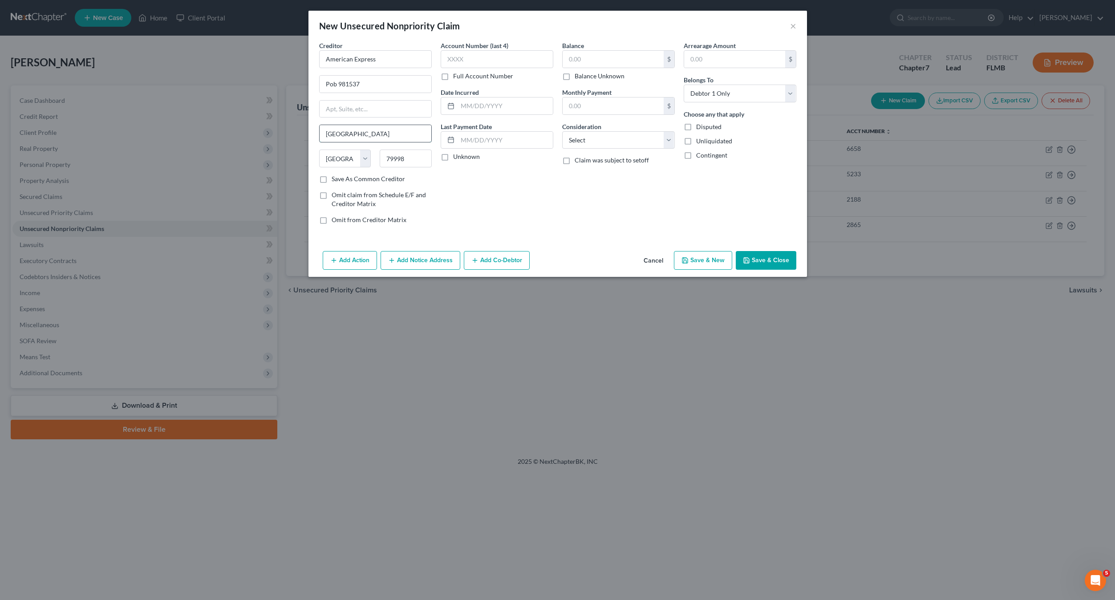
click at [361, 130] on input "[GEOGRAPHIC_DATA]" at bounding box center [376, 133] width 112 height 17
click at [417, 158] on input "79998" at bounding box center [406, 159] width 52 height 18
click at [593, 56] on input "text" at bounding box center [613, 59] width 101 height 17
type input "1,395"
drag, startPoint x: 576, startPoint y: 137, endPoint x: 579, endPoint y: 133, distance: 5.2
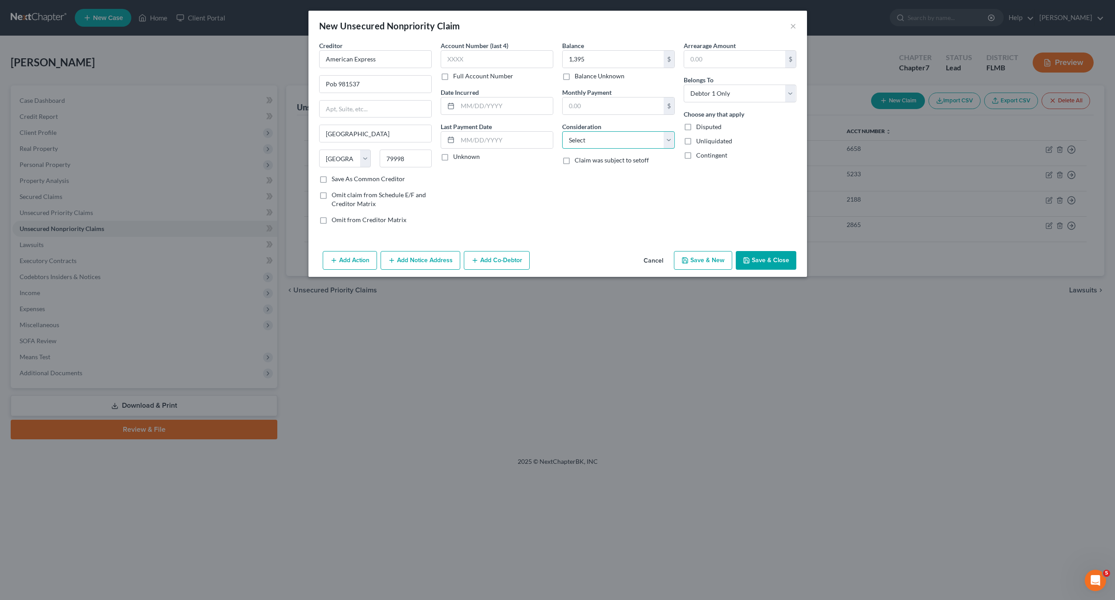
click at [577, 137] on select "Select Cable / Satellite Services Collection Agency Credit Card Debt Debt Couns…" at bounding box center [618, 140] width 113 height 18
select select "2"
click at [562, 131] on select "Select Cable / Satellite Services Collection Agency Credit Card Debt Debt Couns…" at bounding box center [618, 140] width 113 height 18
click at [480, 60] on input "text" at bounding box center [497, 59] width 113 height 18
type input "0313"
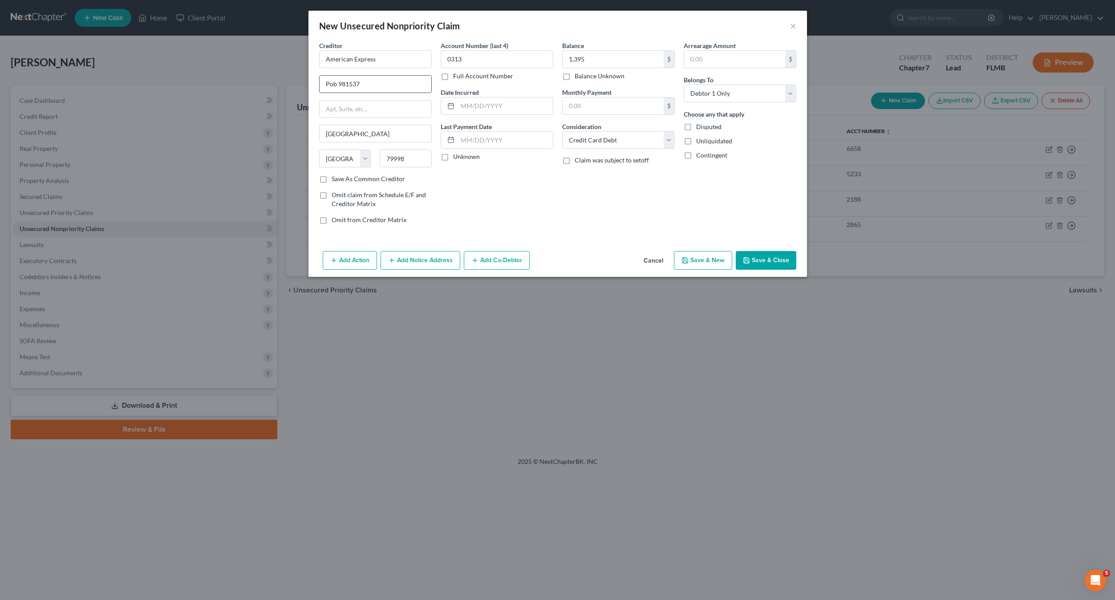
click at [366, 82] on input "Pob 981537" at bounding box center [376, 84] width 112 height 17
click at [415, 157] on input "79998" at bounding box center [406, 159] width 52 height 18
click at [594, 233] on div "Creditor * American Express Pob 981537 [GEOGRAPHIC_DATA] [US_STATE][GEOGRAPHIC_…" at bounding box center [557, 144] width 498 height 207
click at [703, 255] on button "Save & New" at bounding box center [703, 260] width 58 height 19
select select "0"
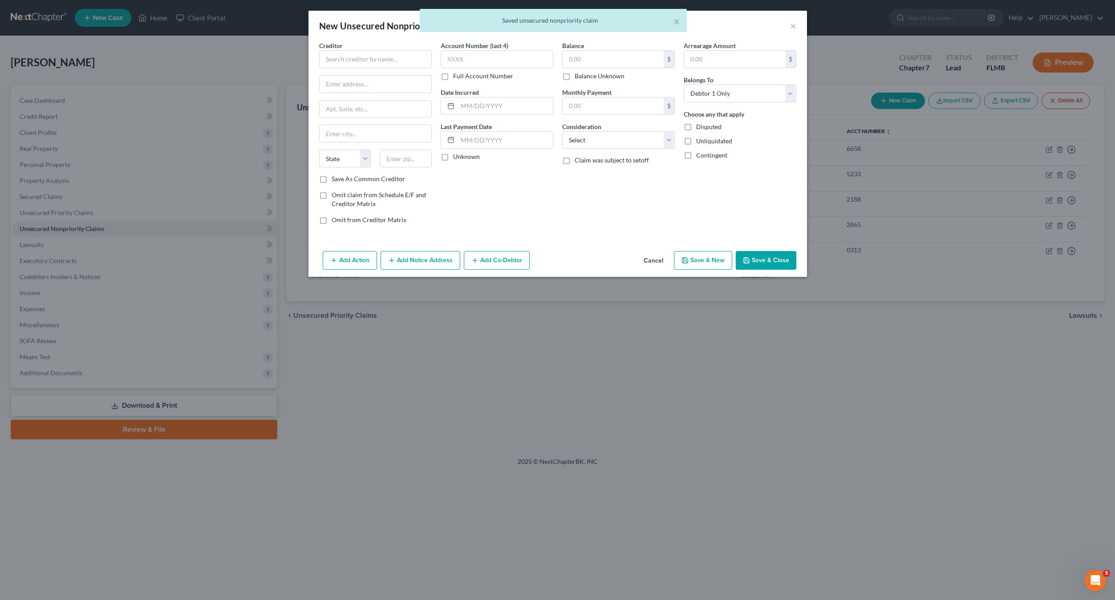
type input "1,395.00"
type input "0.00"
drag, startPoint x: 355, startPoint y: 68, endPoint x: 355, endPoint y: 63, distance: 4.9
click at [355, 67] on div "Creditor * State [US_STATE] AK AR AZ CA CO [GEOGRAPHIC_DATA] DE DC [GEOGRAPHIC_…" at bounding box center [375, 108] width 113 height 134
click at [355, 63] on input "text" at bounding box center [375, 59] width 113 height 18
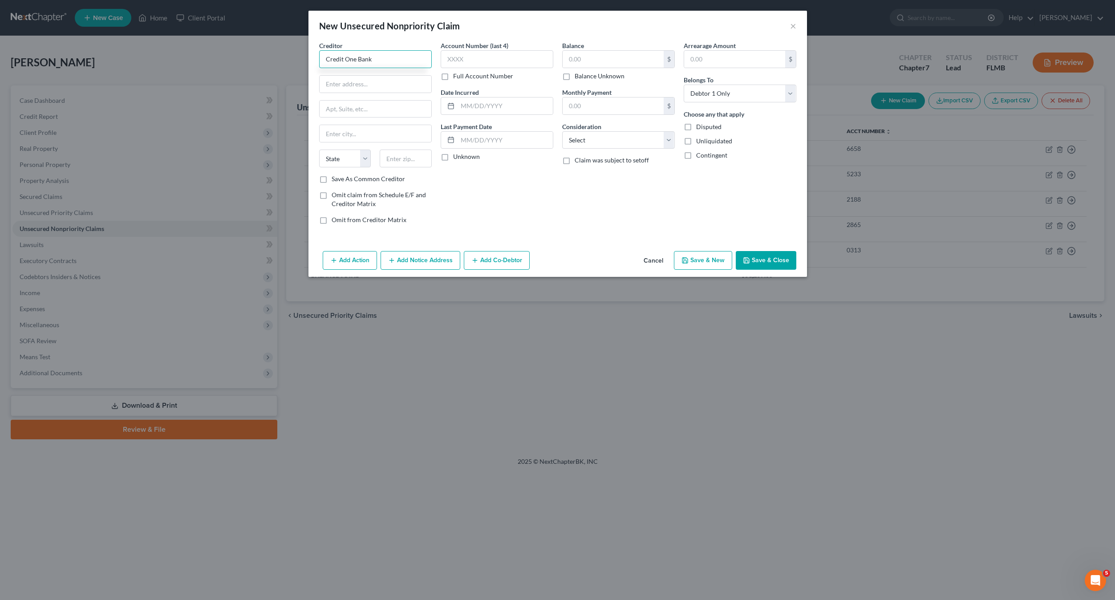
type input "Credit One Bank"
type input "Pob 98873"
click at [396, 160] on input "text" at bounding box center [406, 159] width 52 height 18
type input "89193"
type input "[GEOGRAPHIC_DATA]"
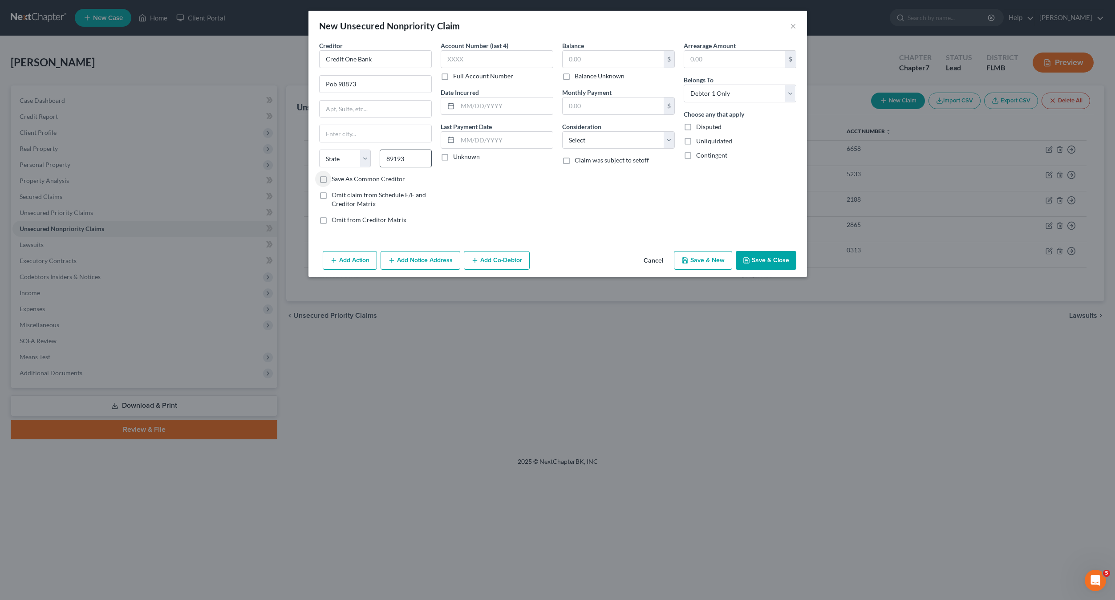
select select "31"
click at [470, 55] on input "text" at bounding box center [497, 59] width 113 height 18
type input "8044"
click at [590, 65] on input "text" at bounding box center [613, 59] width 101 height 17
type input "1,256"
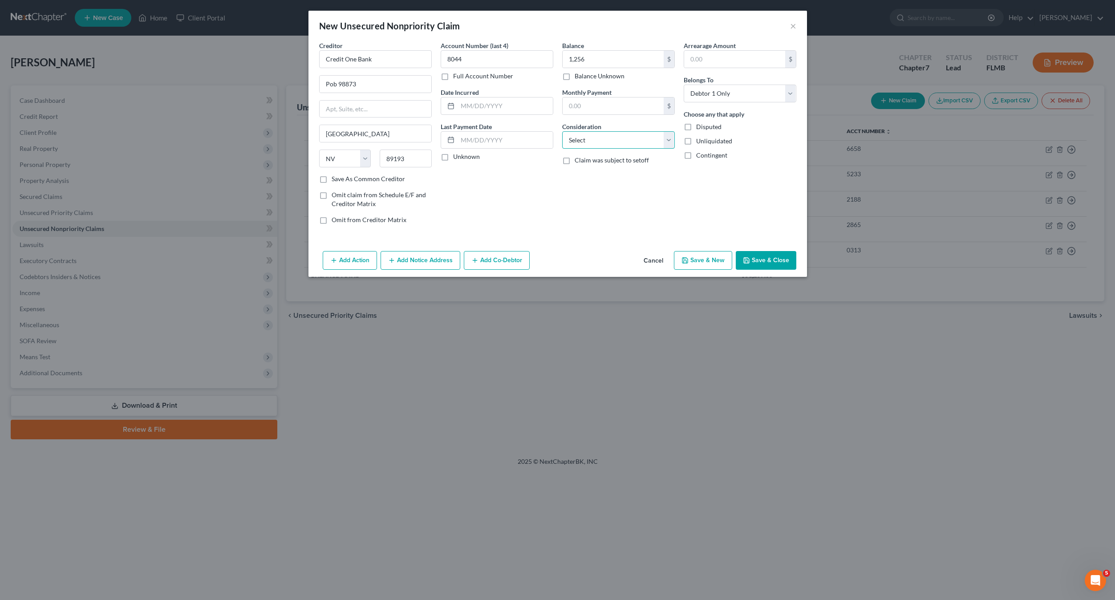
click at [581, 139] on select "Select Cable / Satellite Services Collection Agency Credit Card Debt Debt Couns…" at bounding box center [618, 140] width 113 height 18
select select "2"
click at [562, 131] on select "Select Cable / Satellite Services Collection Agency Credit Card Debt Debt Couns…" at bounding box center [618, 140] width 113 height 18
click at [600, 219] on div "Balance 1,256.00 $ Balance Unknown Balance Undetermined 1,256 $ Balance Unknown…" at bounding box center [619, 136] width 122 height 190
click at [685, 261] on icon "button" at bounding box center [684, 260] width 7 height 7
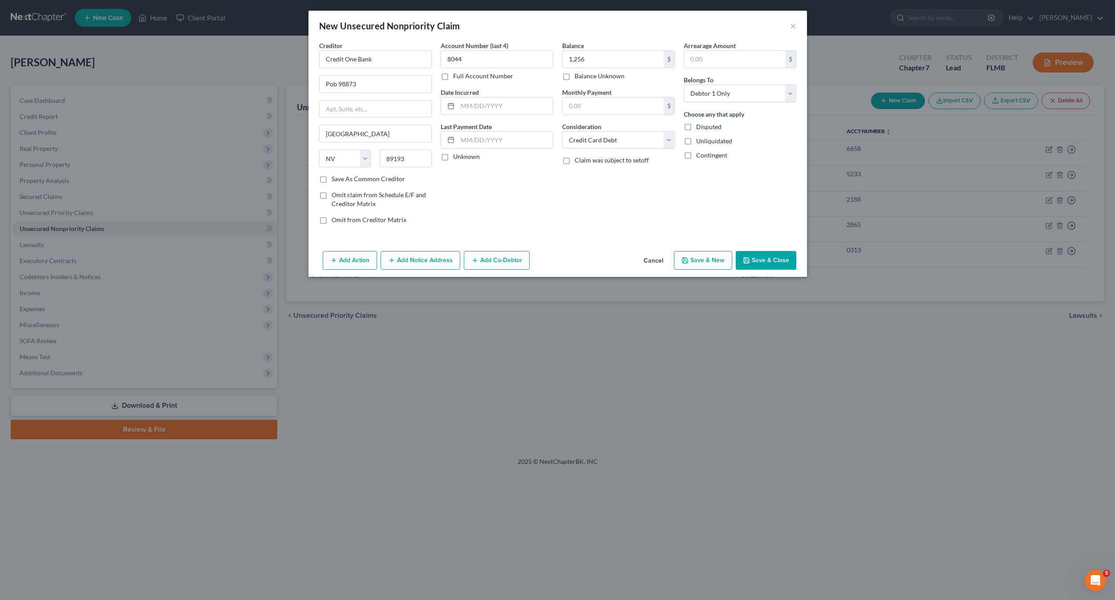
select select "0"
type input "1,256.00"
type input "0.00"
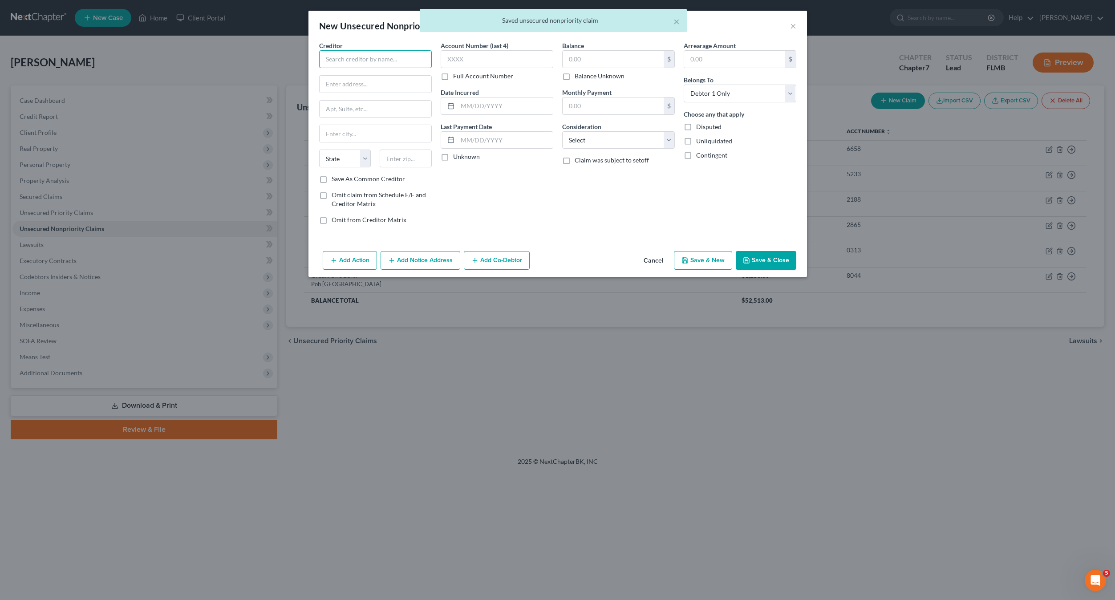
click at [357, 63] on input "text" at bounding box center [375, 59] width 113 height 18
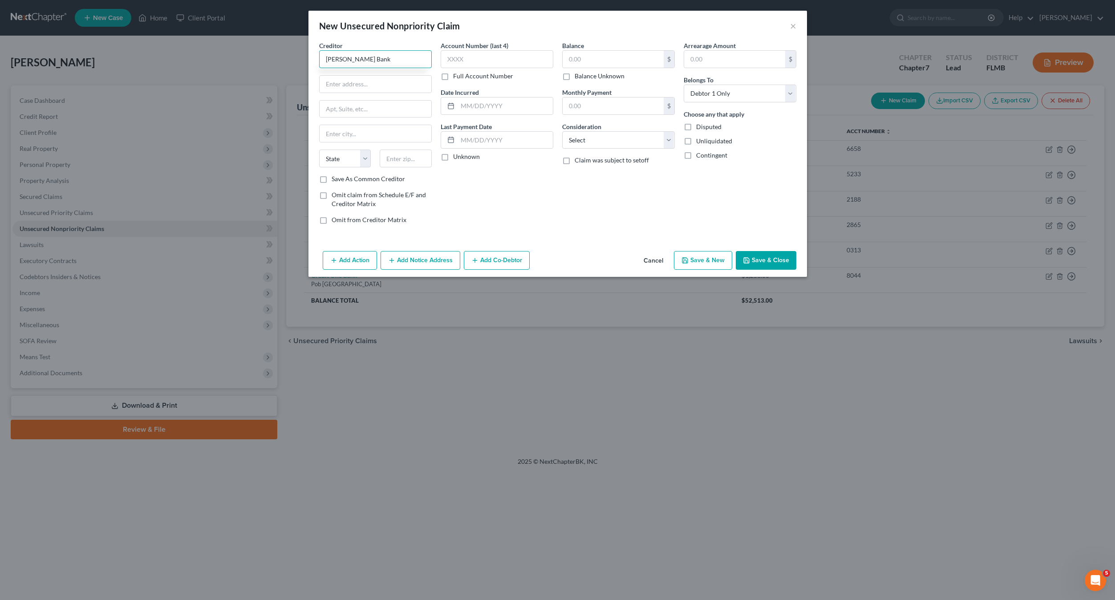
type input "[PERSON_NAME] Bank"
type input "Pob 9201"
type input "11804"
type input "Old Bethpage"
select select "35"
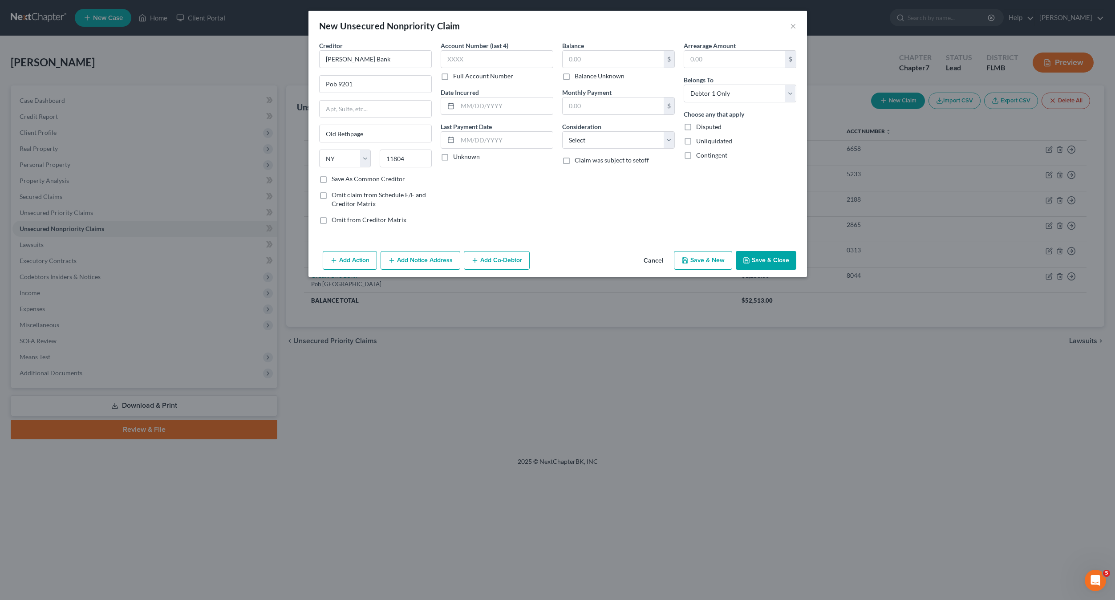
click at [620, 50] on div "Balance $ Balance Unknown Balance Undetermined $ Balance Unknown" at bounding box center [618, 61] width 113 height 40
click at [616, 55] on input "text" at bounding box center [613, 59] width 101 height 17
type input "324"
click at [494, 60] on input "text" at bounding box center [497, 59] width 113 height 18
click at [480, 59] on input "text" at bounding box center [497, 59] width 113 height 18
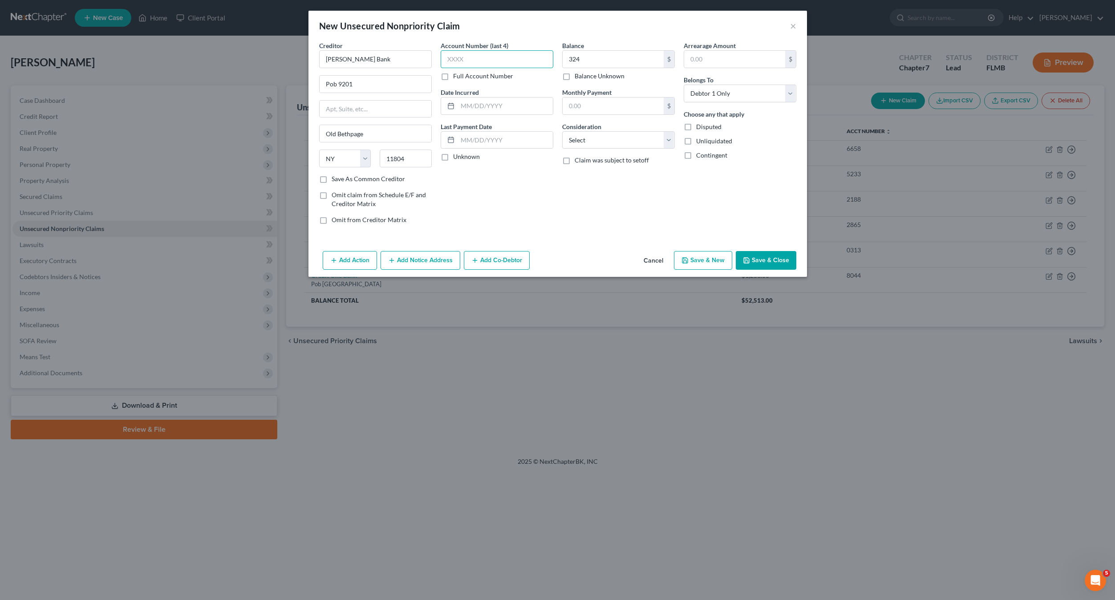
click at [458, 58] on input "text" at bounding box center [497, 59] width 113 height 18
type input "2127"
drag, startPoint x: 490, startPoint y: 257, endPoint x: 509, endPoint y: 223, distance: 38.9
click at [494, 249] on div "Add Action Add Notice Address Add Co-Debtor Cancel Save & New Save & Close" at bounding box center [557, 261] width 498 height 29
click at [584, 135] on select "Select Cable / Satellite Services Collection Agency Credit Card Debt Debt Couns…" at bounding box center [618, 140] width 113 height 18
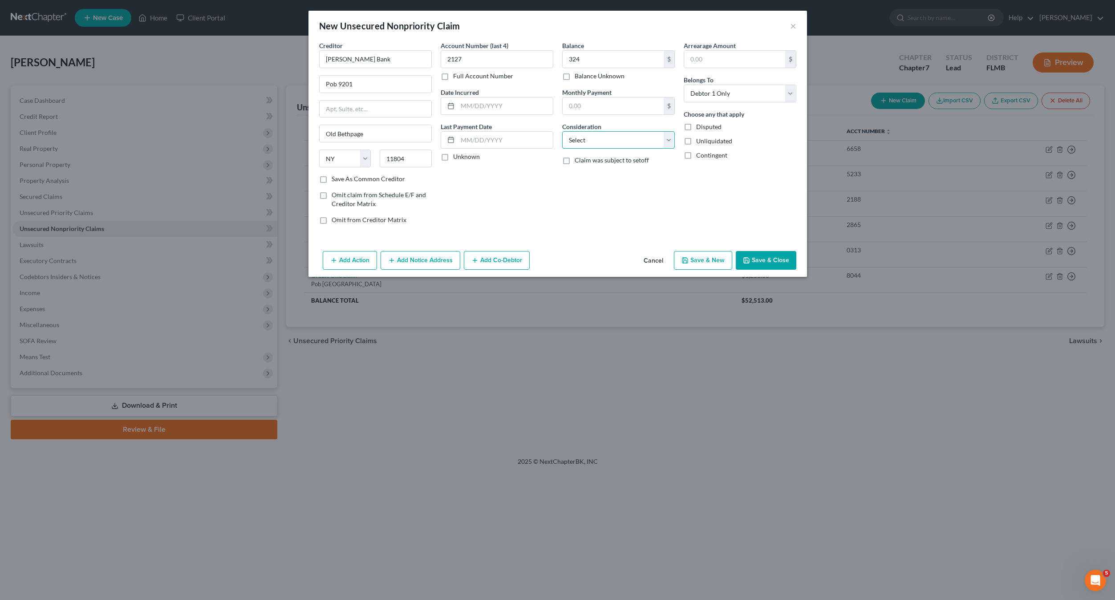
select select "2"
click at [562, 131] on select "Select Cable / Satellite Services Collection Agency Credit Card Debt Debt Couns…" at bounding box center [618, 140] width 113 height 18
drag, startPoint x: 588, startPoint y: 200, endPoint x: 645, endPoint y: 243, distance: 71.6
click at [589, 202] on div "Balance 324.00 $ Balance Unknown Balance Undetermined 324 $ Balance Unknown Mon…" at bounding box center [619, 136] width 122 height 190
click at [686, 254] on button "Save & New" at bounding box center [703, 260] width 58 height 19
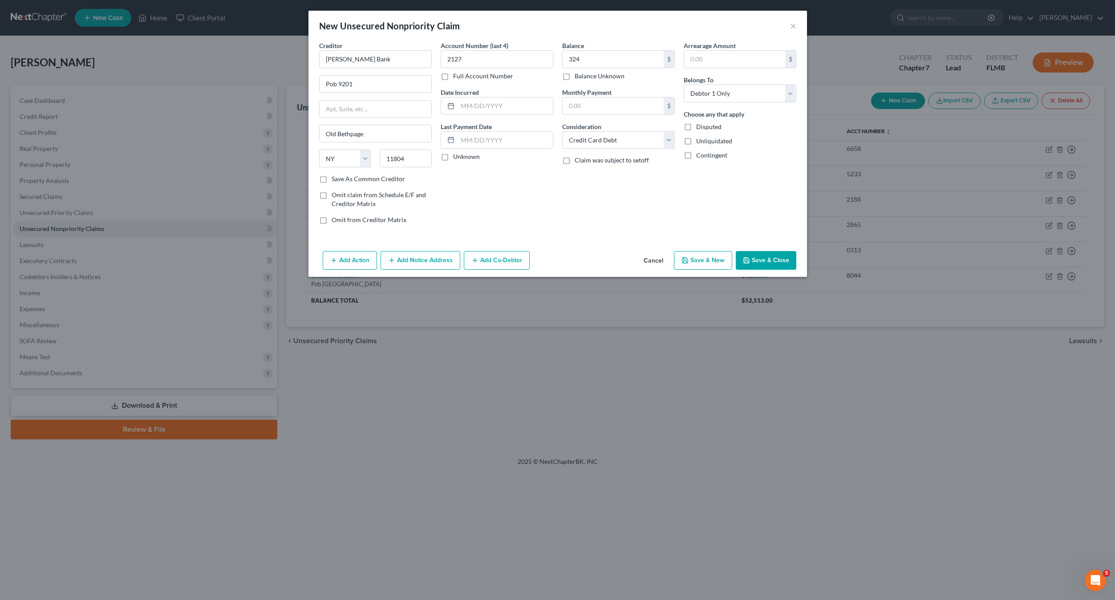
select select "0"
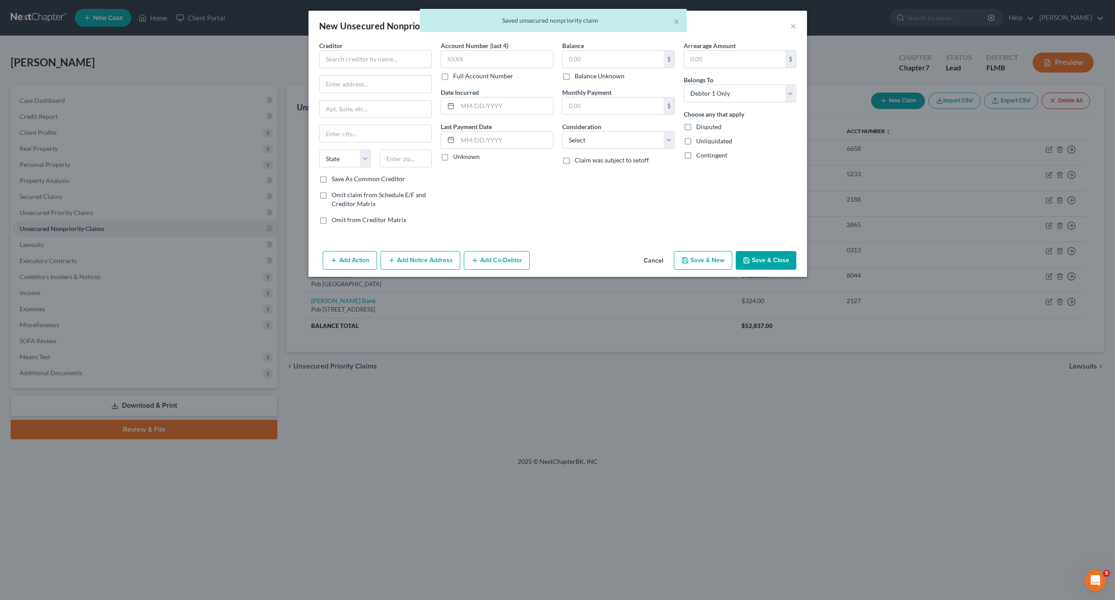
type input "324.00"
type input "0.00"
click at [332, 60] on input "text" at bounding box center [375, 59] width 113 height 18
click at [656, 260] on button "Cancel" at bounding box center [653, 261] width 34 height 18
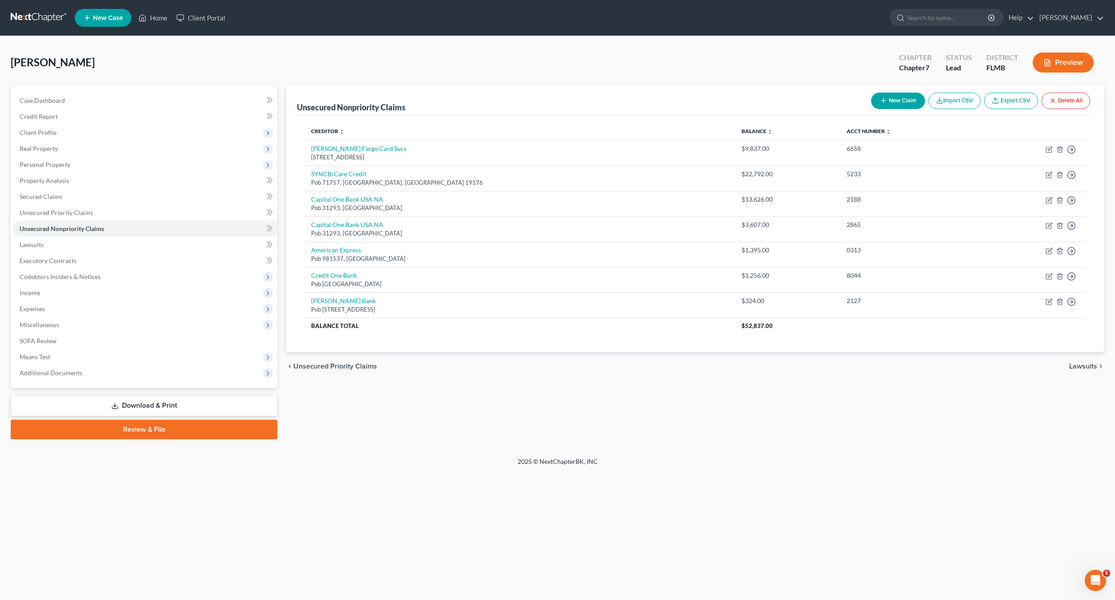
click at [470, 417] on div "Unsecured Nonpriority Claims New Claim Import CSV Export CSV Delete All Credito…" at bounding box center [695, 262] width 827 height 354
click at [36, 194] on span "Secured Claims" at bounding box center [41, 197] width 43 height 8
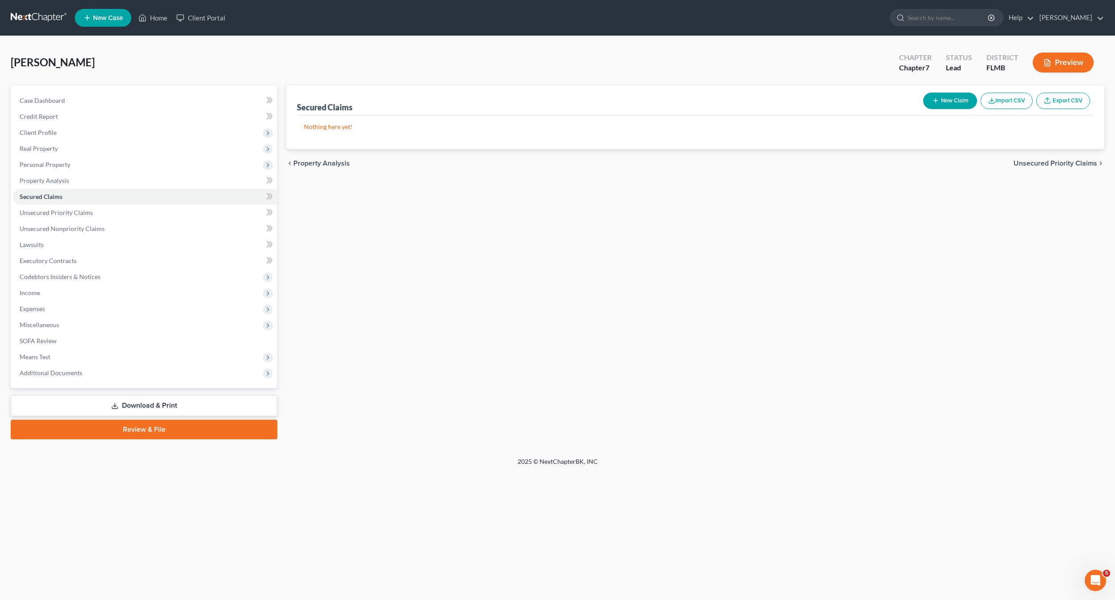
click at [952, 103] on button "New Claim" at bounding box center [950, 101] width 54 height 16
select select "0"
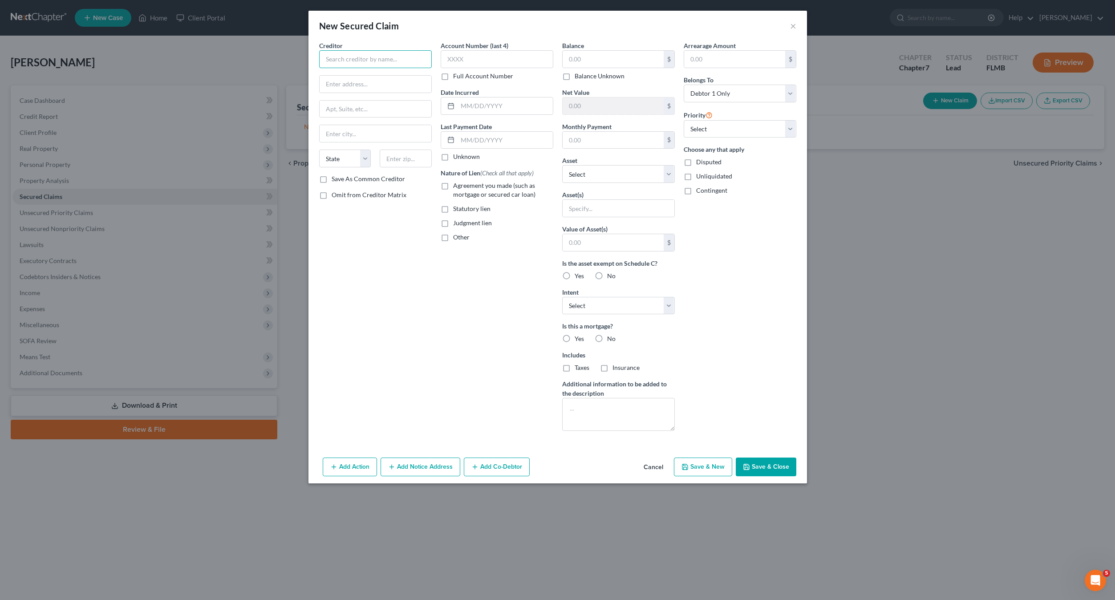
click at [354, 59] on input "text" at bounding box center [375, 59] width 113 height 18
type input "Select Portfolio Servicing"
type input "[STREET_ADDRESS]"
type input "84115"
type input "[GEOGRAPHIC_DATA]"
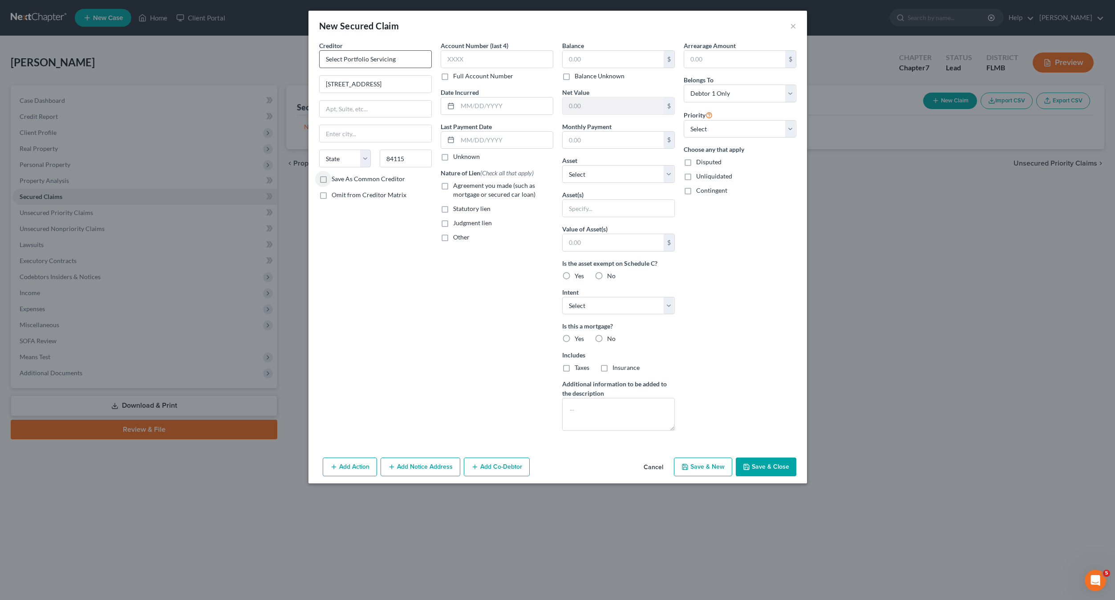
select select "46"
click at [583, 59] on input "text" at bounding box center [613, 59] width 101 height 17
type input "140,805"
click at [582, 140] on input "text" at bounding box center [613, 140] width 101 height 17
type input "1,390"
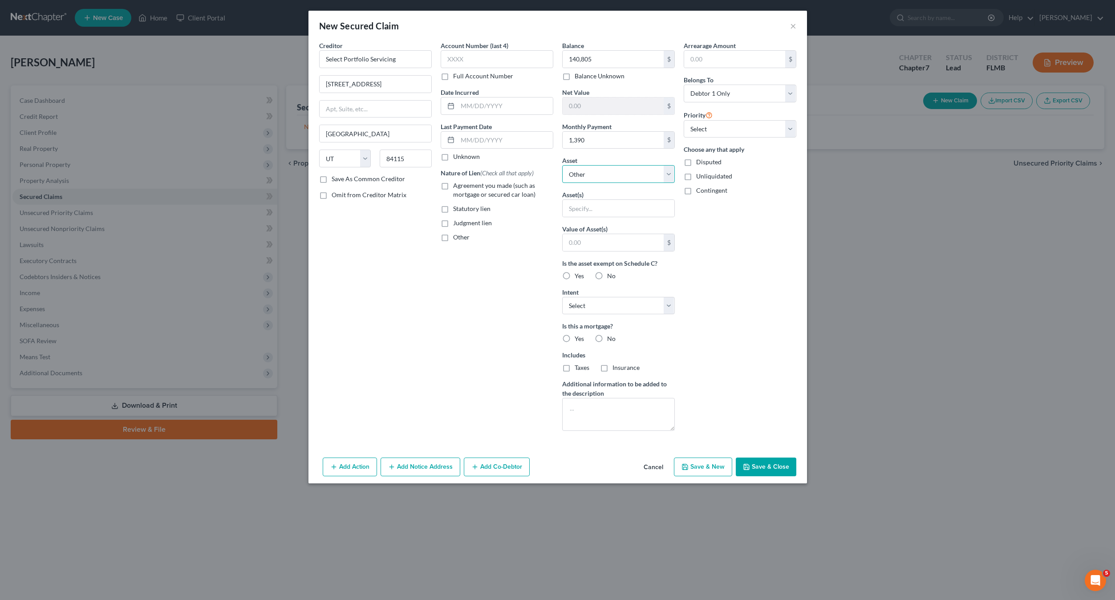
click at [585, 176] on select "Select Other Multiple Assets 2021 Toyota Highlander - $28000.0 [STREET_ADDRESS]…" at bounding box center [618, 174] width 113 height 18
select select "3"
click at [562, 165] on select "Select Other Multiple Assets 2021 Toyota Highlander - $28000.0 [STREET_ADDRESS]…" at bounding box center [618, 174] width 113 height 18
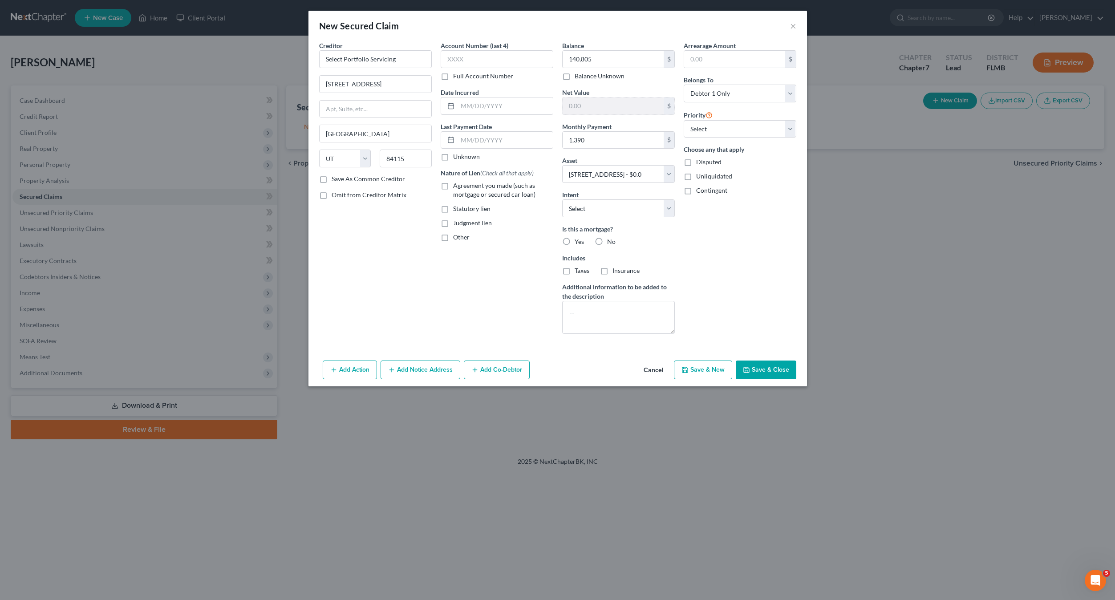
drag, startPoint x: 455, startPoint y: 299, endPoint x: 485, endPoint y: 290, distance: 31.1
click at [457, 299] on div "Account Number (last 4) Full Account Number Date Incurred Last Payment Date Unk…" at bounding box center [497, 191] width 122 height 300
drag, startPoint x: 585, startPoint y: 203, endPoint x: 587, endPoint y: 211, distance: 7.5
click at [585, 203] on select "Select Surrender Redeem Reaffirm Avoid Other" at bounding box center [618, 208] width 113 height 18
select select "2"
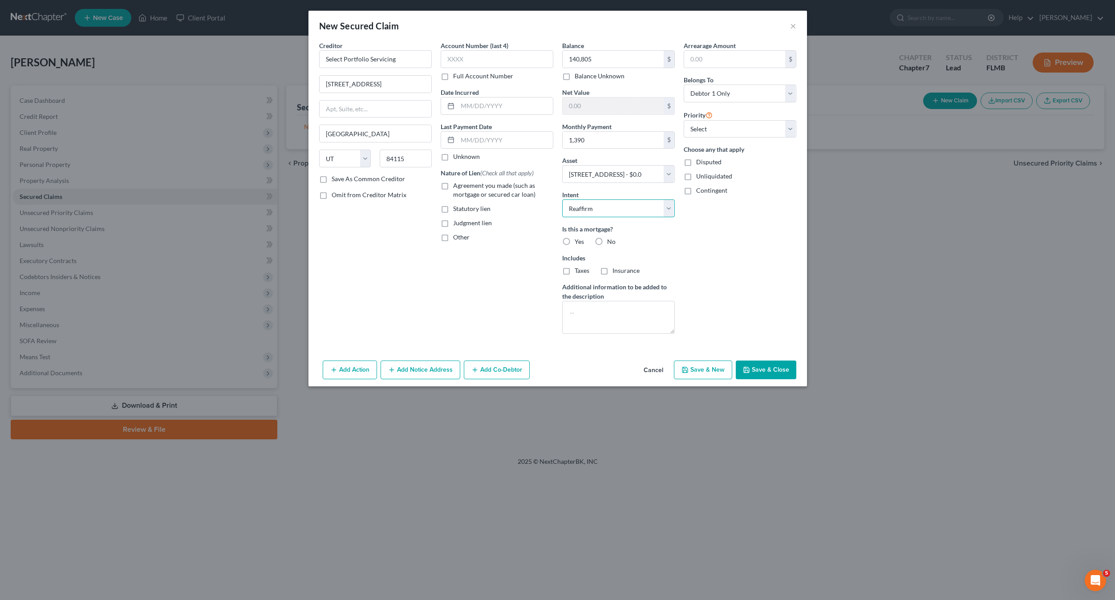
click at [562, 199] on select "Select Surrender Redeem Reaffirm Avoid Other" at bounding box center [618, 208] width 113 height 18
drag, startPoint x: 560, startPoint y: 238, endPoint x: 567, endPoint y: 240, distance: 7.6
click at [564, 239] on div "Balance 140,805.00 $ Balance Unknown Balance Undetermined 140,805 $ Balance Unk…" at bounding box center [619, 191] width 122 height 300
click at [575, 241] on label "Yes" at bounding box center [579, 241] width 9 height 9
click at [578, 241] on input "Yes" at bounding box center [581, 240] width 6 height 6
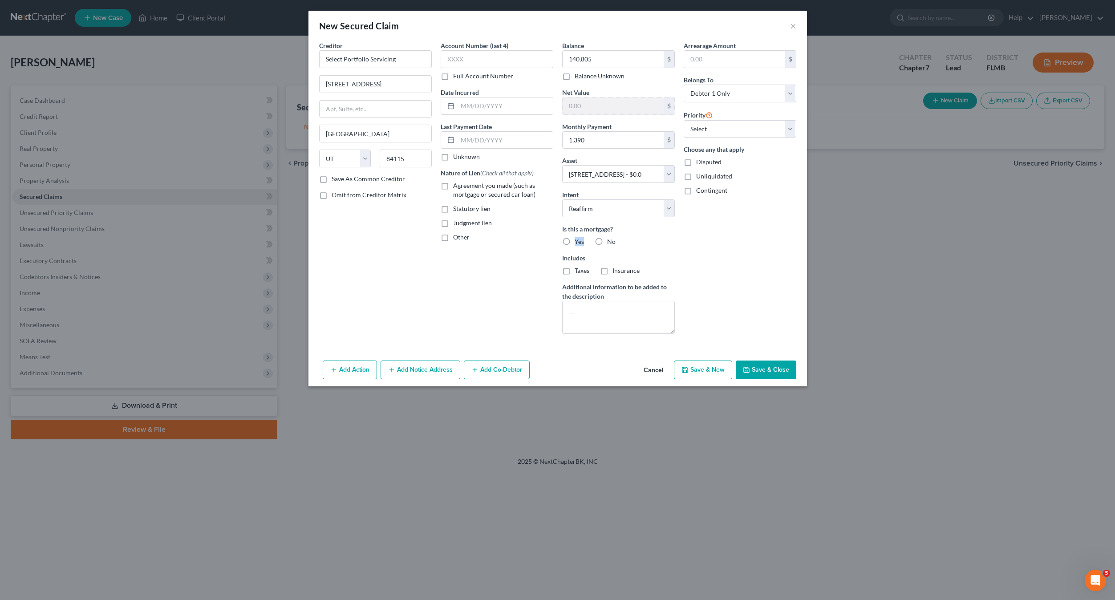
radio input "true"
drag, startPoint x: 565, startPoint y: 268, endPoint x: 592, endPoint y: 274, distance: 28.3
click at [575, 269] on label "Taxes" at bounding box center [582, 270] width 15 height 9
click at [578, 269] on input "Taxes" at bounding box center [581, 269] width 6 height 6
checkbox input "true"
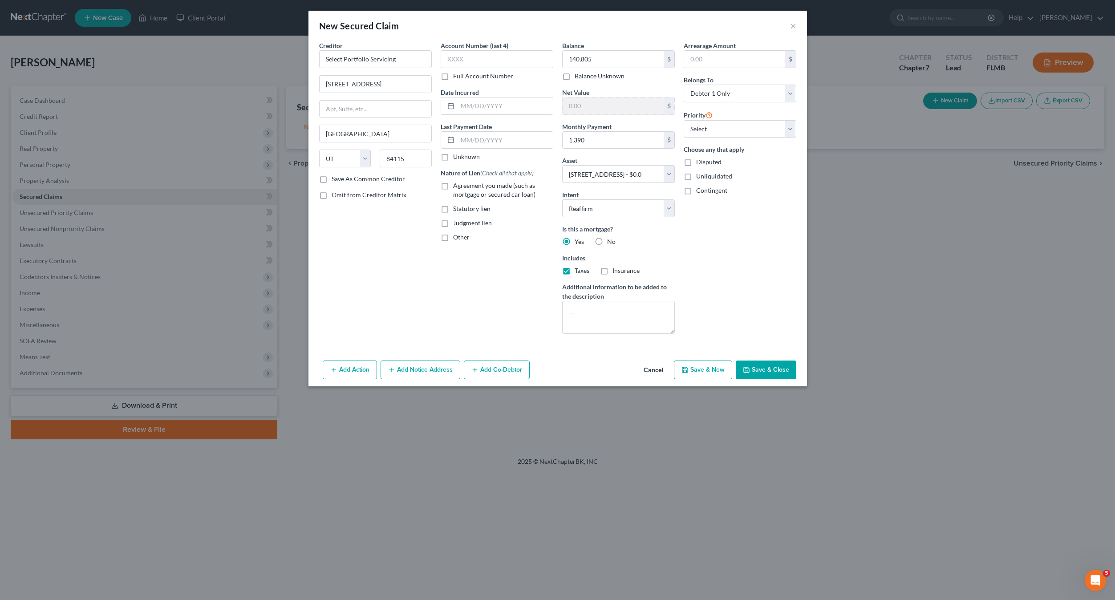
click at [612, 268] on label "Insurance" at bounding box center [625, 270] width 27 height 9
click at [616, 268] on input "Insurance" at bounding box center [619, 269] width 6 height 6
checkbox input "true"
drag, startPoint x: 728, startPoint y: 245, endPoint x: 733, endPoint y: 189, distance: 56.3
click at [729, 241] on div "Arrearage Amount $ Belongs To * Select Debtor 1 Only Debtor 2 Only Debtor 1 And…" at bounding box center [740, 191] width 122 height 300
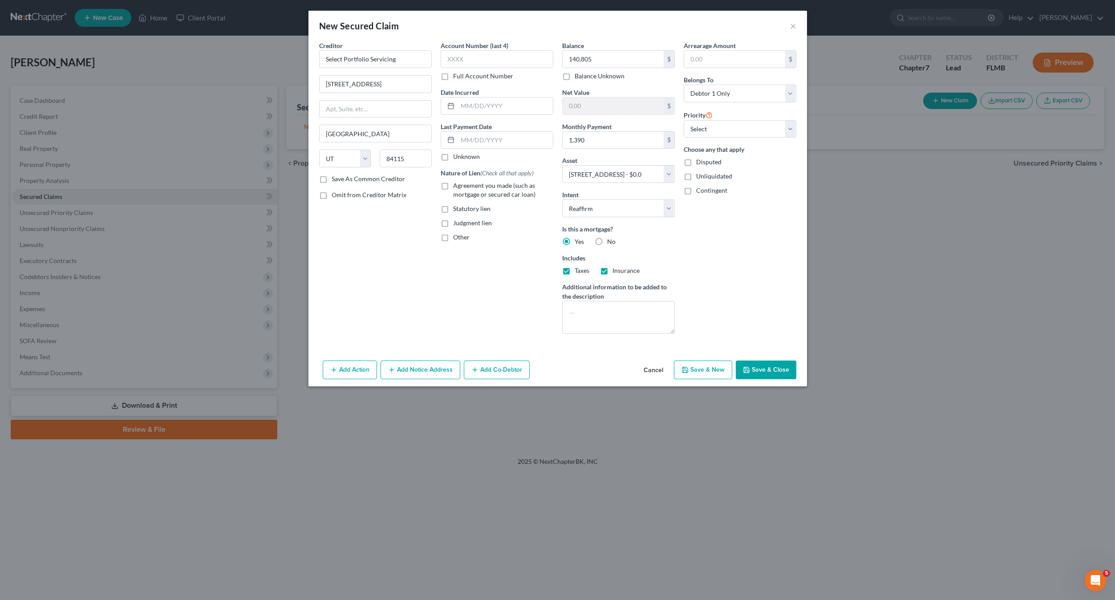
click at [453, 186] on label "Agreement you made (such as mortgage or secured car loan)" at bounding box center [503, 190] width 100 height 18
click at [457, 186] on input "Agreement you made (such as mortgage or secured car loan)" at bounding box center [460, 184] width 6 height 6
checkbox input "true"
click at [715, 130] on select "Select 1st 2nd 3rd 4th 5th 6th 7th 8th 9th 10th 11th 12th 13th 14th 15th 16th 1…" at bounding box center [740, 129] width 113 height 18
select select "0"
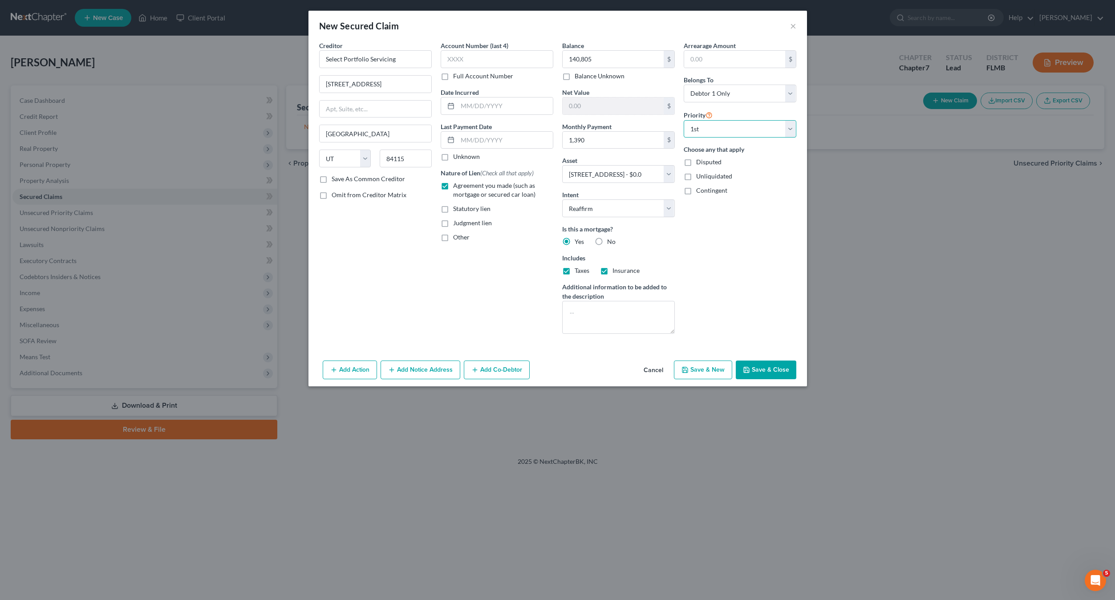
click at [684, 120] on select "Select 1st 2nd 3rd 4th 5th 6th 7th 8th 9th 10th 11th 12th 13th 14th 15th 16th 1…" at bounding box center [740, 129] width 113 height 18
drag, startPoint x: 758, startPoint y: 251, endPoint x: 771, endPoint y: 348, distance: 97.9
click at [758, 251] on div "Arrearage Amount $ Belongs To * Select Debtor 1 Only Debtor 2 Only Debtor 1 And…" at bounding box center [740, 191] width 122 height 300
click at [766, 369] on button "Save & Close" at bounding box center [766, 370] width 61 height 19
select select
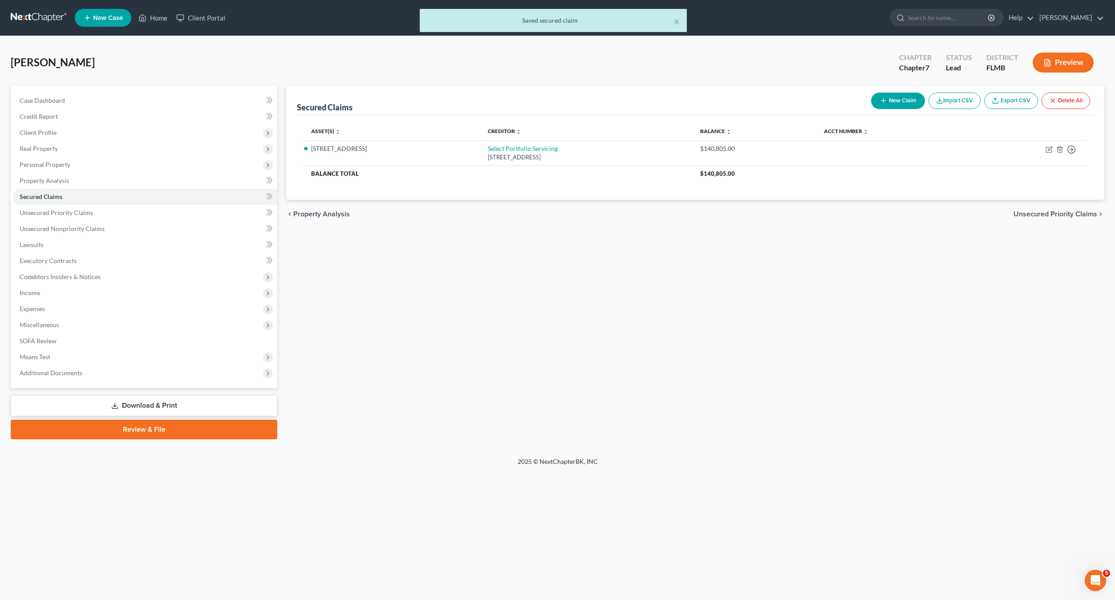
drag, startPoint x: 519, startPoint y: 296, endPoint x: 524, endPoint y: 296, distance: 4.9
click at [519, 297] on div "Secured Claims New Claim Import CSV Export CSV Delete All Asset(s) expand_more …" at bounding box center [695, 262] width 827 height 354
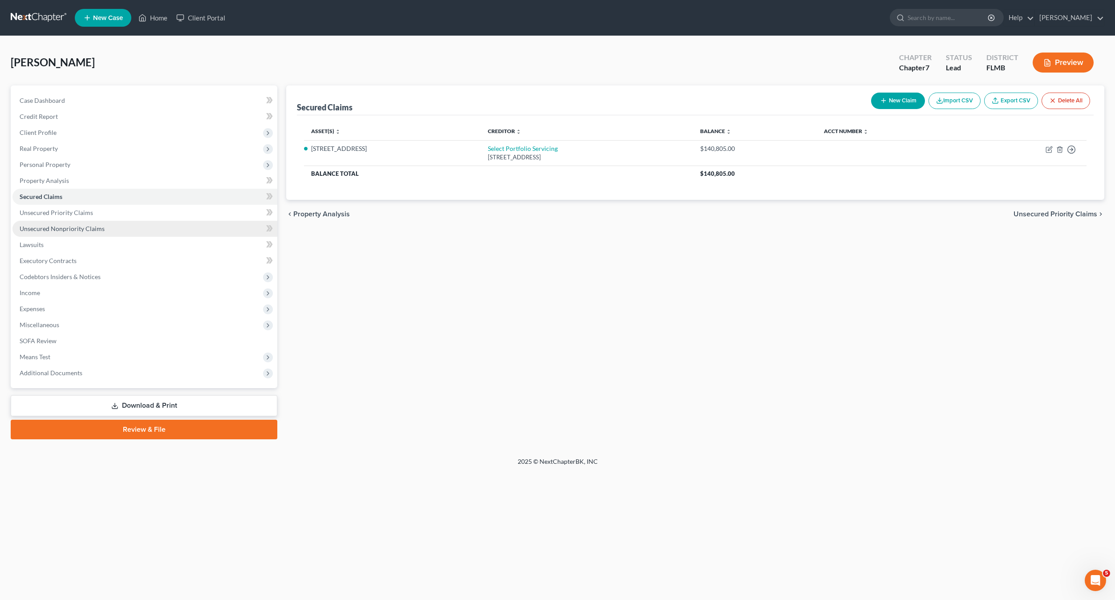
click at [64, 228] on span "Unsecured Nonpriority Claims" at bounding box center [62, 229] width 85 height 8
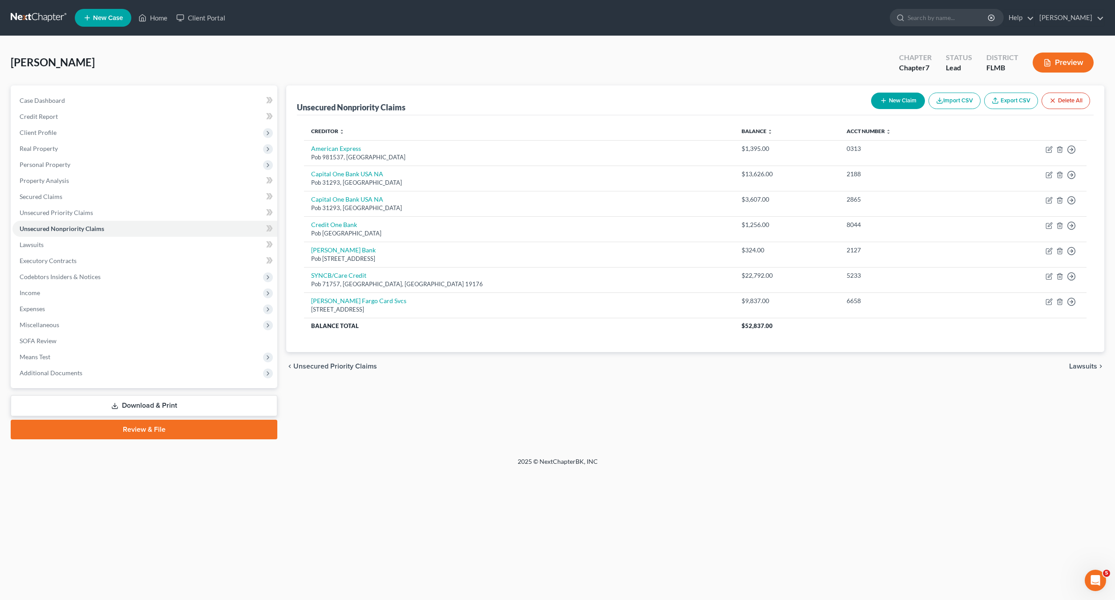
click at [888, 104] on button "New Claim" at bounding box center [898, 101] width 54 height 16
select select "0"
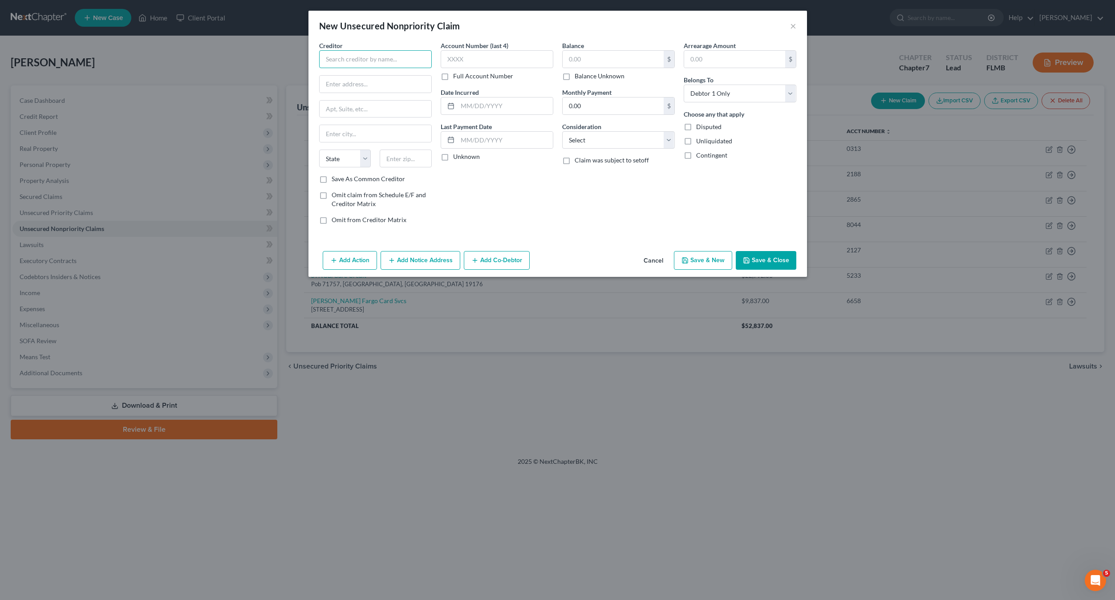
click at [365, 57] on input "text" at bounding box center [375, 59] width 113 height 18
type input "Citicards CBNA"
type input "[STREET_ADDRESS]"
type input "57108"
type input "[GEOGRAPHIC_DATA]"
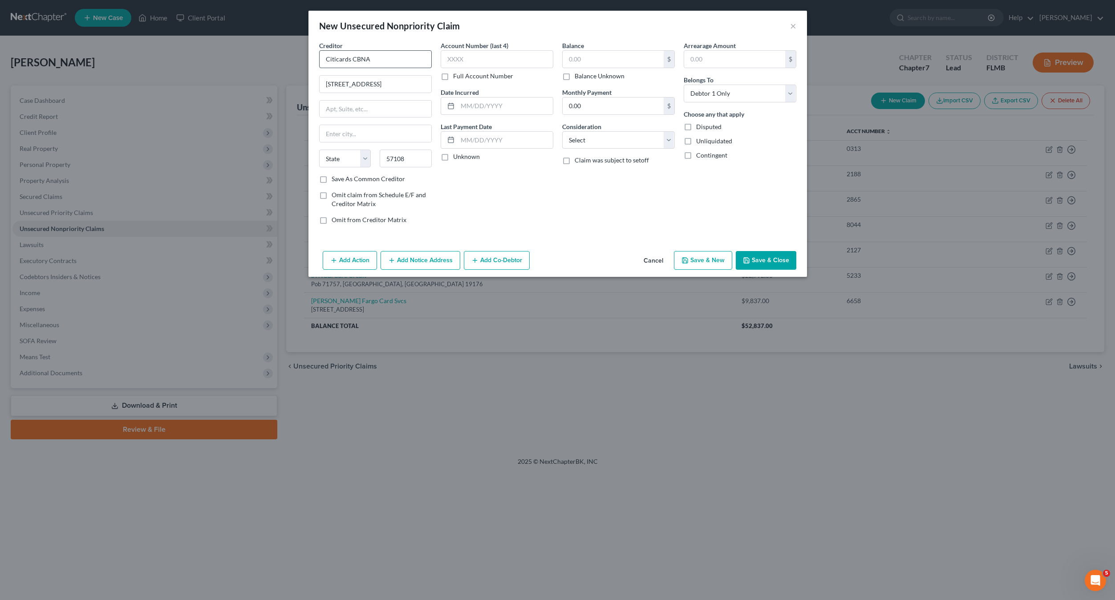
select select "43"
click at [615, 62] on input "text" at bounding box center [613, 59] width 101 height 17
type input "1,635"
click at [525, 57] on input "text" at bounding box center [497, 59] width 113 height 18
type input "2765"
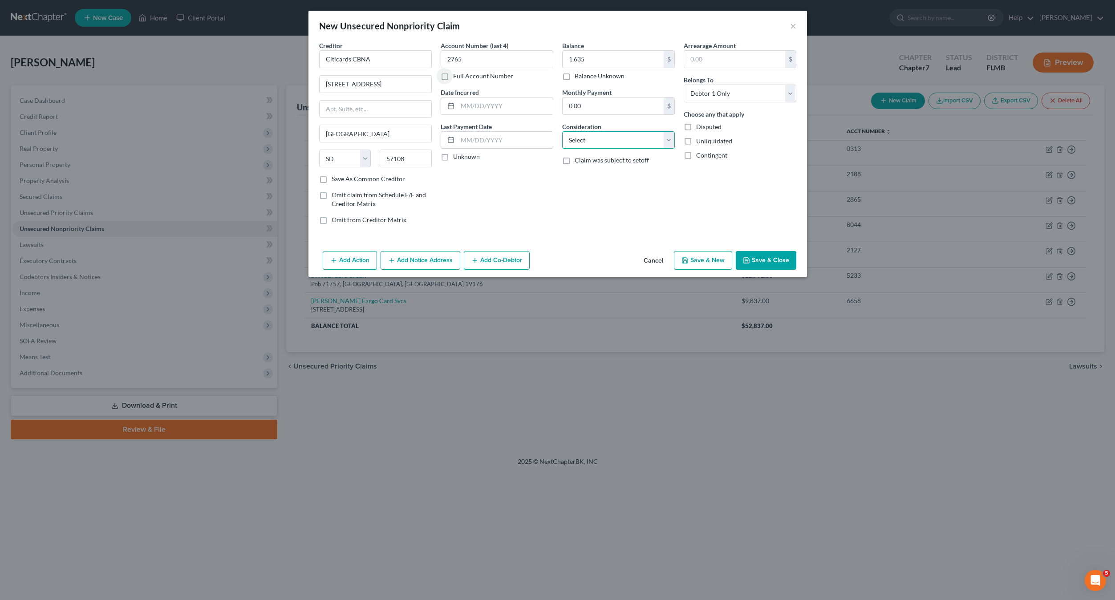
click at [577, 142] on select "Select Cable / Satellite Services Collection Agency Credit Card Debt Debt Couns…" at bounding box center [618, 140] width 113 height 18
select select "2"
click at [562, 131] on select "Select Cable / Satellite Services Collection Agency Credit Card Debt Debt Couns…" at bounding box center [618, 140] width 113 height 18
click at [635, 240] on div "Creditor * Citicards CBNA 5800 S Corporate Place [GEOGRAPHIC_DATA] [US_STATE][G…" at bounding box center [557, 144] width 498 height 207
click at [701, 261] on button "Save & New" at bounding box center [703, 260] width 58 height 19
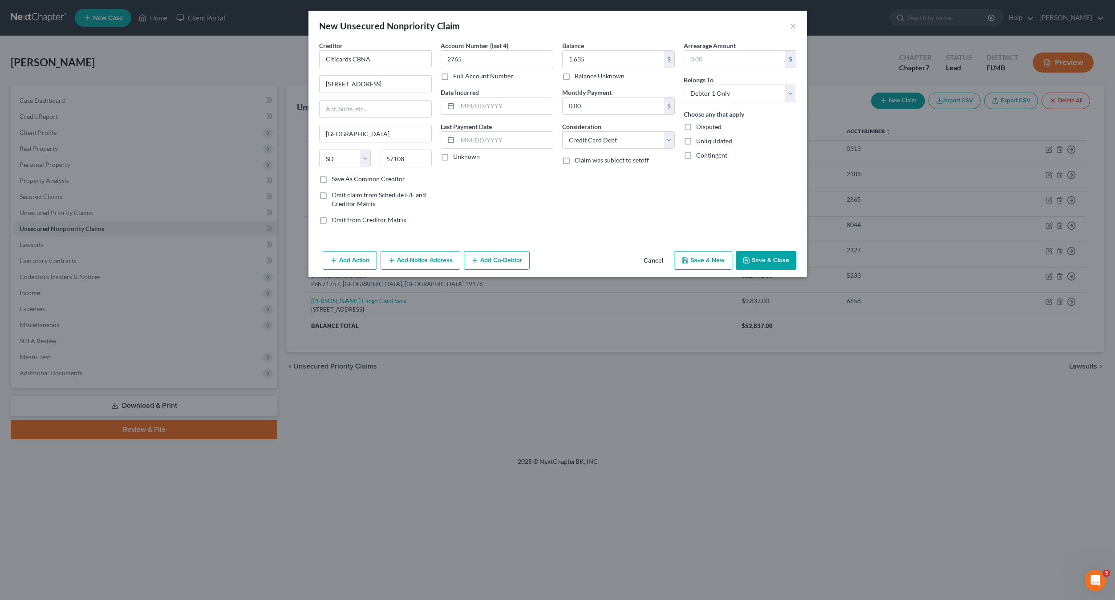
select select "0"
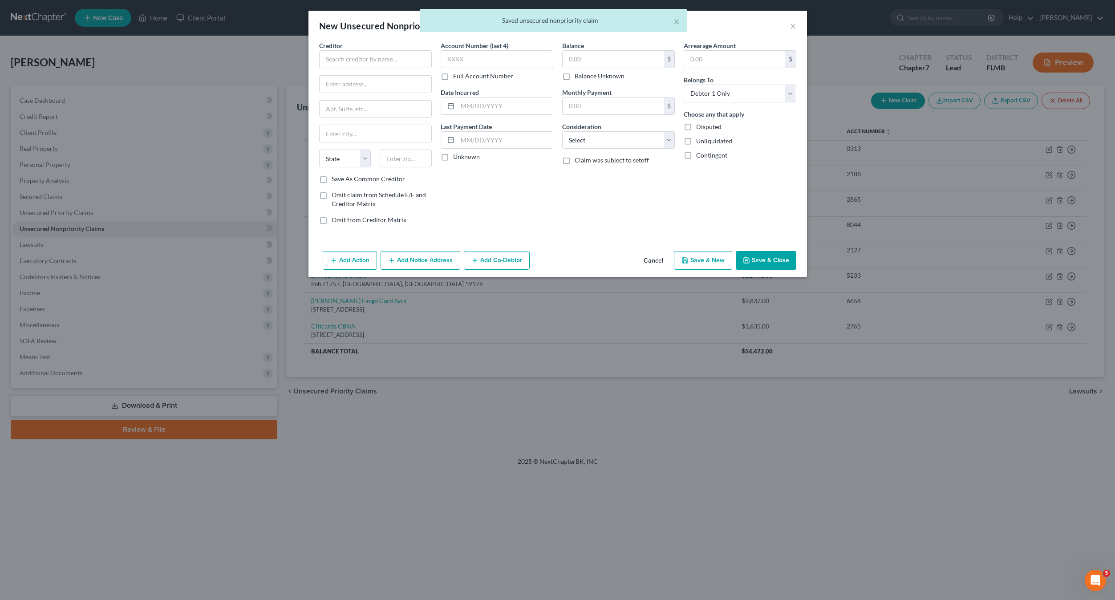
type input "1,635.00"
click at [366, 54] on input "text" at bounding box center [375, 59] width 113 height 18
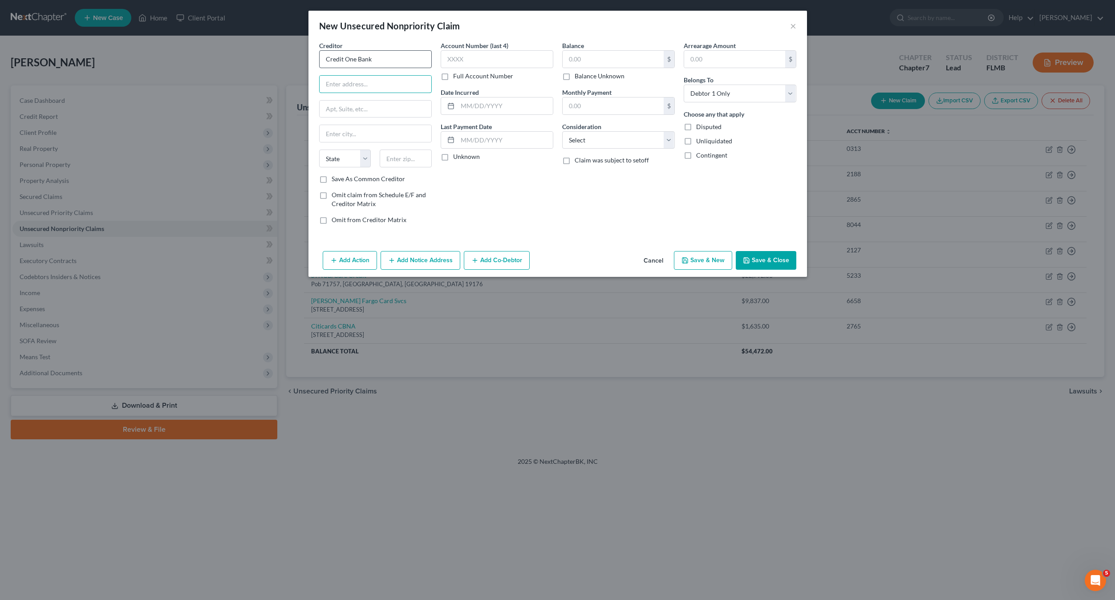
type input "Credit One Bank"
type input "Pob 98873"
type input "89193"
type input "[GEOGRAPHIC_DATA]"
select select "31"
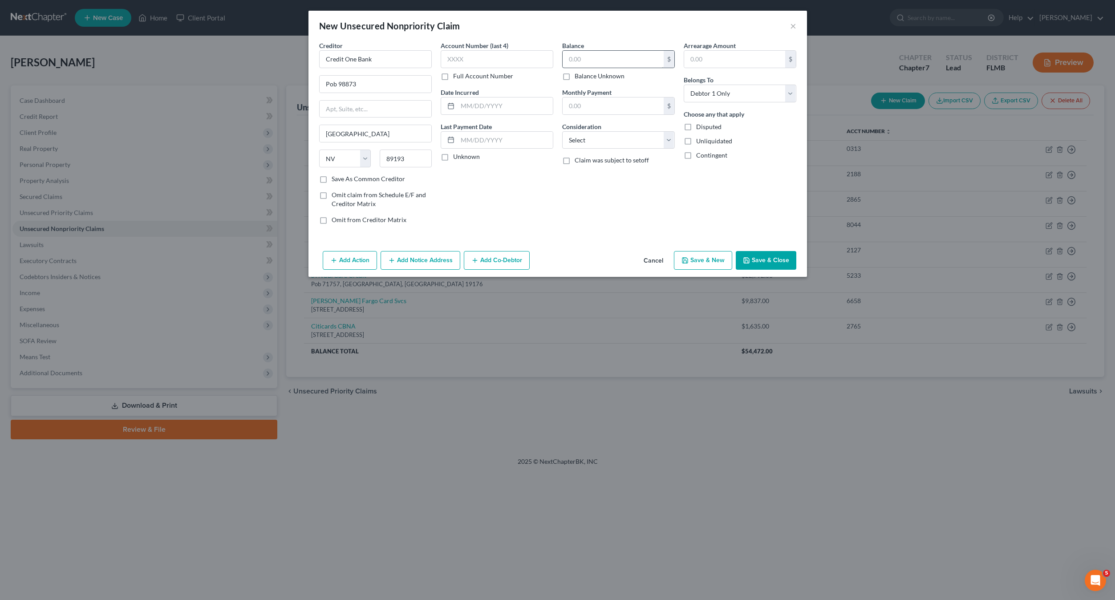
drag, startPoint x: 558, startPoint y: 64, endPoint x: 585, endPoint y: 52, distance: 29.7
click at [558, 63] on div "Balance $ Balance Unknown Balance Undetermined $ Balance Unknown Monthly Paymen…" at bounding box center [619, 136] width 122 height 190
click at [585, 52] on input "text" at bounding box center [613, 59] width 101 height 17
type input "1,368"
click at [482, 63] on input "text" at bounding box center [497, 59] width 113 height 18
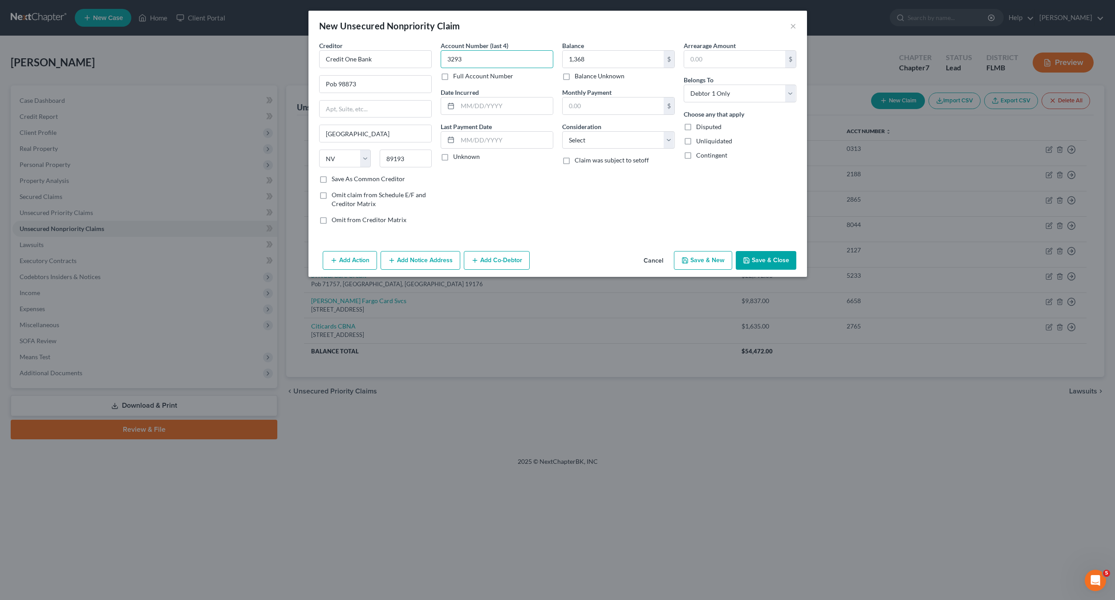
type input "3293"
click at [598, 142] on select "Select Cable / Satellite Services Collection Agency Credit Card Debt Debt Couns…" at bounding box center [618, 140] width 113 height 18
select select "2"
click at [562, 131] on select "Select Cable / Satellite Services Collection Agency Credit Card Debt Debt Couns…" at bounding box center [618, 140] width 113 height 18
drag, startPoint x: 583, startPoint y: 197, endPoint x: 672, endPoint y: 272, distance: 116.9
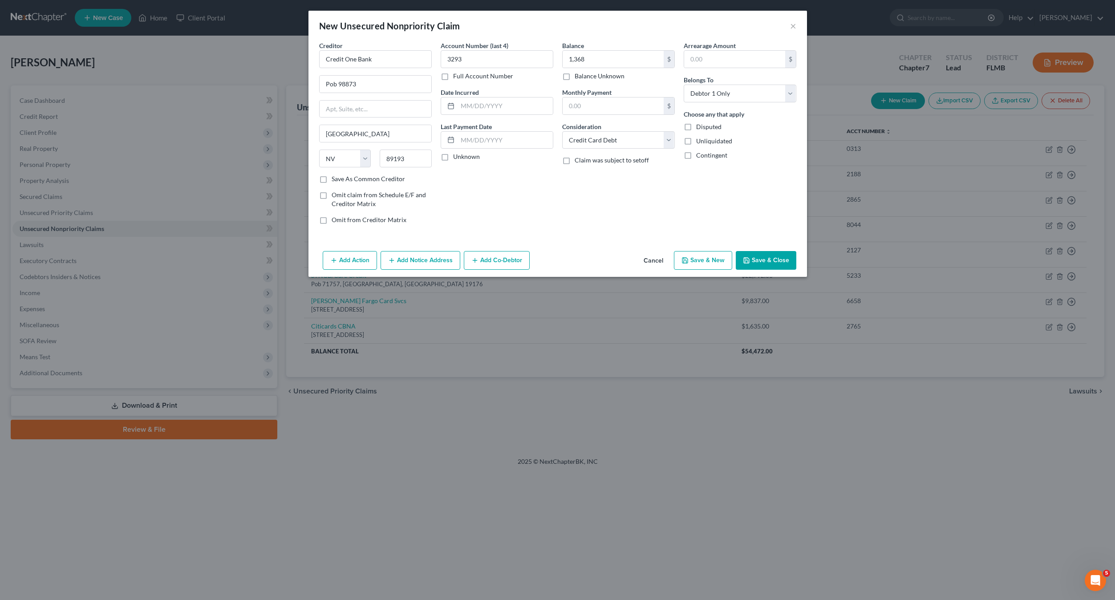
click at [582, 199] on div "Balance 1,368.00 $ Balance Unknown Balance Undetermined 1,368 $ Balance Unknown…" at bounding box center [619, 136] width 122 height 190
click at [709, 259] on button "Save & New" at bounding box center [703, 260] width 58 height 19
select select "0"
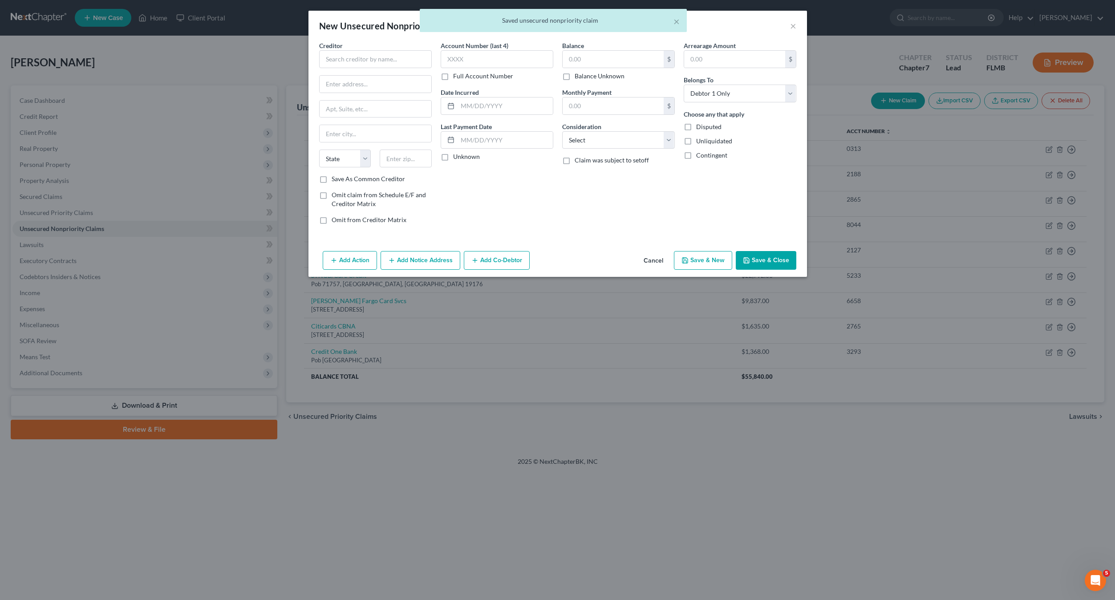
type input "1,368.00"
type input "0.00"
click at [379, 57] on input "text" at bounding box center [375, 59] width 113 height 18
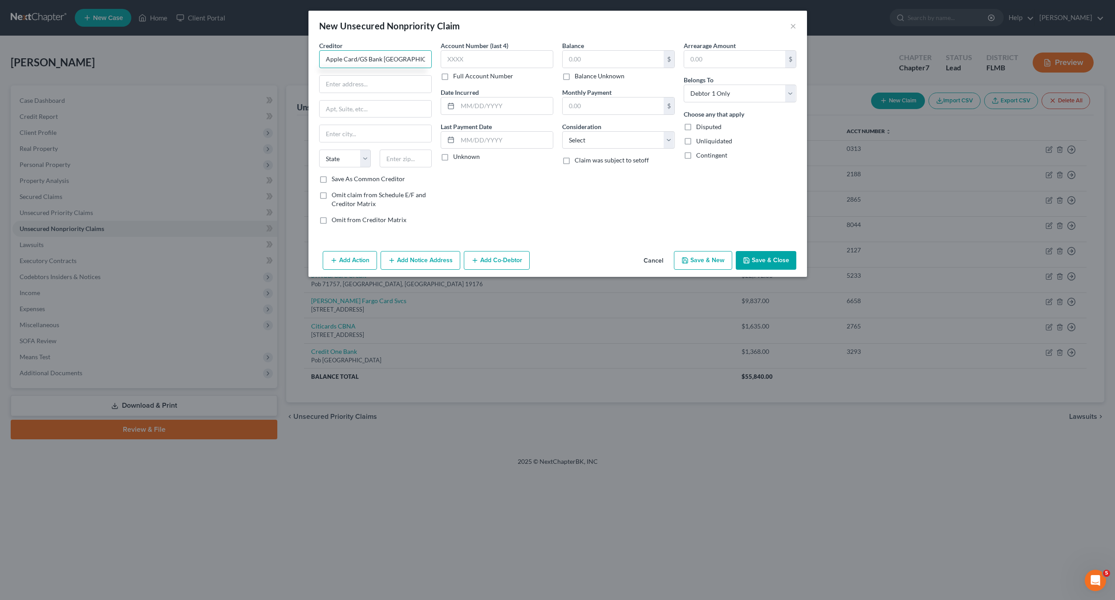
type input "Apple Card/GS Bank [GEOGRAPHIC_DATA]"
type input "Lockbox 6112, Pob 7247"
type input "19170"
type input "[GEOGRAPHIC_DATA]"
select select "39"
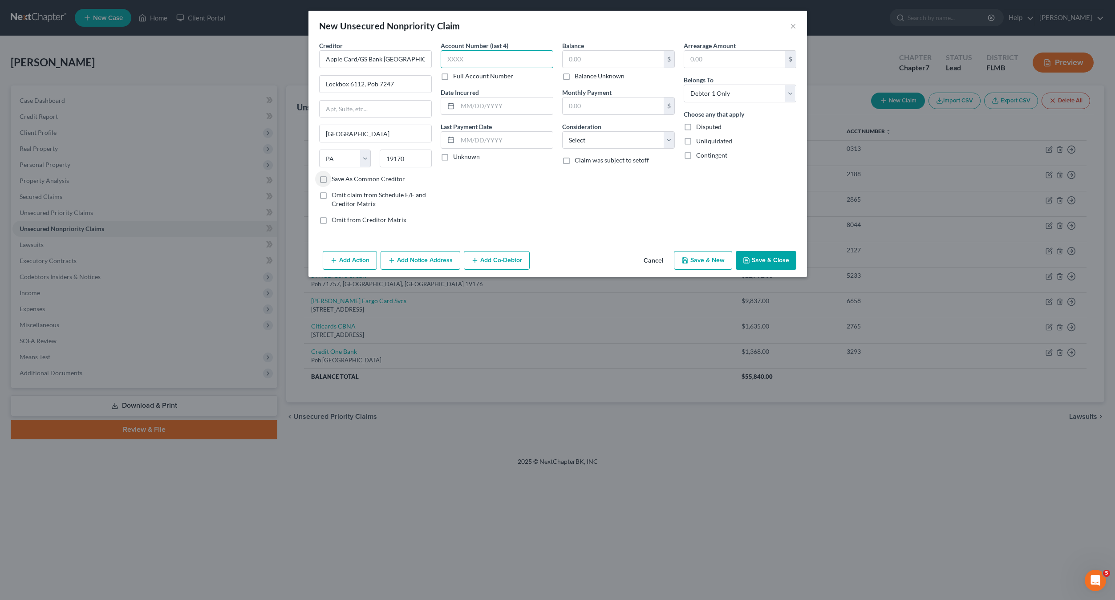
click at [503, 59] on input "text" at bounding box center [497, 59] width 113 height 18
drag, startPoint x: 393, startPoint y: 86, endPoint x: 363, endPoint y: 85, distance: 29.9
click at [363, 85] on input "Lockbox 6112, Pob 7247" at bounding box center [376, 84] width 112 height 17
type input "Lockbox 6112"
click at [348, 112] on input "text" at bounding box center [376, 109] width 112 height 17
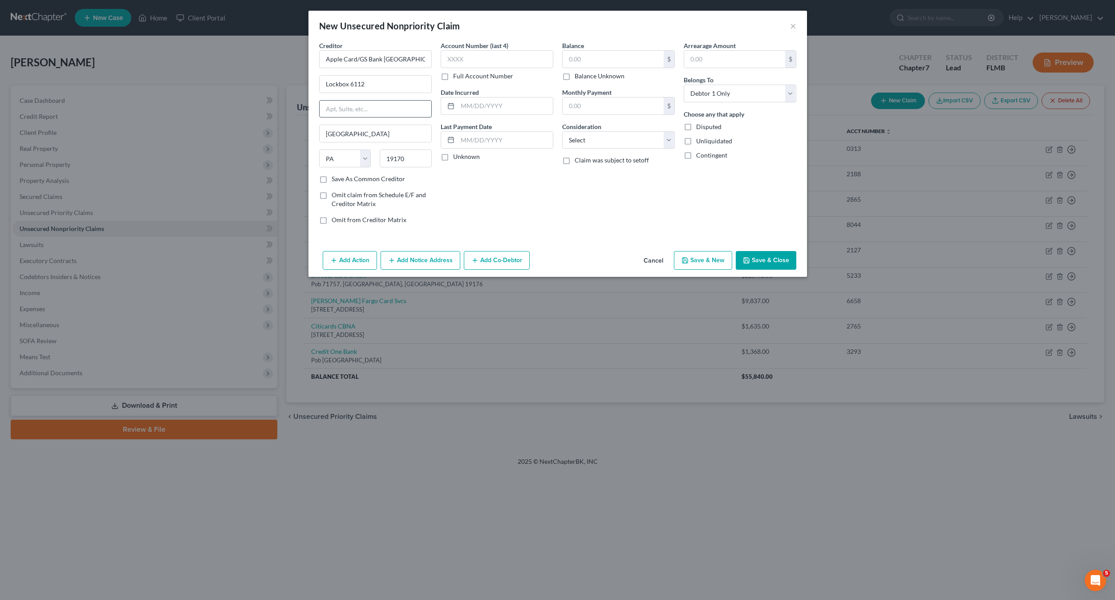
paste input ", Pob 7247"
click at [327, 111] on input ", Pob 7247" at bounding box center [376, 109] width 112 height 17
type input "Pob 7247"
click at [469, 61] on input "text" at bounding box center [497, 59] width 113 height 18
type input "6327"
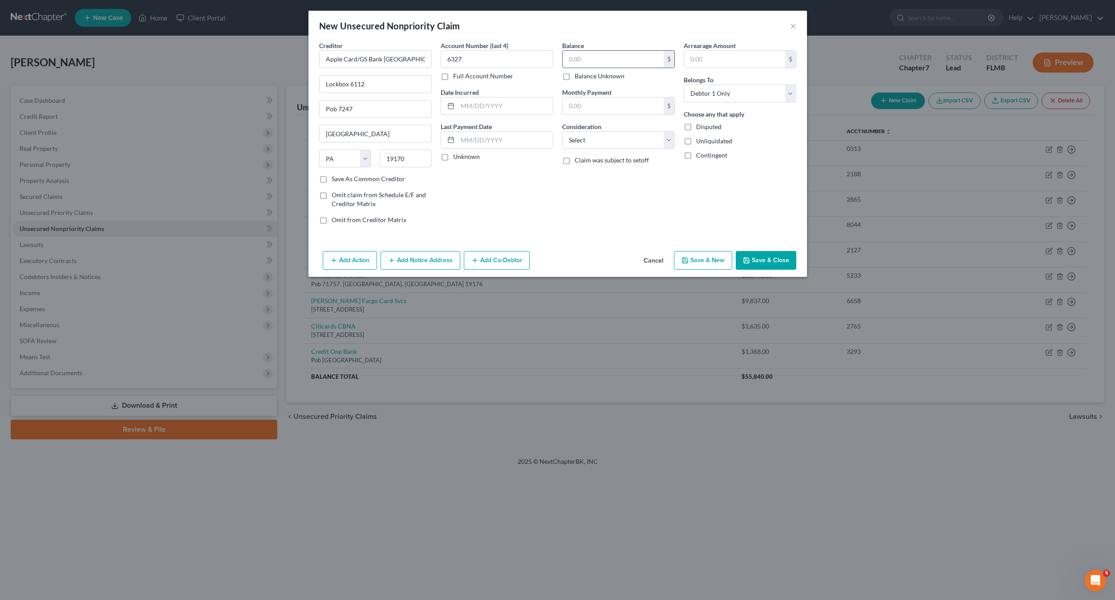
drag, startPoint x: 567, startPoint y: 66, endPoint x: 574, endPoint y: 63, distance: 7.8
click at [569, 65] on input "text" at bounding box center [613, 59] width 101 height 17
type input "1,534"
click at [597, 144] on select "Select Cable / Satellite Services Collection Agency Credit Card Debt Debt Couns…" at bounding box center [618, 140] width 113 height 18
select select "2"
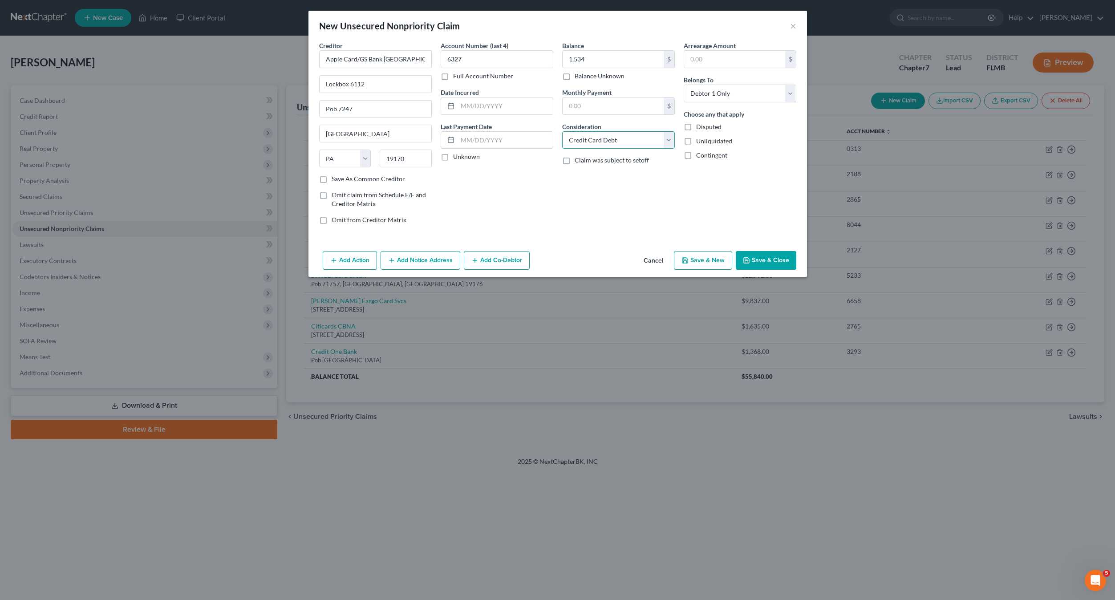
click at [562, 131] on select "Select Cable / Satellite Services Collection Agency Credit Card Debt Debt Couns…" at bounding box center [618, 140] width 113 height 18
click at [586, 210] on div "Balance 1,534.00 $ Balance Unknown Balance Undetermined 1,534 $ Balance Unknown…" at bounding box center [619, 136] width 122 height 190
click at [706, 264] on button "Save & New" at bounding box center [703, 260] width 58 height 19
select select "0"
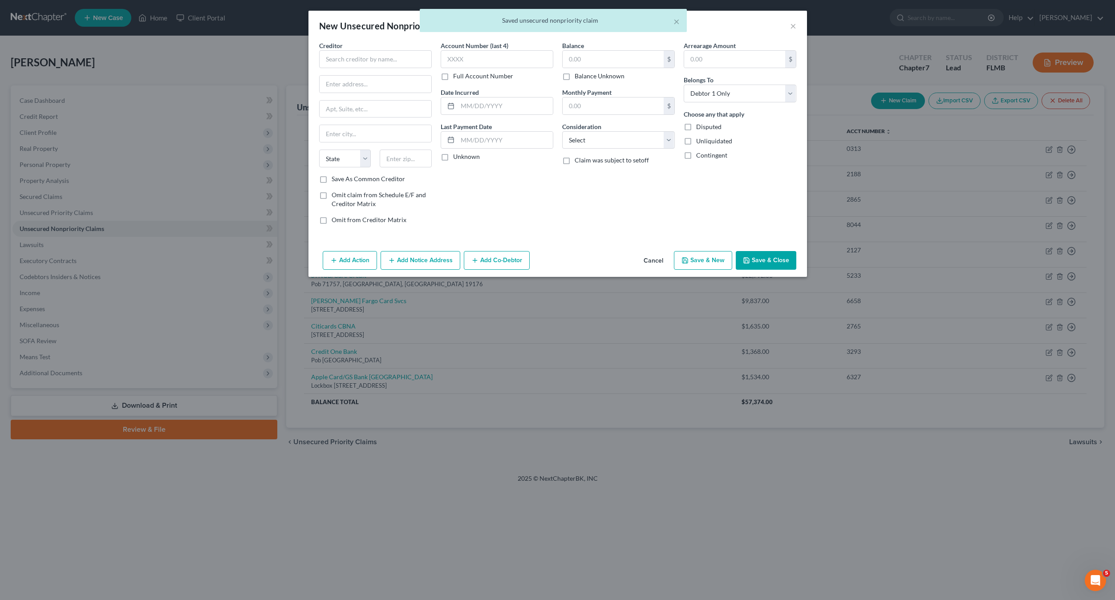
type input "1,534.00"
type input "0.00"
click at [364, 54] on div "Creditor *" at bounding box center [375, 54] width 113 height 27
click at [360, 60] on input "text" at bounding box center [375, 59] width 113 height 18
click at [793, 29] on button "×" at bounding box center [793, 25] width 6 height 11
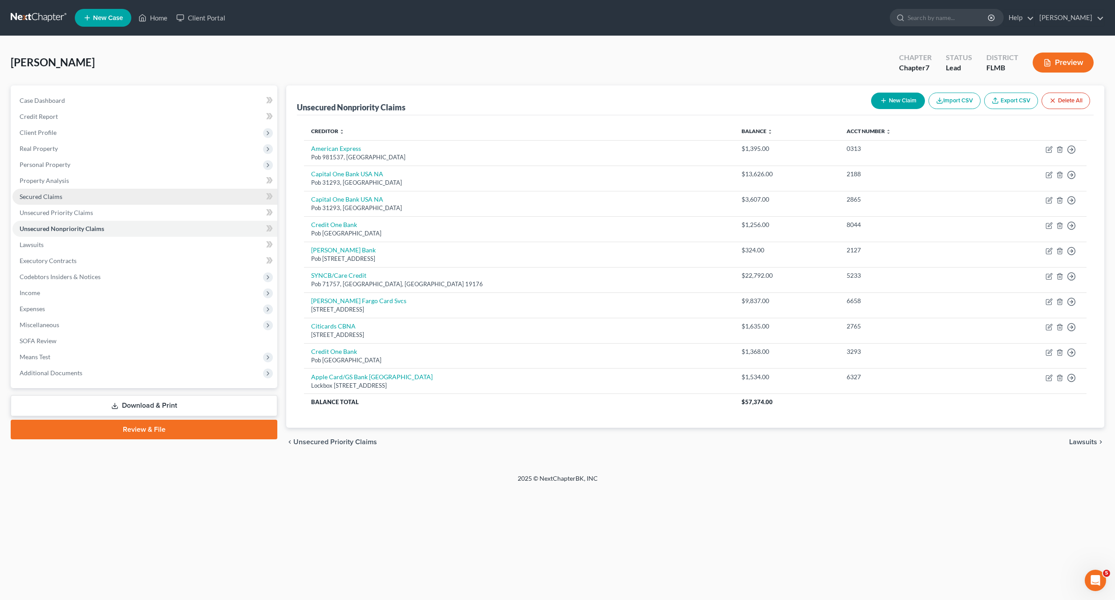
click at [45, 194] on span "Secured Claims" at bounding box center [41, 197] width 43 height 8
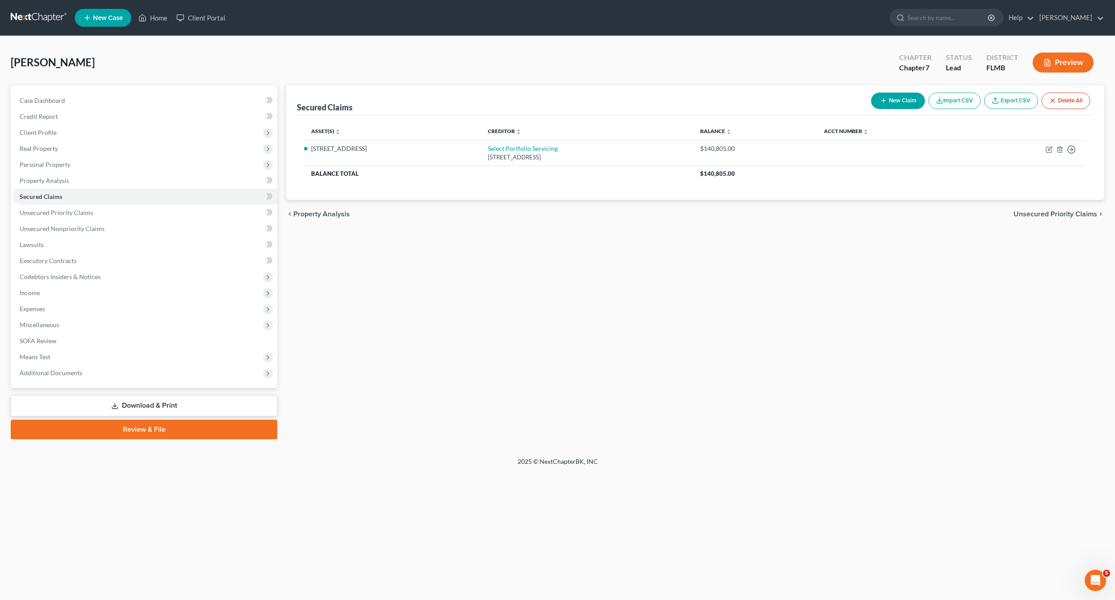
click at [897, 100] on button "New Claim" at bounding box center [898, 101] width 54 height 16
select select "0"
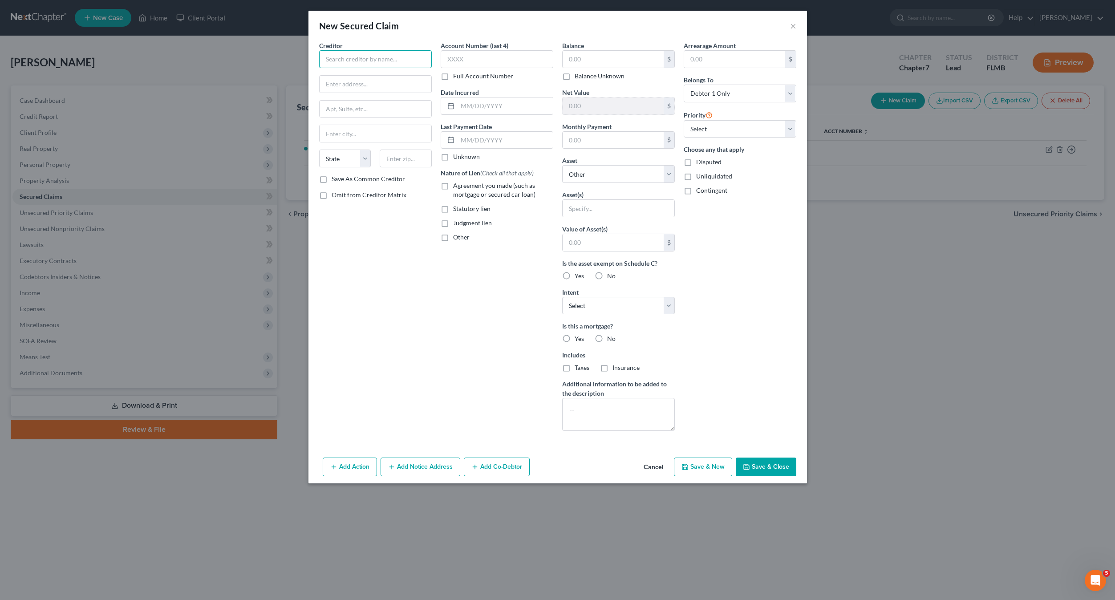
click at [341, 60] on input "text" at bounding box center [375, 59] width 113 height 18
type input "World Omni"
click at [381, 86] on input "3120 S Rider Trail S" at bounding box center [376, 84] width 112 height 17
type input "[STREET_ADDRESS]"
click at [421, 158] on input "text" at bounding box center [406, 159] width 52 height 18
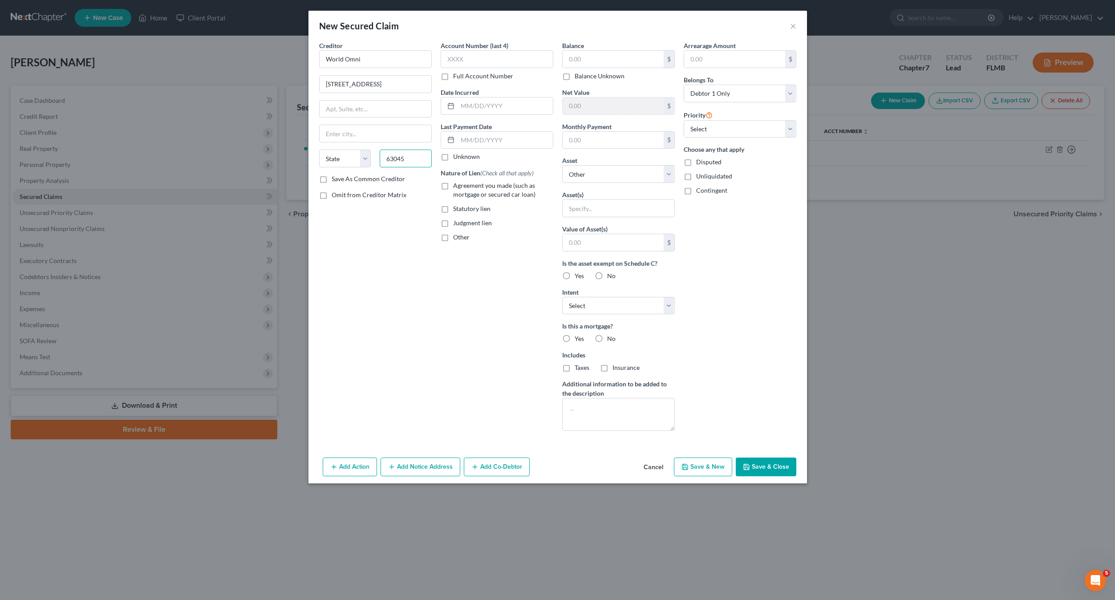
type input "63045"
type input "Earth City"
select select "26"
click at [585, 50] on div "Balance $ Balance Unknown Balance Undetermined $ Balance Unknown" at bounding box center [618, 61] width 113 height 40
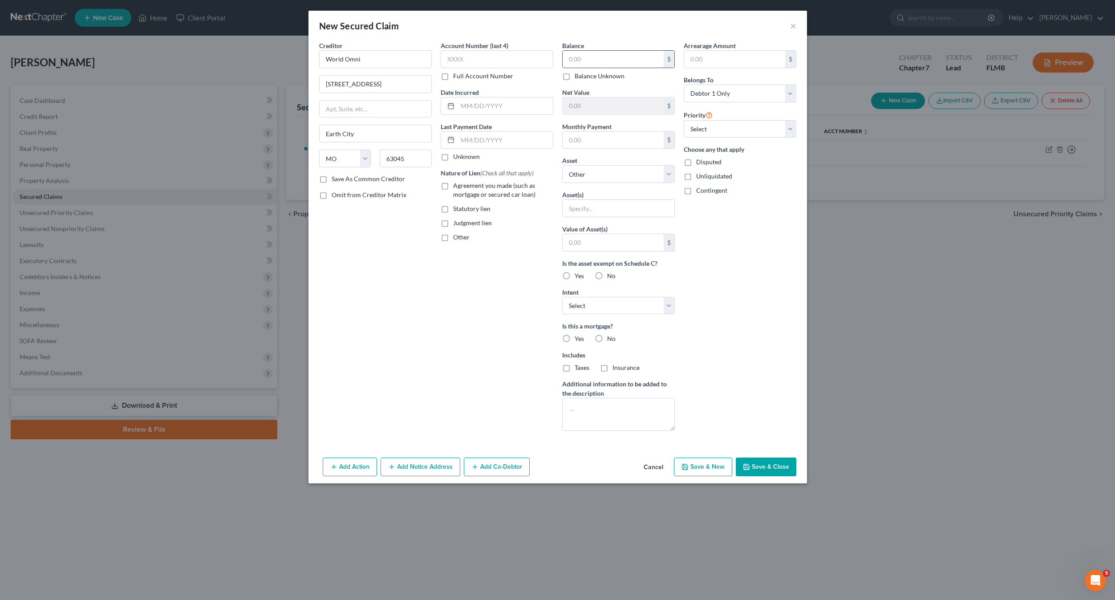
drag, startPoint x: 581, startPoint y: 56, endPoint x: 585, endPoint y: 52, distance: 5.7
click at [581, 55] on input "text" at bounding box center [613, 59] width 101 height 17
type input "21,147"
click at [579, 138] on input "text" at bounding box center [613, 140] width 101 height 17
type input "644"
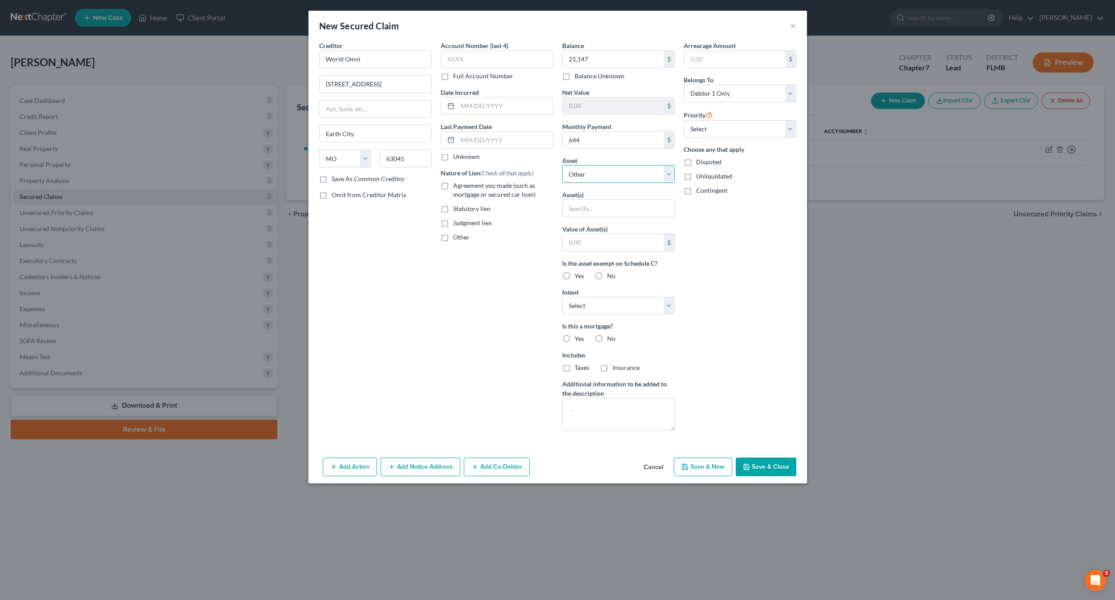
drag, startPoint x: 591, startPoint y: 169, endPoint x: 591, endPoint y: 176, distance: 7.6
click at [591, 169] on select "Select Other Multiple Assets 2021 Toyota Highlander - $28000.0 [STREET_ADDRESS]…" at bounding box center [618, 174] width 113 height 18
select select "2"
click at [562, 165] on select "Select Other Multiple Assets 2021 Toyota Highlander - $28000.0 [STREET_ADDRESS]…" at bounding box center [618, 174] width 113 height 18
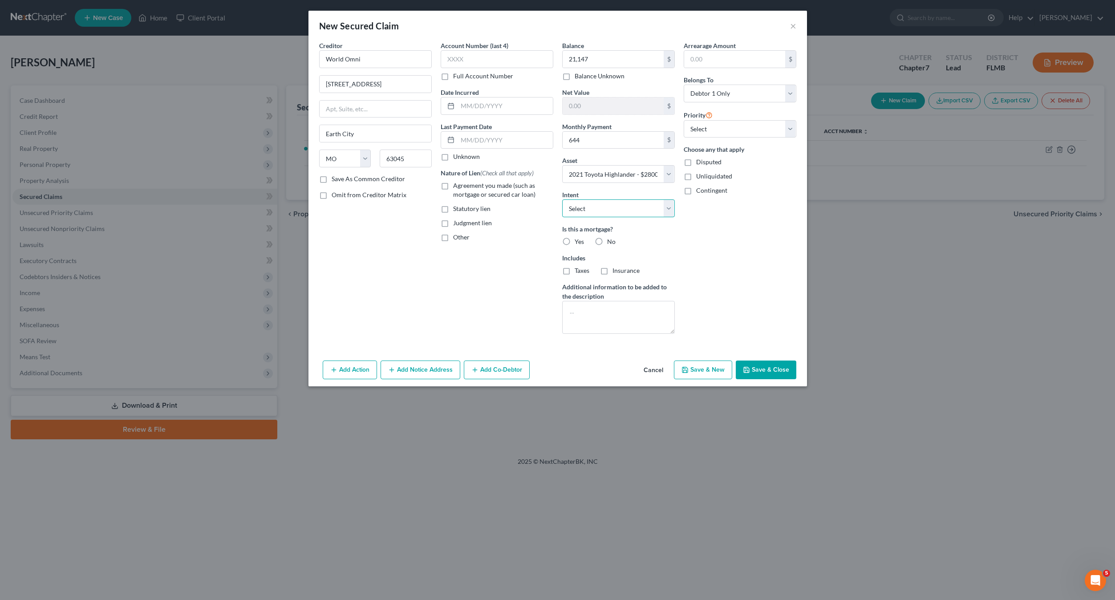
click at [584, 208] on select "Select Surrender Redeem Reaffirm Avoid Other" at bounding box center [618, 208] width 113 height 18
click at [562, 199] on select "Select Surrender Redeem Reaffirm Avoid Other" at bounding box center [618, 208] width 113 height 18
drag, startPoint x: 598, startPoint y: 239, endPoint x: 527, endPoint y: 241, distance: 71.2
click at [607, 239] on label "No" at bounding box center [611, 241] width 8 height 9
click at [611, 239] on input "No" at bounding box center [614, 240] width 6 height 6
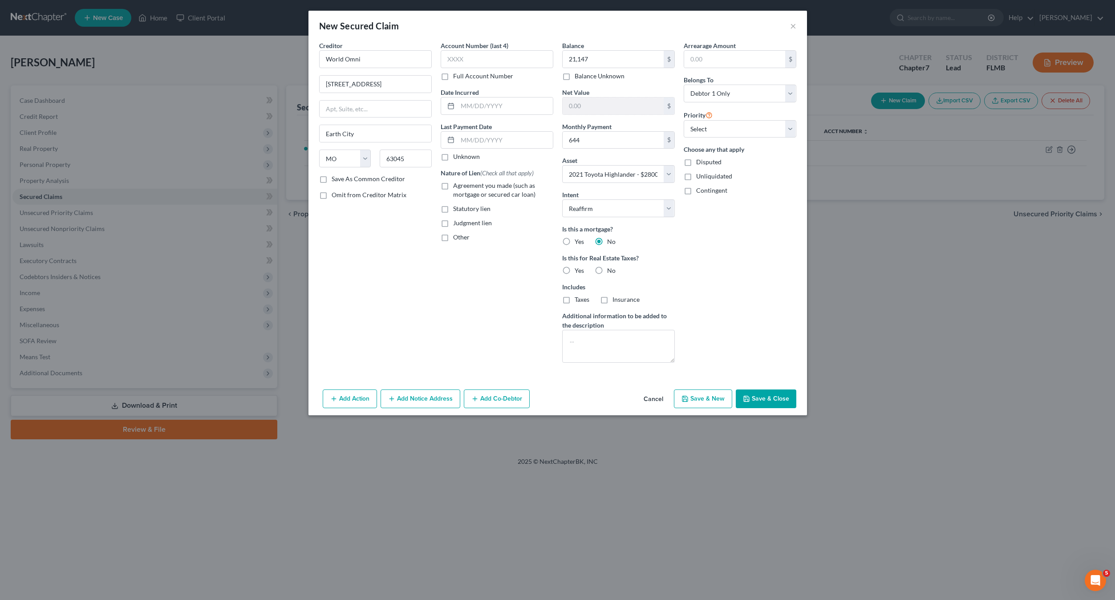
click at [453, 190] on label "Agreement you made (such as mortgage or secured car loan)" at bounding box center [503, 190] width 100 height 18
click at [457, 187] on input "Agreement you made (such as mortgage or secured car loan)" at bounding box center [460, 184] width 6 height 6
click at [701, 267] on div "Arrearage Amount $ Belongs To * Select Debtor 1 Only Debtor 2 Only Debtor 1 And…" at bounding box center [740, 205] width 122 height 329
click at [724, 123] on select "Select 1st 2nd 3rd 4th 5th 6th 7th 8th 9th 10th 11th 12th 13th 14th 15th 16th 1…" at bounding box center [740, 129] width 113 height 18
click at [708, 132] on select "Select 1st 2nd 3rd 4th 5th 6th 7th 8th 9th 10th 11th 12th 13th 14th 15th 16th 1…" at bounding box center [740, 129] width 113 height 18
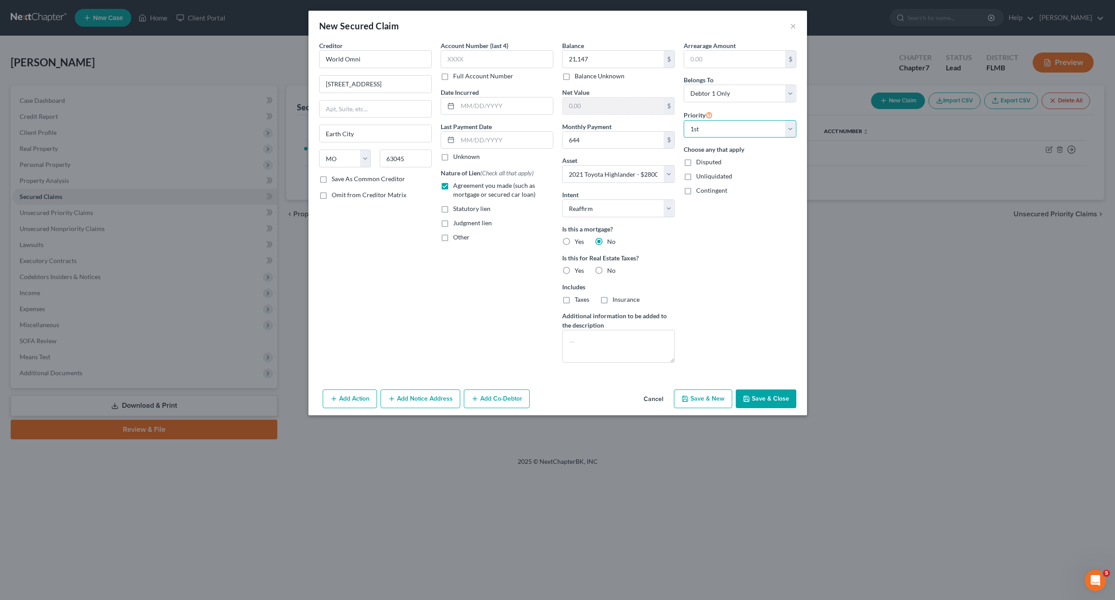
click at [684, 120] on select "Select 1st 2nd 3rd 4th 5th 6th 7th 8th 9th 10th 11th 12th 13th 14th 15th 16th 1…" at bounding box center [740, 129] width 113 height 18
drag, startPoint x: 730, startPoint y: 259, endPoint x: 728, endPoint y: 247, distance: 11.8
click at [729, 259] on div "Arrearage Amount $ Belongs To * Select Debtor 1 Only Debtor 2 Only Debtor 1 And…" at bounding box center [740, 205] width 122 height 329
click at [757, 398] on button "Save & Close" at bounding box center [766, 398] width 61 height 19
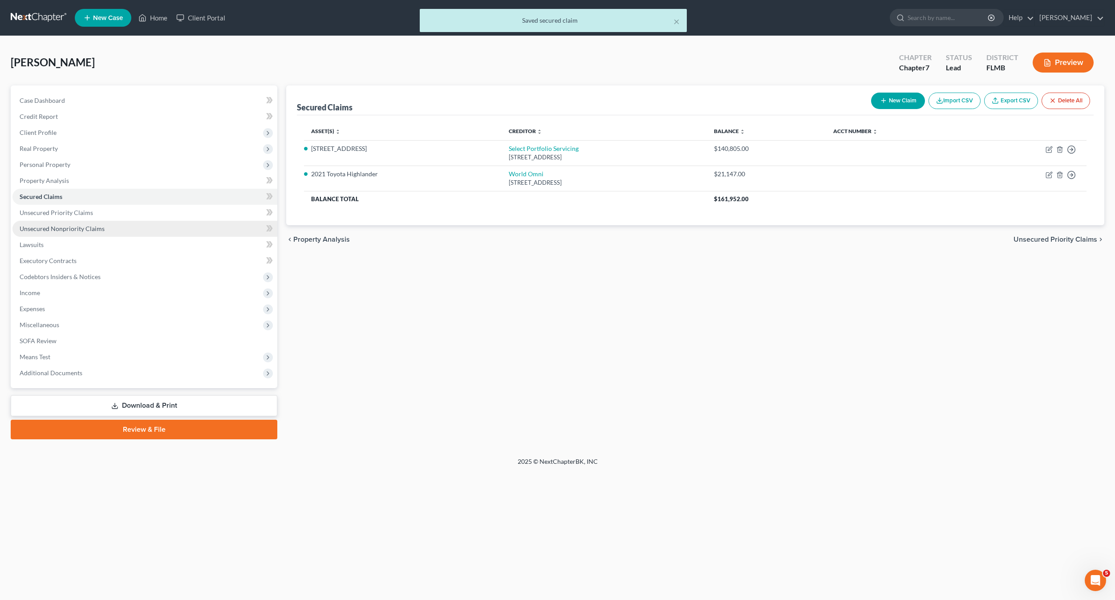
click at [69, 232] on link "Unsecured Nonpriority Claims" at bounding box center [144, 229] width 265 height 16
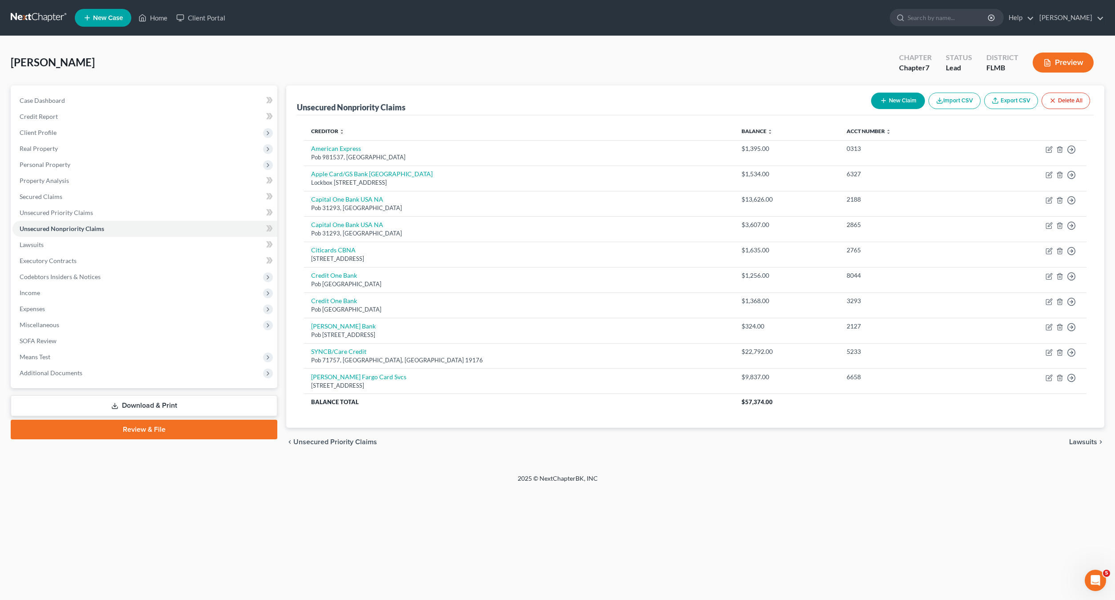
click at [893, 101] on button "New Claim" at bounding box center [898, 101] width 54 height 16
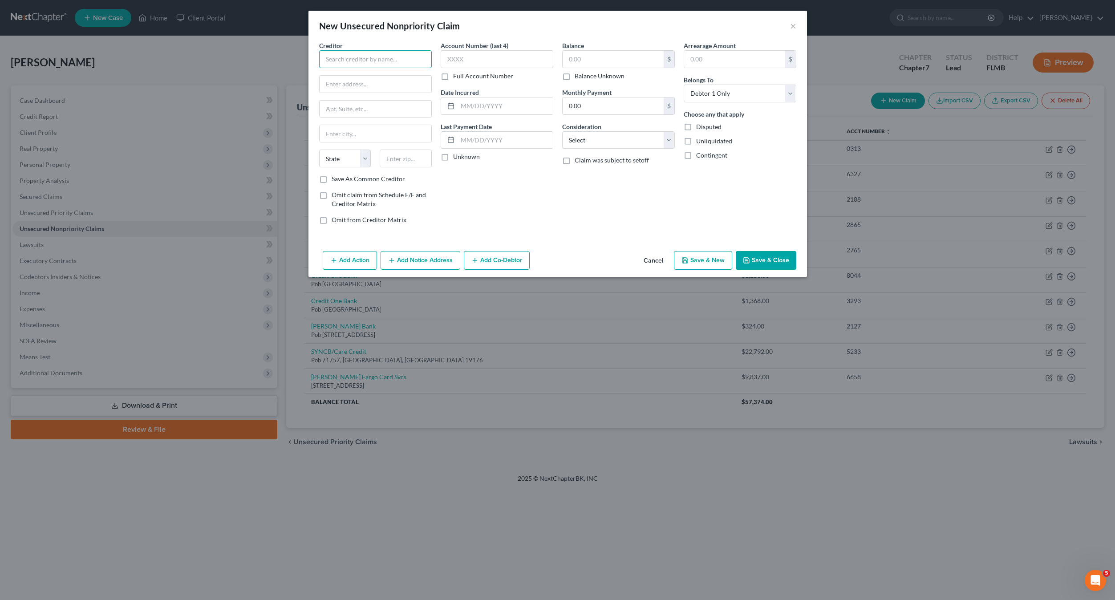
click at [331, 58] on input "text" at bounding box center [375, 59] width 113 height 18
click at [580, 59] on input "text" at bounding box center [613, 59] width 101 height 17
click at [523, 61] on input "text" at bounding box center [497, 59] width 113 height 18
click at [587, 142] on select "Select Cable / Satellite Services Collection Agency Credit Card Debt Debt Couns…" at bounding box center [618, 140] width 113 height 18
click at [562, 131] on select "Select Cable / Satellite Services Collection Agency Credit Card Debt Debt Couns…" at bounding box center [618, 140] width 113 height 18
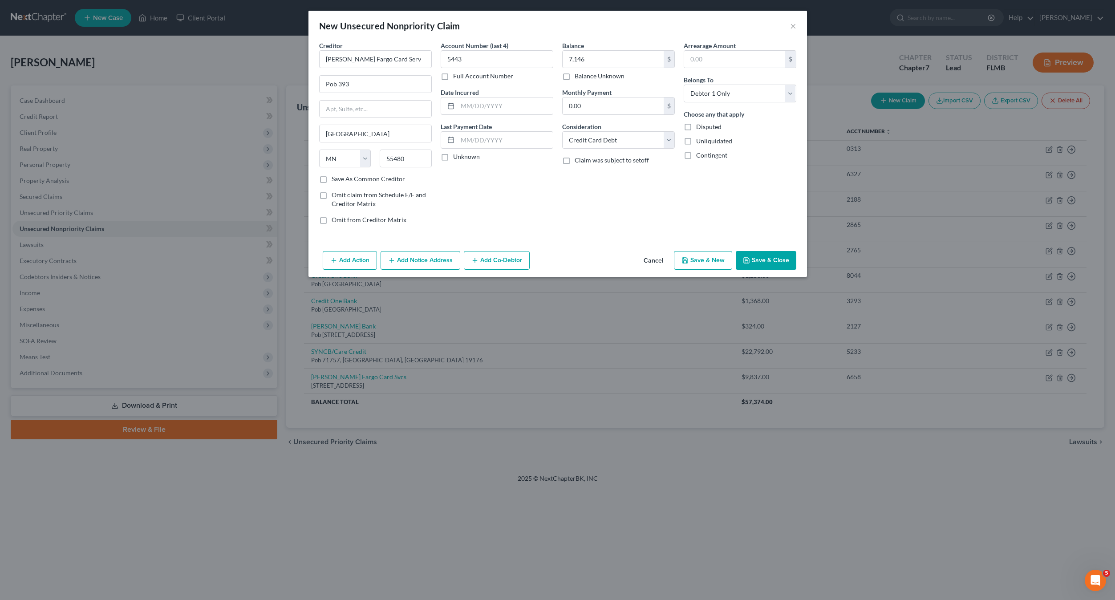
click at [693, 258] on button "Save & New" at bounding box center [703, 260] width 58 height 19
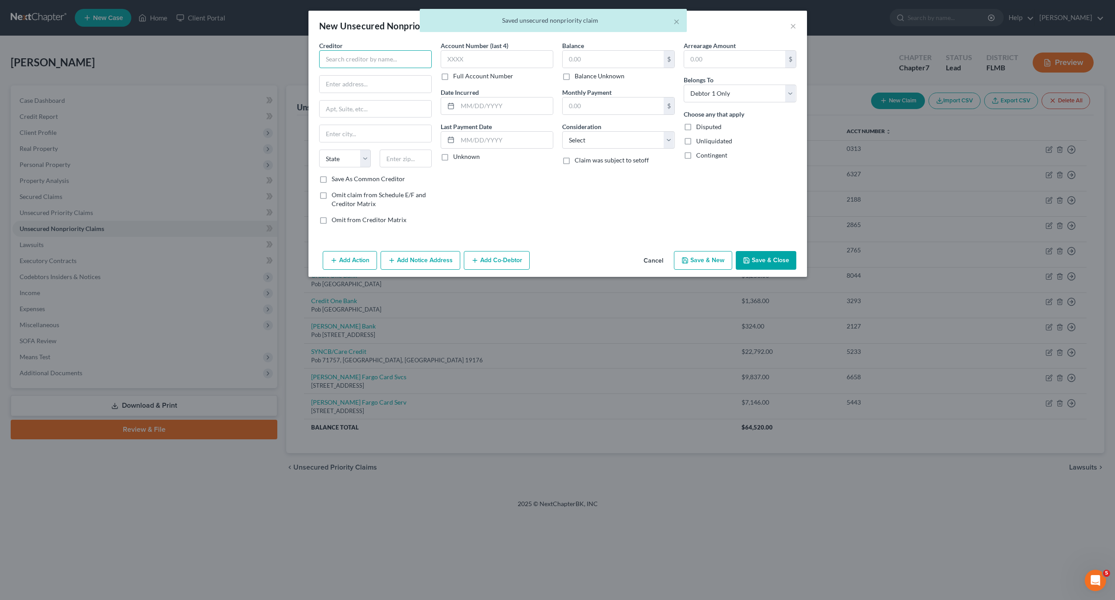
click at [355, 65] on input "text" at bounding box center [375, 59] width 113 height 18
click at [343, 53] on input "text" at bounding box center [375, 59] width 113 height 18
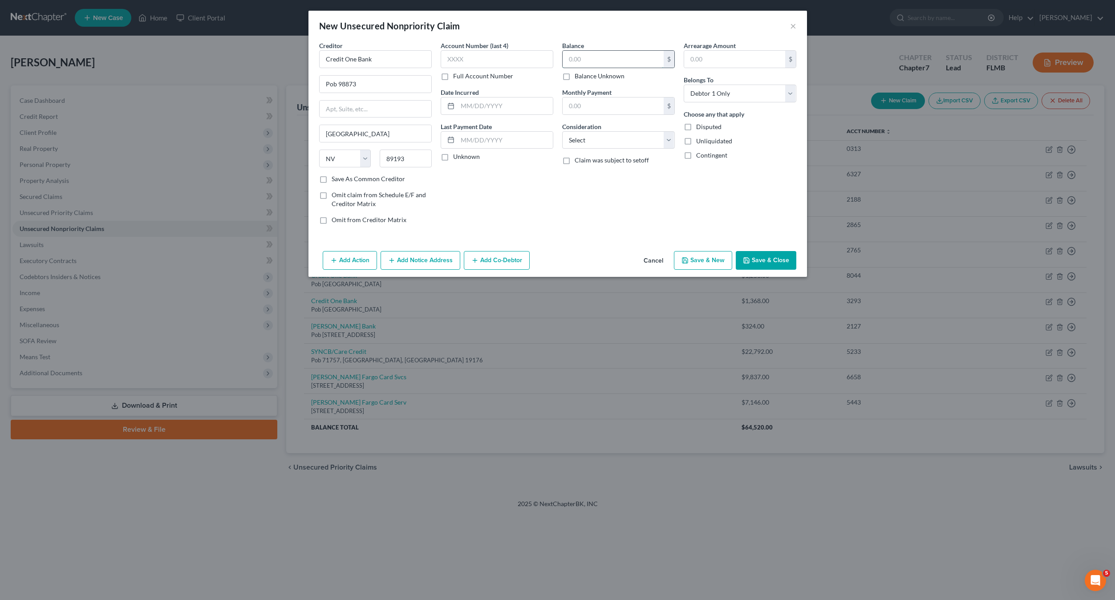
click at [603, 63] on input "text" at bounding box center [613, 59] width 101 height 17
click at [453, 63] on input "text" at bounding box center [497, 59] width 113 height 18
click at [607, 134] on select "Select Cable / Satellite Services Collection Agency Credit Card Debt Debt Couns…" at bounding box center [618, 140] width 113 height 18
click at [562, 131] on select "Select Cable / Satellite Services Collection Agency Credit Card Debt Debt Couns…" at bounding box center [618, 140] width 113 height 18
click at [699, 265] on button "Save & New" at bounding box center [703, 260] width 58 height 19
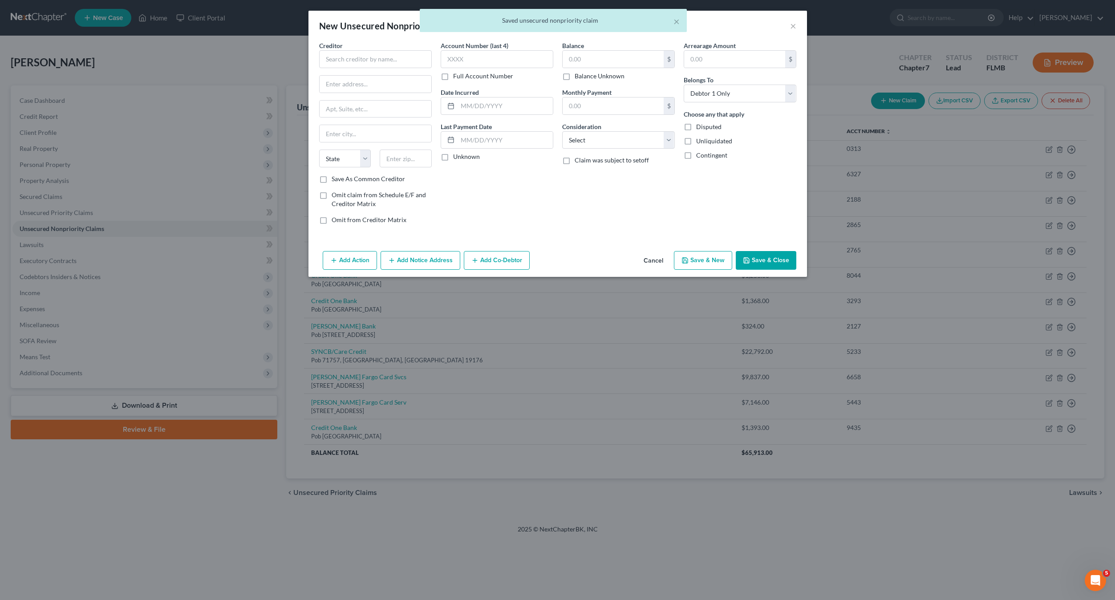
click at [333, 49] on span "Creditor" at bounding box center [331, 46] width 24 height 8
click at [335, 57] on input "text" at bounding box center [375, 59] width 113 height 18
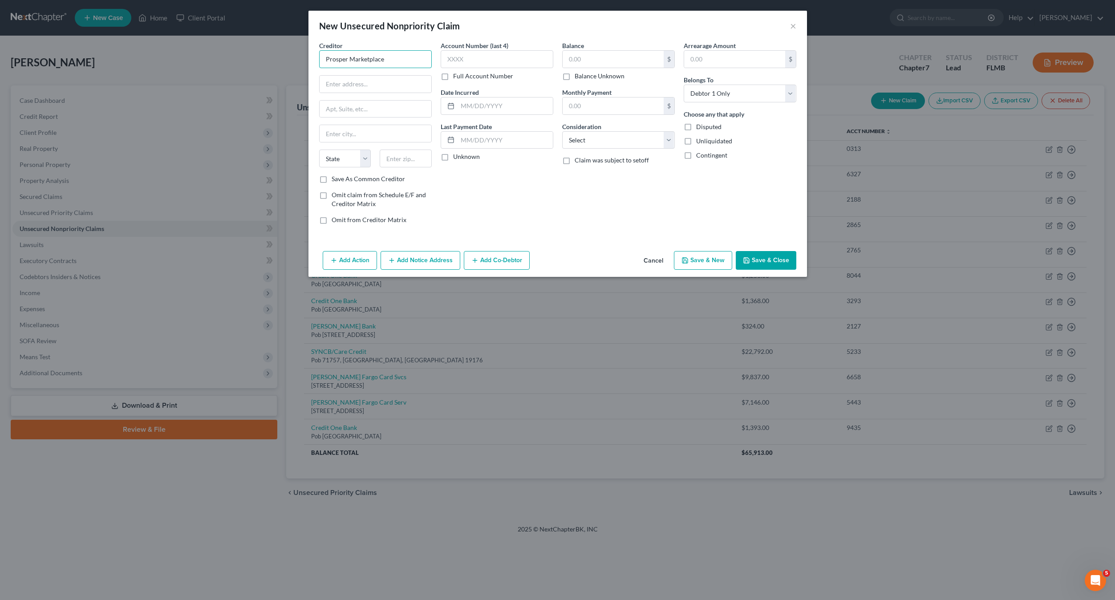
click at [395, 59] on input "Prosper Marketplace" at bounding box center [375, 59] width 113 height 18
click at [597, 62] on input "text" at bounding box center [613, 59] width 101 height 17
click at [586, 143] on select "Select Cable / Satellite Services Collection Agency Credit Card Debt Debt Couns…" at bounding box center [618, 140] width 113 height 18
click at [562, 131] on select "Select Cable / Satellite Services Collection Agency Credit Card Debt Debt Couns…" at bounding box center [618, 140] width 113 height 18
click at [462, 60] on input "text" at bounding box center [497, 59] width 113 height 18
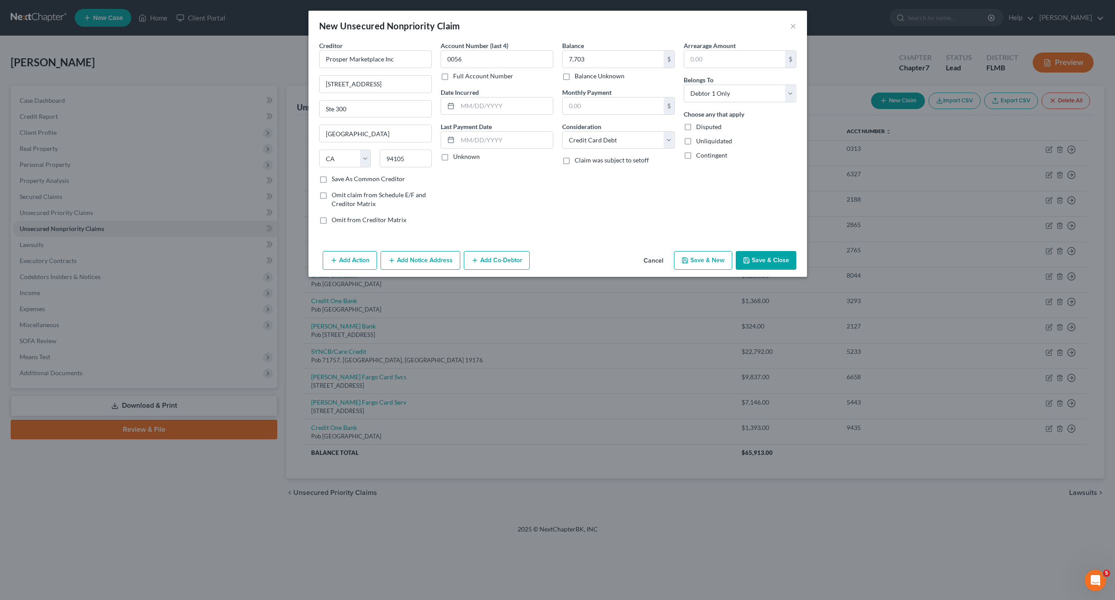
click at [716, 268] on button "Save & New" at bounding box center [703, 260] width 58 height 19
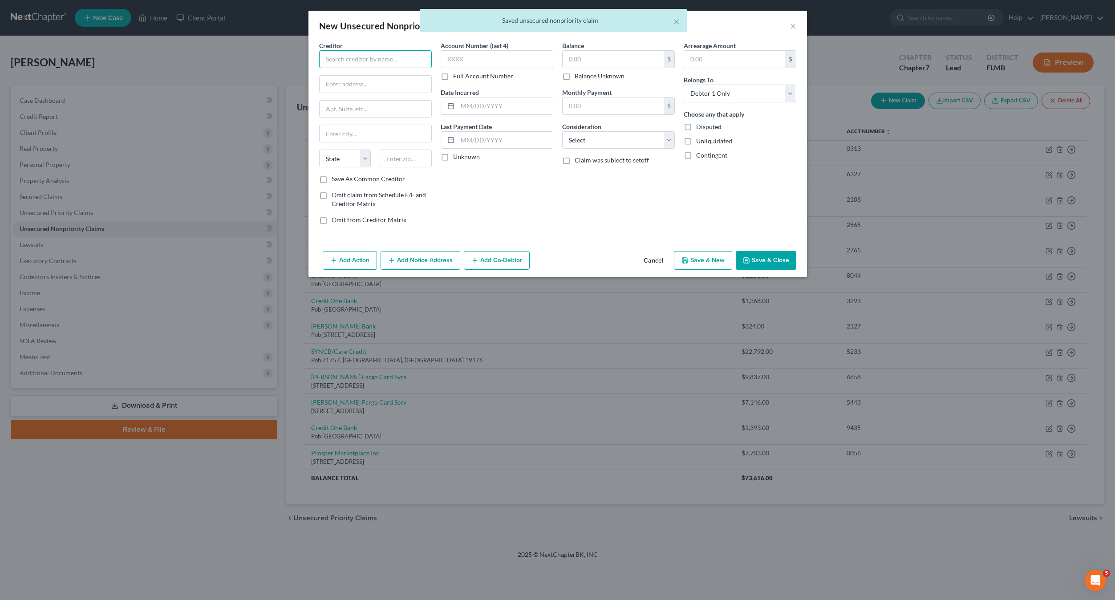
click at [393, 56] on input "text" at bounding box center [375, 59] width 113 height 18
click at [353, 56] on input "text" at bounding box center [375, 59] width 113 height 18
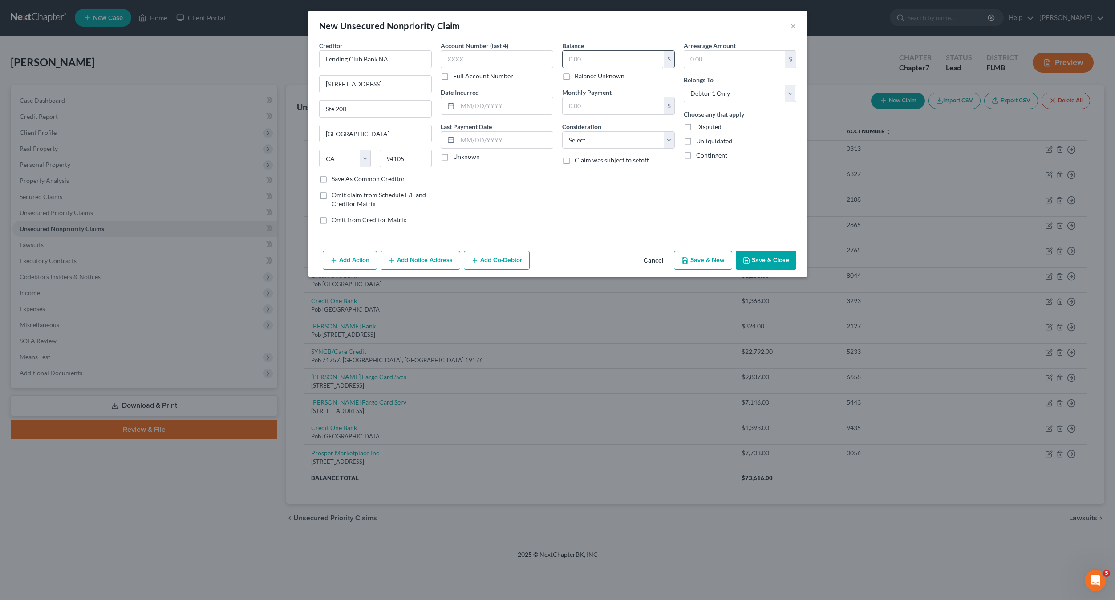
click at [632, 61] on input "text" at bounding box center [613, 59] width 101 height 17
click at [589, 140] on select "Select Cable / Satellite Services Collection Agency Credit Card Debt Debt Couns…" at bounding box center [618, 140] width 113 height 18
drag, startPoint x: 589, startPoint y: 140, endPoint x: 590, endPoint y: 146, distance: 6.2
click at [589, 140] on select "Select Cable / Satellite Services Collection Agency Credit Card Debt Debt Couns…" at bounding box center [618, 140] width 113 height 18
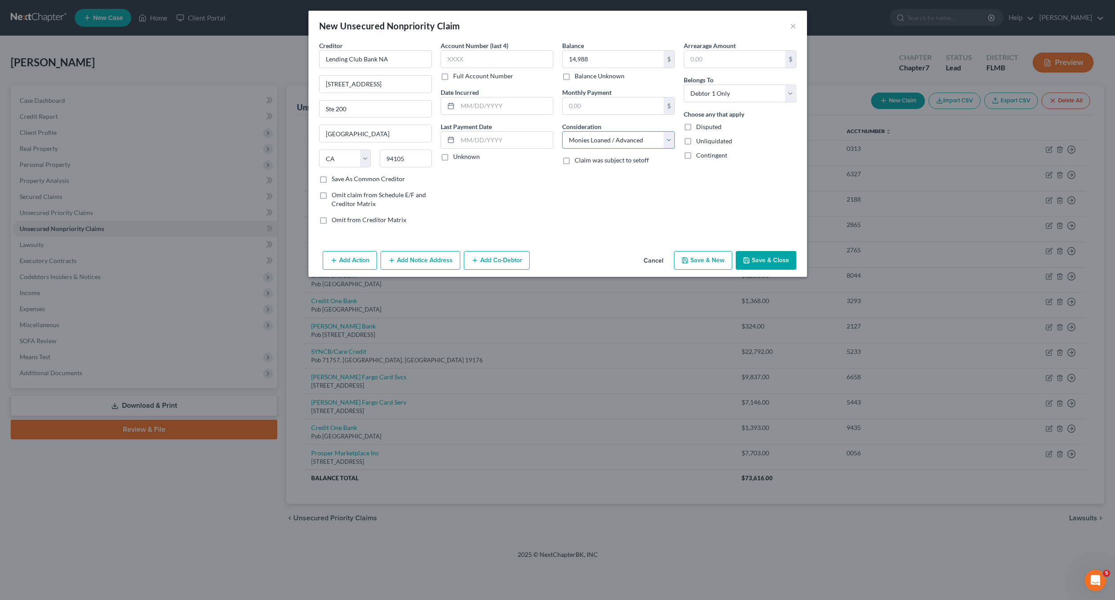
click at [562, 131] on select "Select Cable / Satellite Services Collection Agency Credit Card Debt Debt Couns…" at bounding box center [618, 140] width 113 height 18
click at [707, 262] on button "Save & New" at bounding box center [703, 260] width 58 height 19
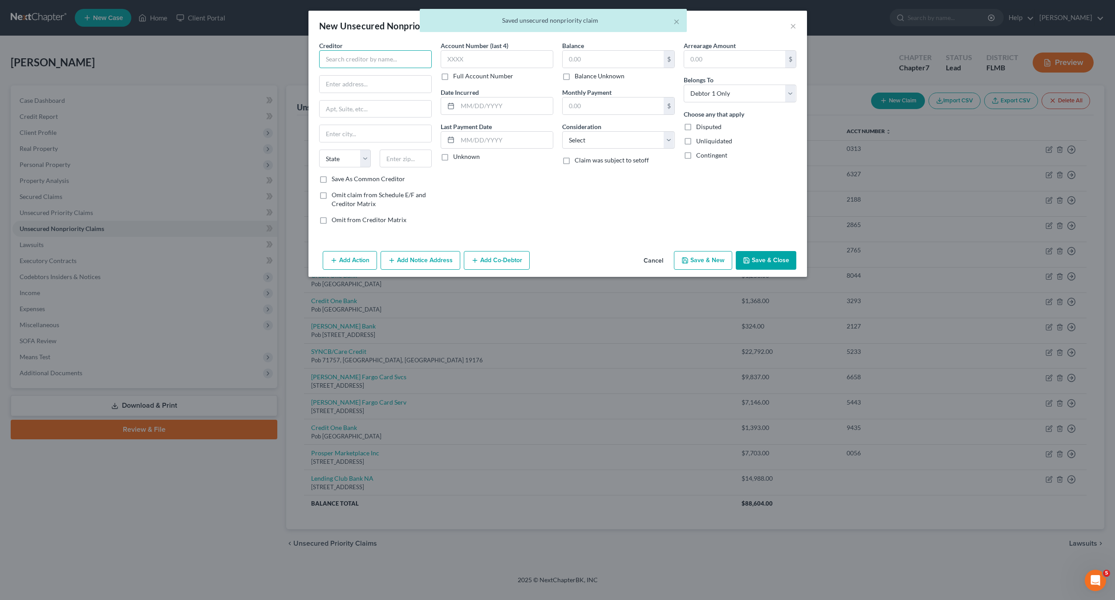
click at [380, 63] on input "text" at bounding box center [375, 59] width 113 height 18
click at [373, 52] on input "text" at bounding box center [375, 59] width 113 height 18
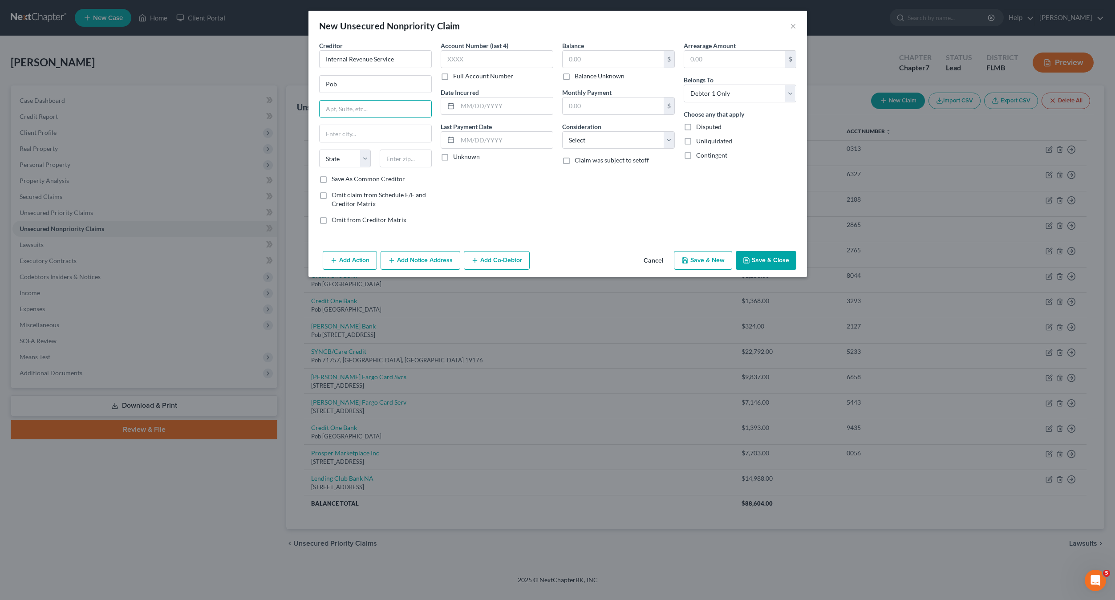
drag, startPoint x: 576, startPoint y: 212, endPoint x: 576, endPoint y: 202, distance: 9.8
click at [576, 206] on div "Balance $ Balance Unknown Balance Undetermined $ Balance Unknown Monthly Paymen…" at bounding box center [619, 136] width 122 height 190
click at [759, 254] on button "Save & Close" at bounding box center [766, 260] width 61 height 19
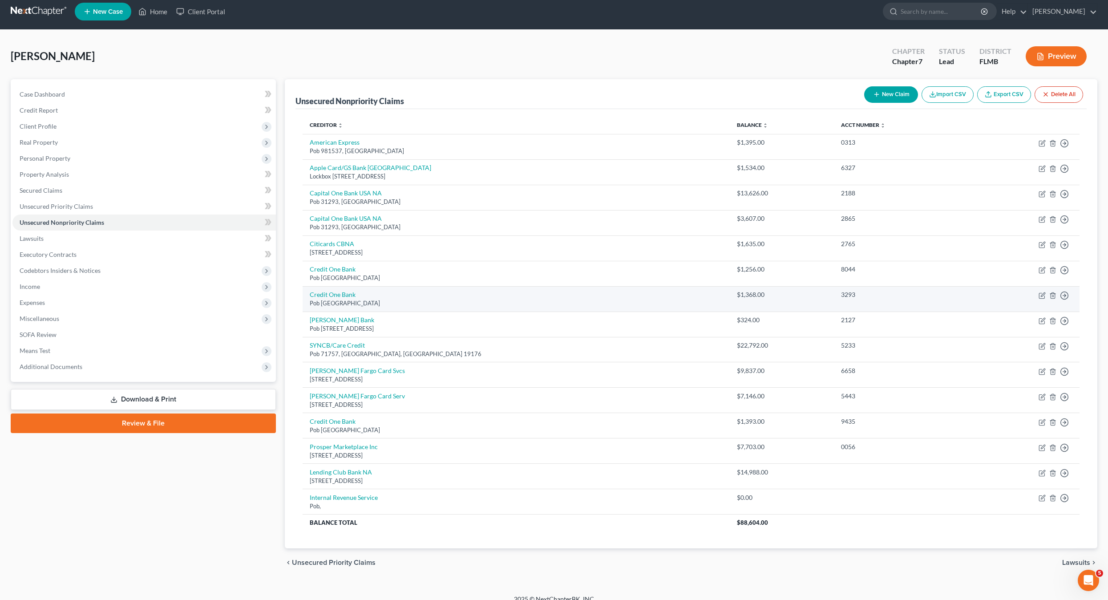
scroll to position [17, 0]
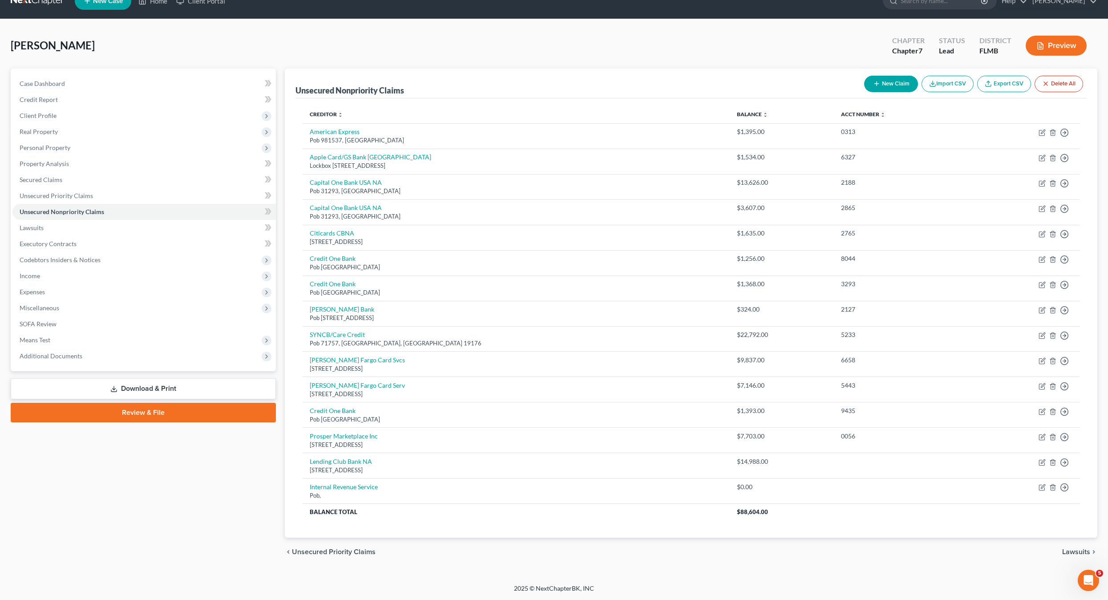
click at [56, 401] on div "Case Dashboard Payments Invoices Payments Payments Credit Report Client Profile" at bounding box center [143, 318] width 274 height 498
click at [345, 486] on link "Internal Revenue Service" at bounding box center [344, 487] width 68 height 8
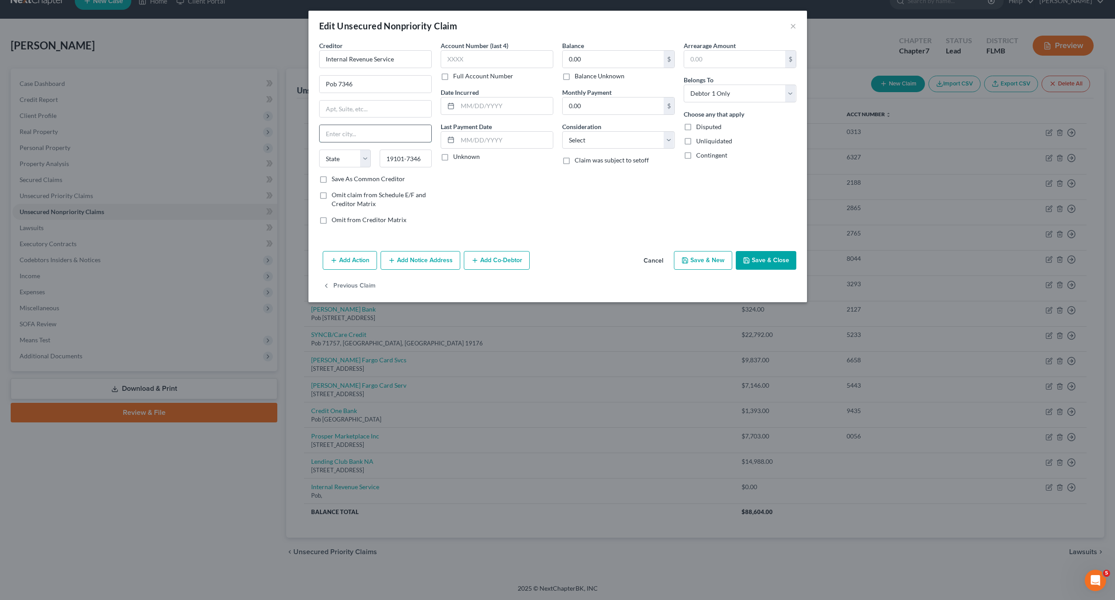
click at [348, 131] on input "text" at bounding box center [376, 133] width 112 height 17
click at [591, 130] on label "Consideration" at bounding box center [581, 126] width 39 height 9
click at [592, 138] on select "Select Cable / Satellite Services Collection Agency Credit Card Debt Debt Couns…" at bounding box center [618, 140] width 113 height 18
click at [562, 131] on select "Select Cable / Satellite Services Collection Agency Credit Card Debt Debt Couns…" at bounding box center [618, 140] width 113 height 18
click at [583, 250] on div "Add Action Add Notice Address Add Co-Debtor Cancel Save & New Save & Close" at bounding box center [557, 261] width 498 height 29
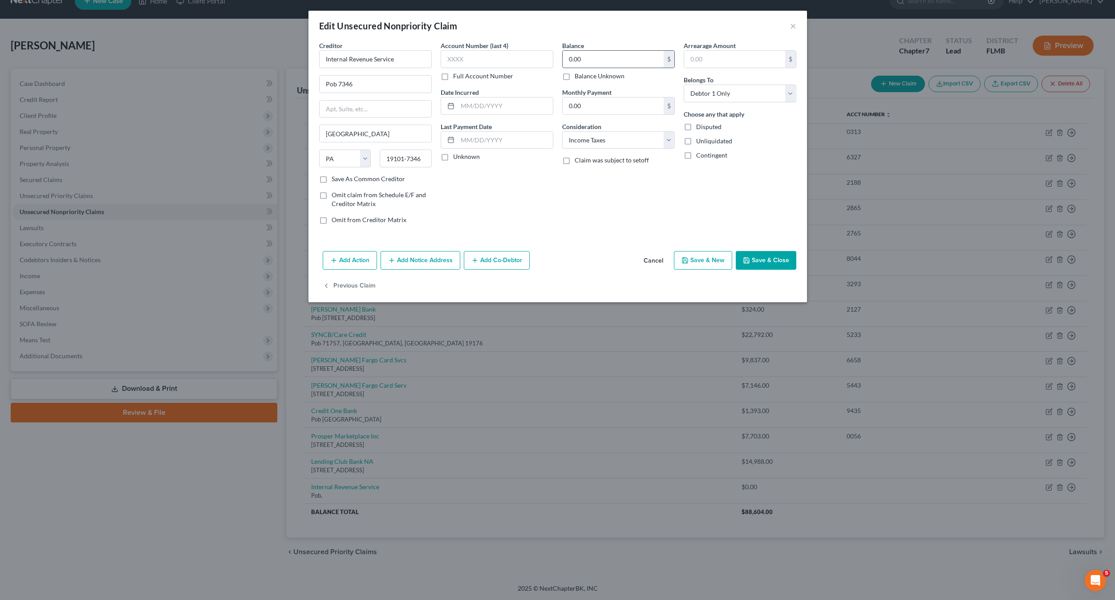
click at [599, 56] on input "0.00" at bounding box center [613, 59] width 101 height 17
click at [582, 231] on div "Creditor * Internal Revenue Service Pob 7346 [GEOGRAPHIC_DATA] [US_STATE] AK [G…" at bounding box center [557, 144] width 498 height 207
drag, startPoint x: 732, startPoint y: 266, endPoint x: 754, endPoint y: 260, distance: 22.5
click at [754, 260] on div "Add Action Add Notice Address Add Co-Debtor Cancel Save & New Save & Close" at bounding box center [557, 261] width 498 height 29
click at [754, 260] on button "Save & Close" at bounding box center [766, 260] width 61 height 19
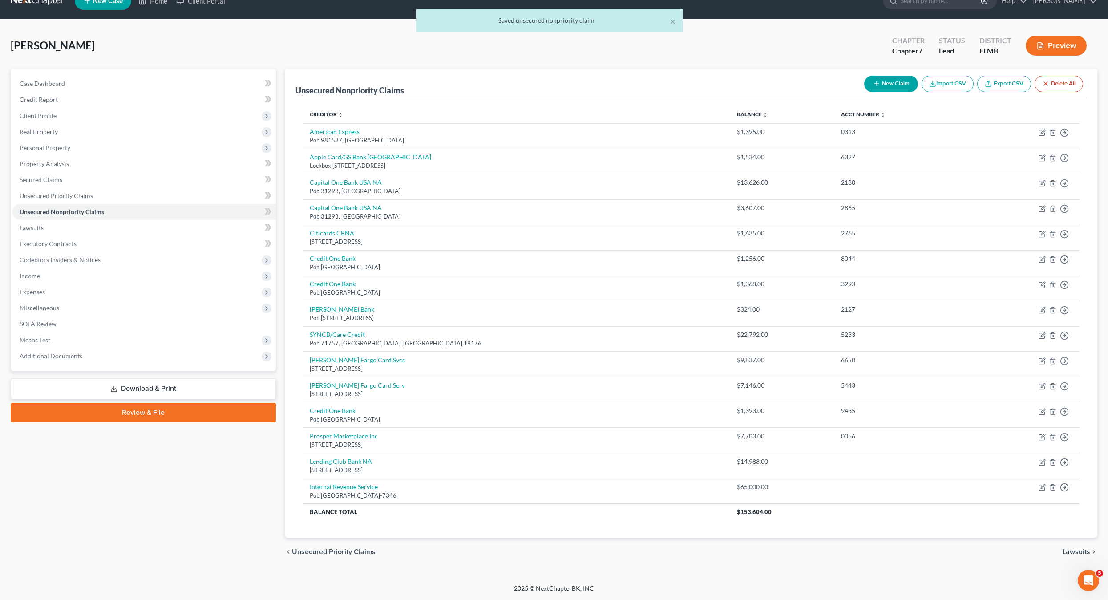
click at [158, 491] on div "Case Dashboard Payments Invoices Payments Payments Credit Report Client Profile" at bounding box center [143, 318] width 274 height 498
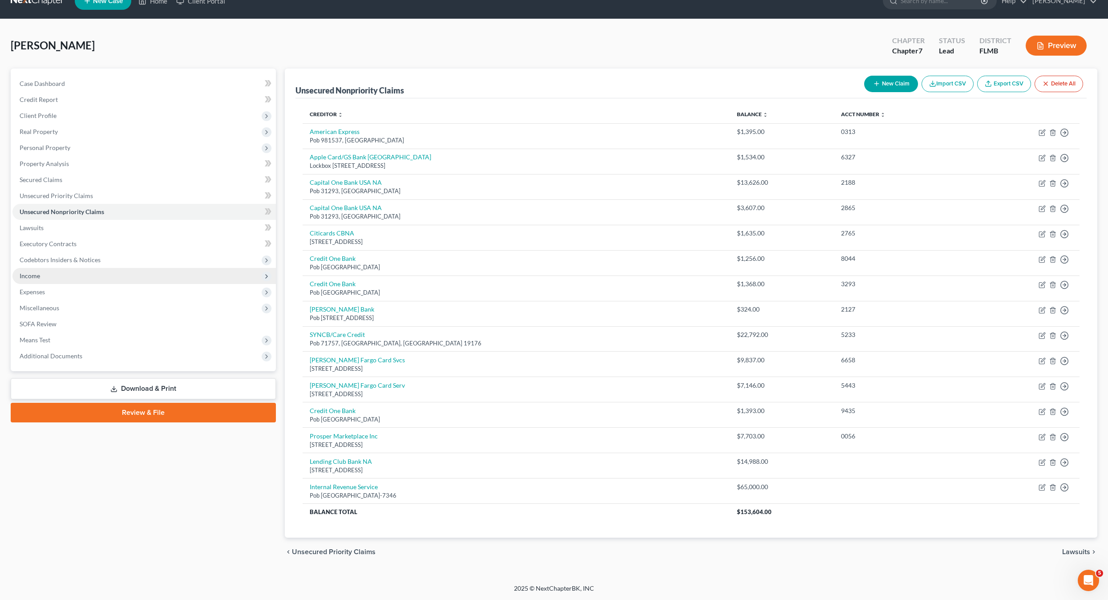
click at [32, 276] on span "Income" at bounding box center [30, 276] width 20 height 8
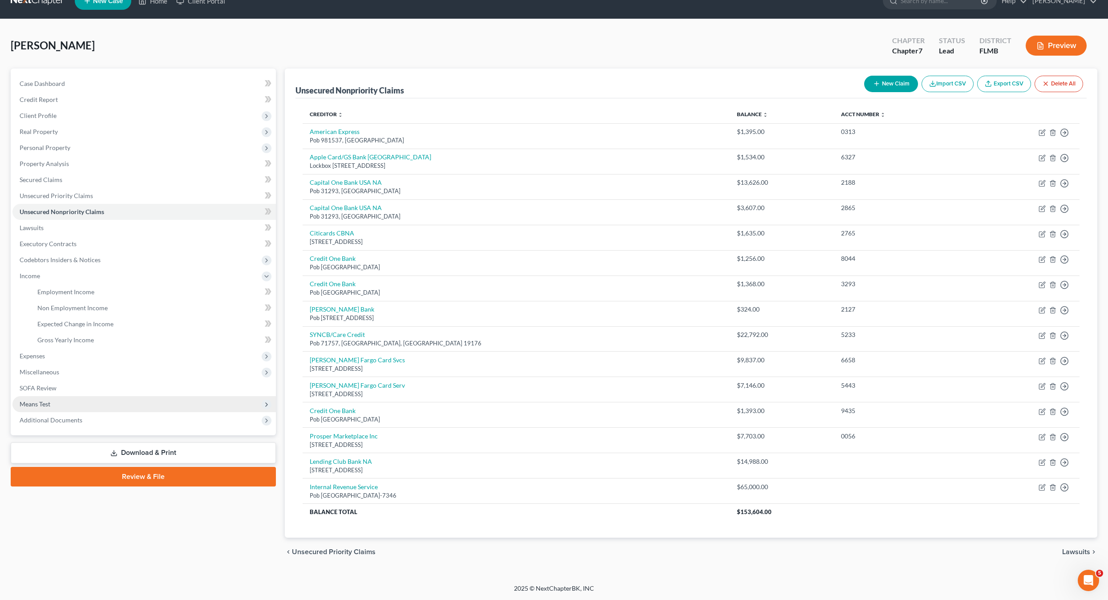
click at [32, 403] on span "Means Test" at bounding box center [35, 404] width 31 height 8
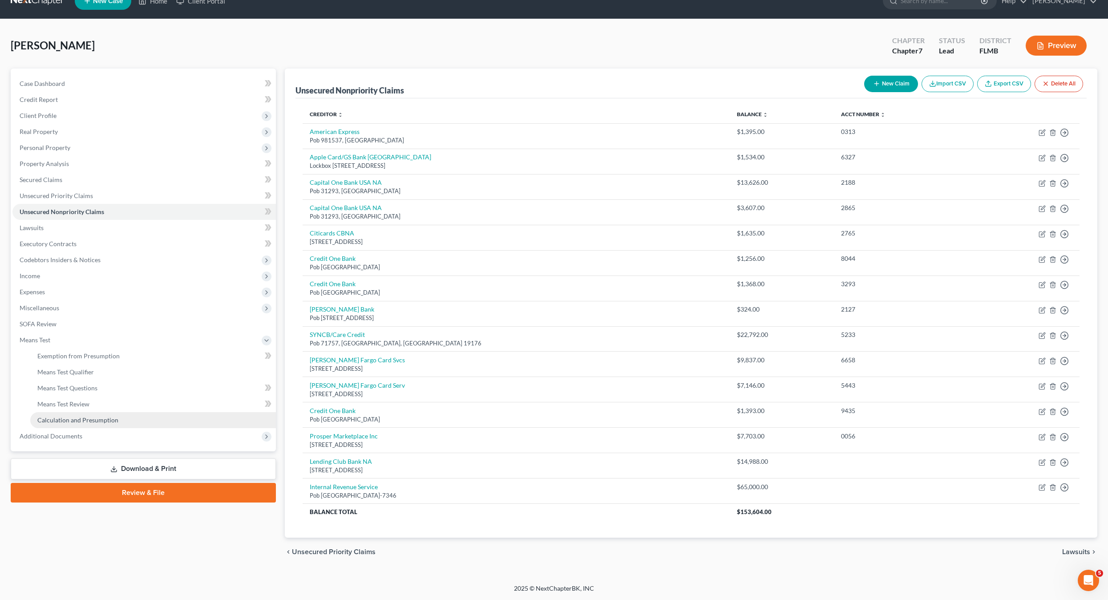
click at [65, 418] on span "Calculation and Presumption" at bounding box center [77, 420] width 81 height 8
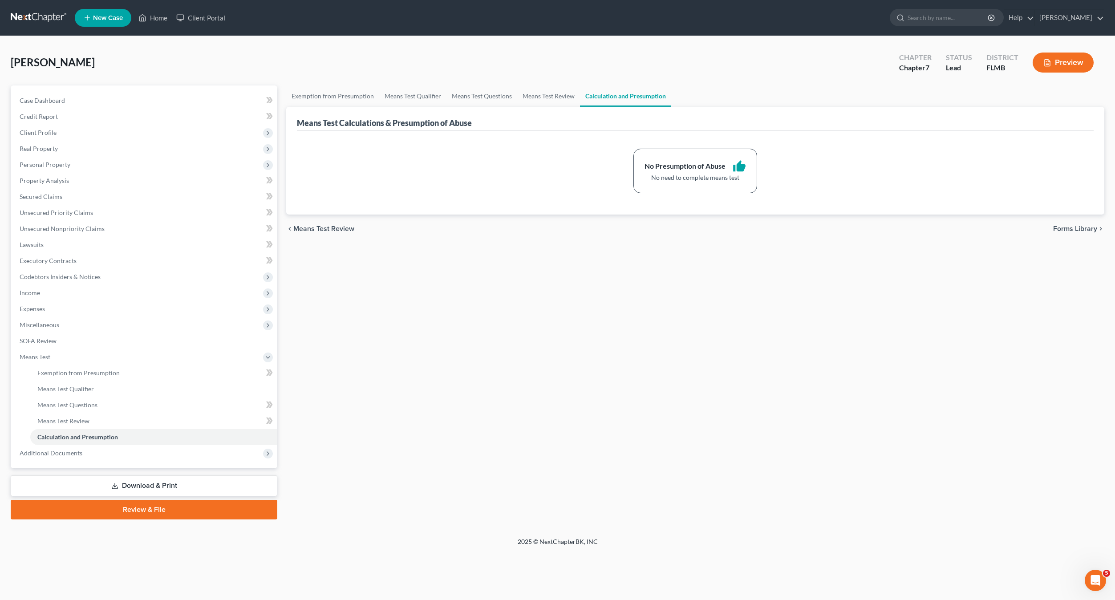
click at [420, 357] on div "Exemption from Presumption Means Test Qualifier Means Test Questions Means Test…" at bounding box center [695, 302] width 827 height 434
click at [78, 377] on link "Exemption from Presumption" at bounding box center [153, 373] width 247 height 16
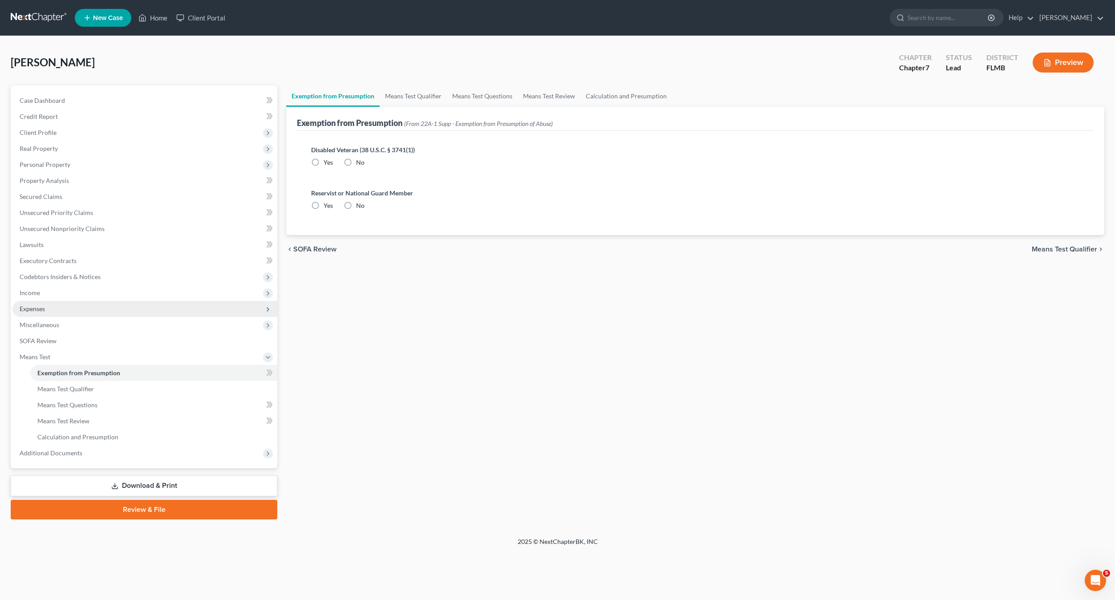
click at [29, 311] on span "Expenses" at bounding box center [32, 309] width 25 height 8
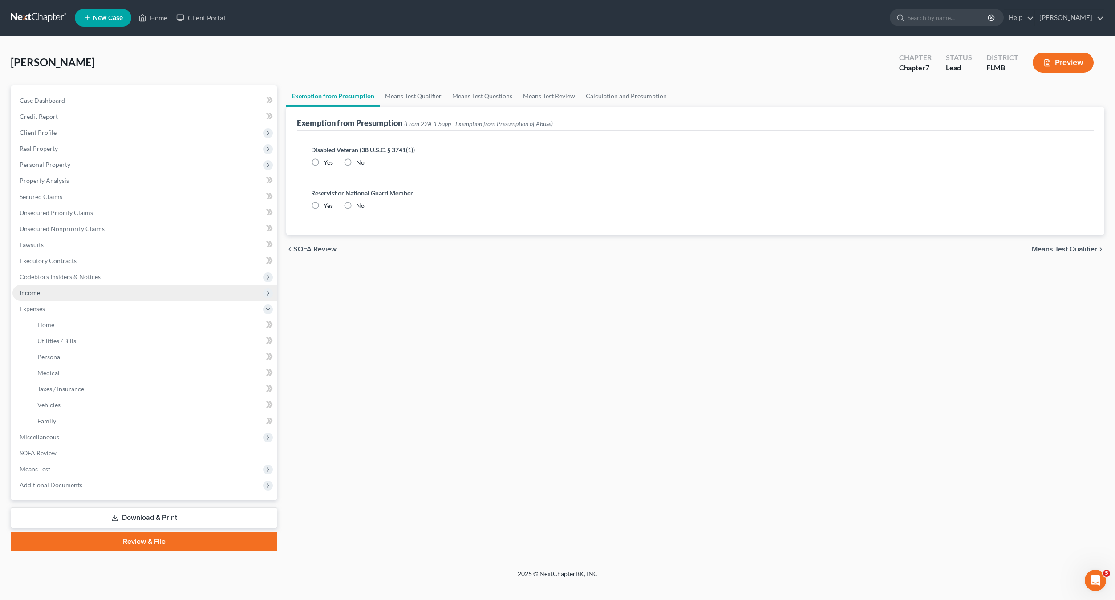
click at [32, 293] on span "Income" at bounding box center [30, 293] width 20 height 8
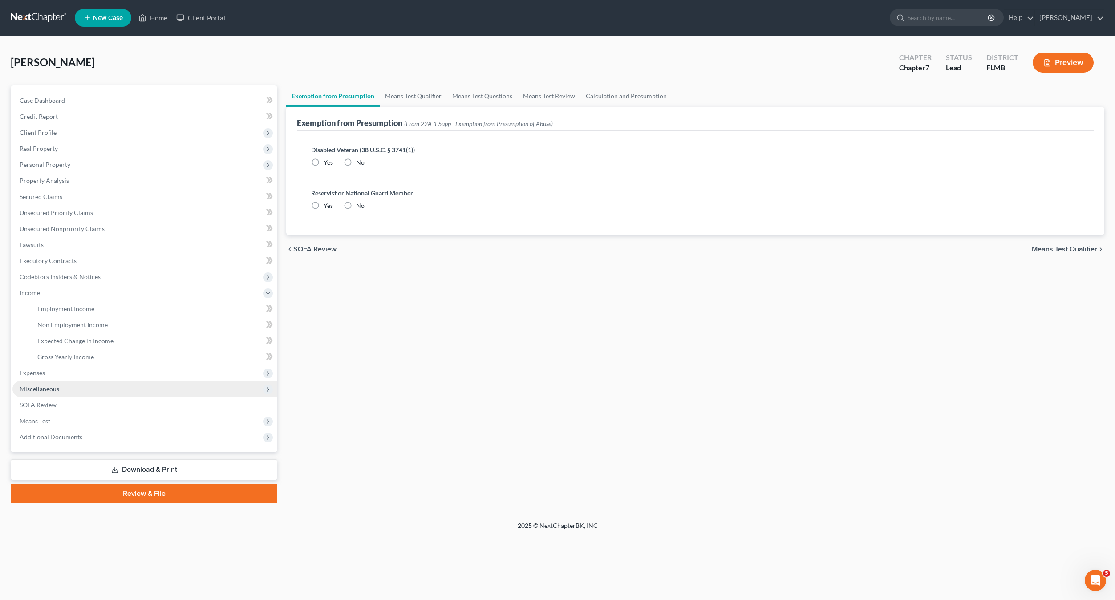
click at [43, 384] on span "Miscellaneous" at bounding box center [144, 389] width 265 height 16
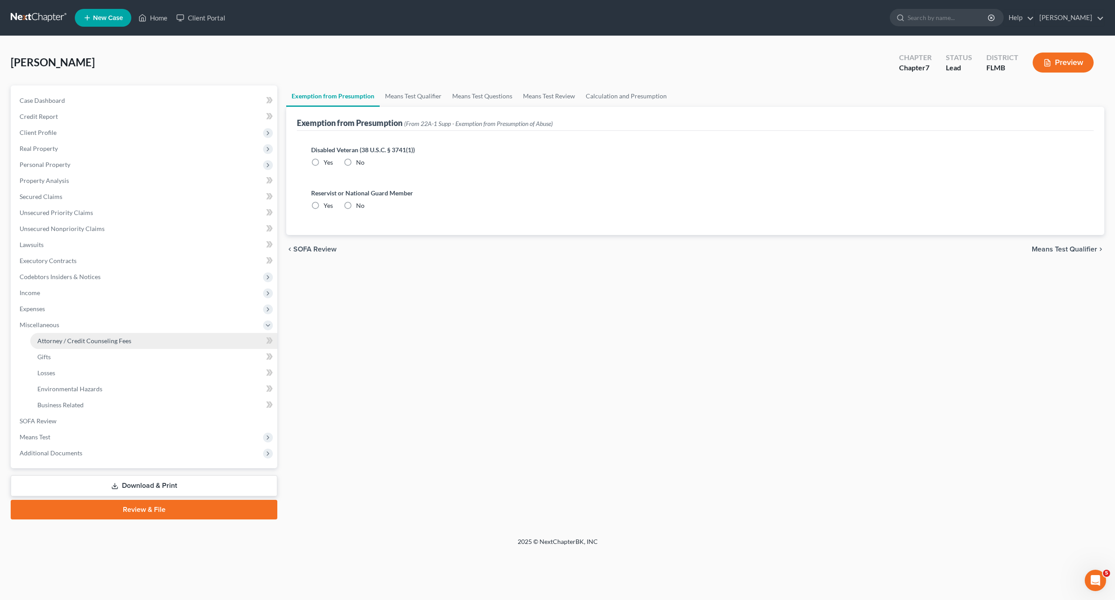
click at [70, 340] on span "Attorney / Credit Counseling Fees" at bounding box center [84, 341] width 94 height 8
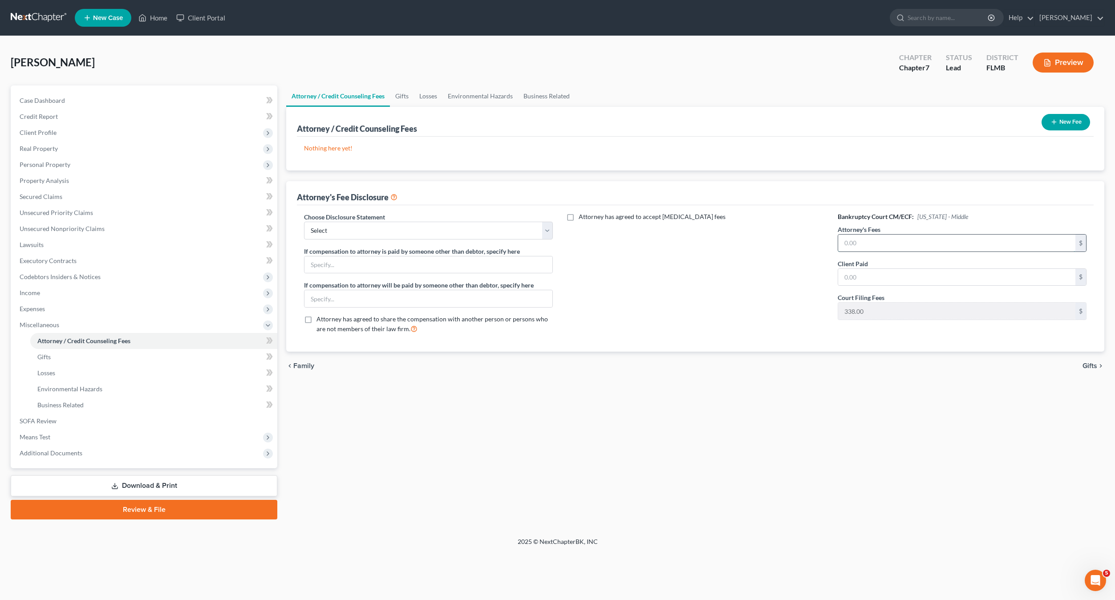
click at [887, 245] on input "text" at bounding box center [956, 243] width 237 height 17
click at [1052, 123] on icon "button" at bounding box center [1053, 121] width 7 height 7
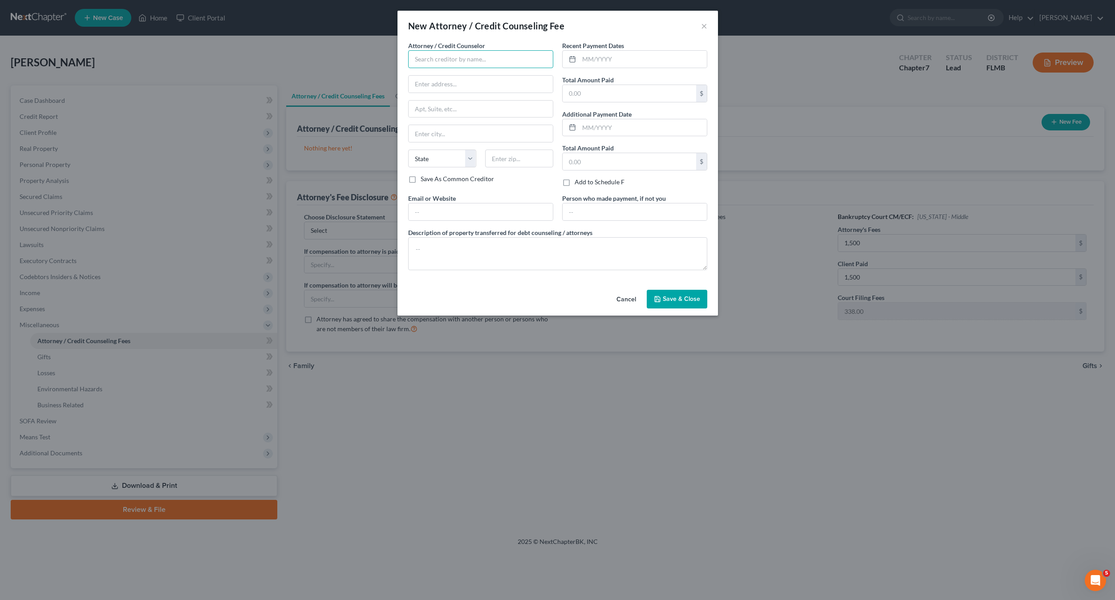
click at [430, 66] on input "text" at bounding box center [480, 59] width 145 height 18
click at [596, 104] on div "Recent Payment Dates Total Amount Paid $ Additional Payment Date Total Amount P…" at bounding box center [635, 117] width 154 height 153
click at [595, 95] on input "text" at bounding box center [630, 93] width 134 height 17
click at [596, 63] on input "text" at bounding box center [643, 59] width 128 height 17
click at [587, 60] on input "8/2025" at bounding box center [643, 59] width 128 height 17
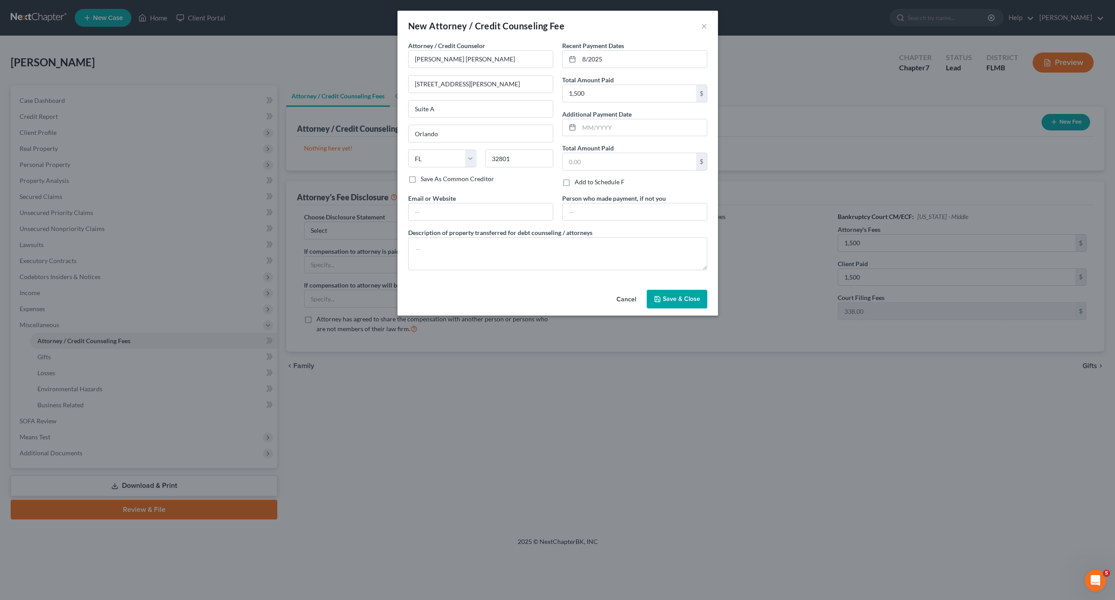
click at [677, 300] on span "Save & Close" at bounding box center [681, 299] width 37 height 8
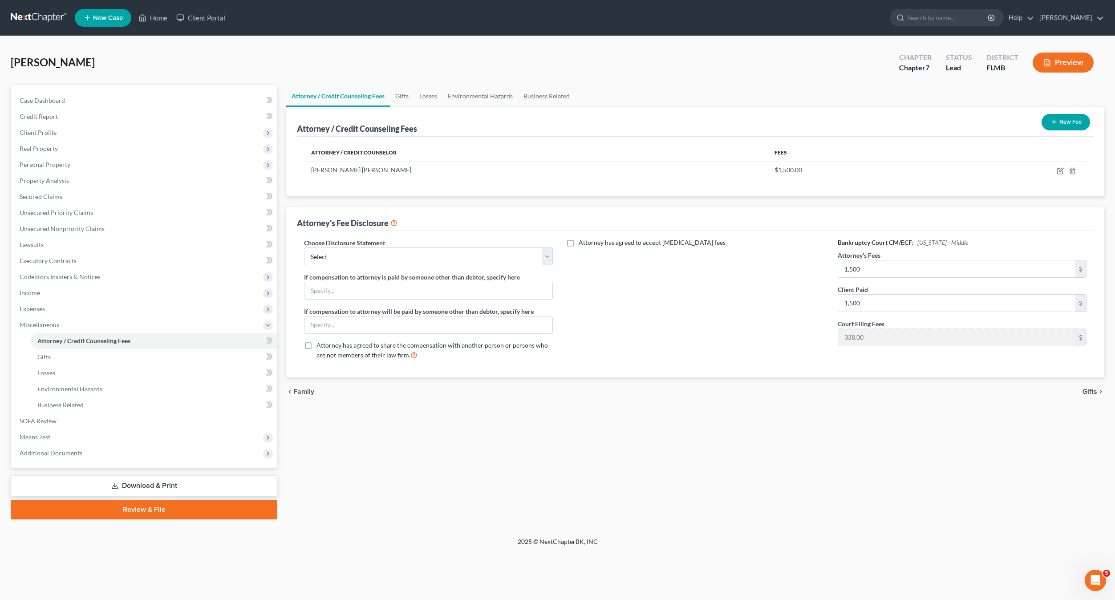
click at [595, 405] on div "chevron_left Family Gifts chevron_right" at bounding box center [695, 391] width 818 height 28
click at [52, 357] on link "Gifts" at bounding box center [153, 357] width 247 height 16
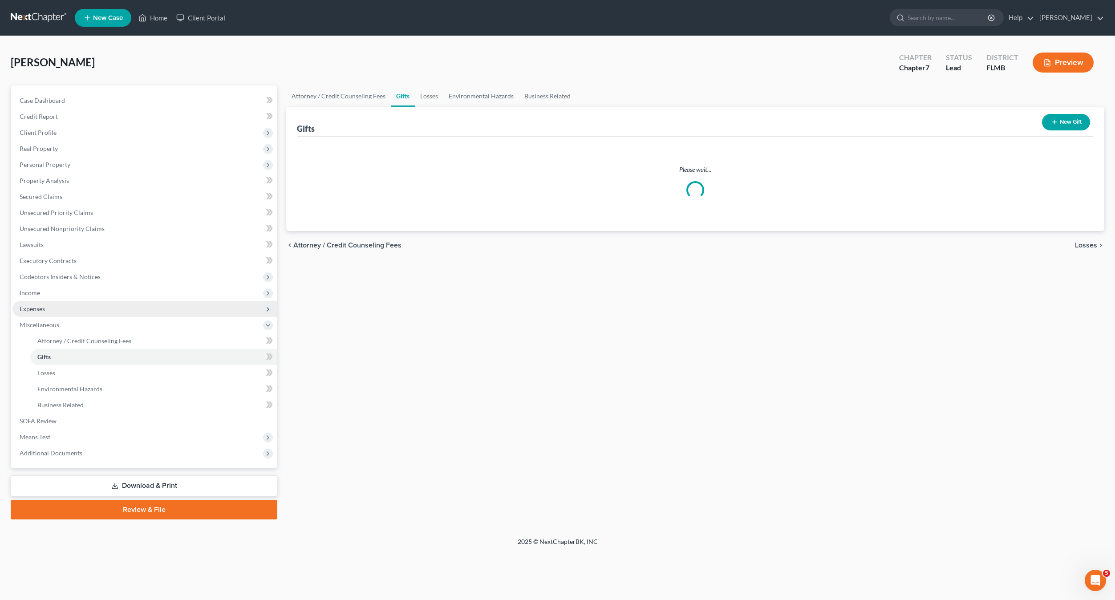
click at [39, 308] on span "Expenses" at bounding box center [32, 309] width 25 height 8
